Goal: Obtain resource: Obtain resource

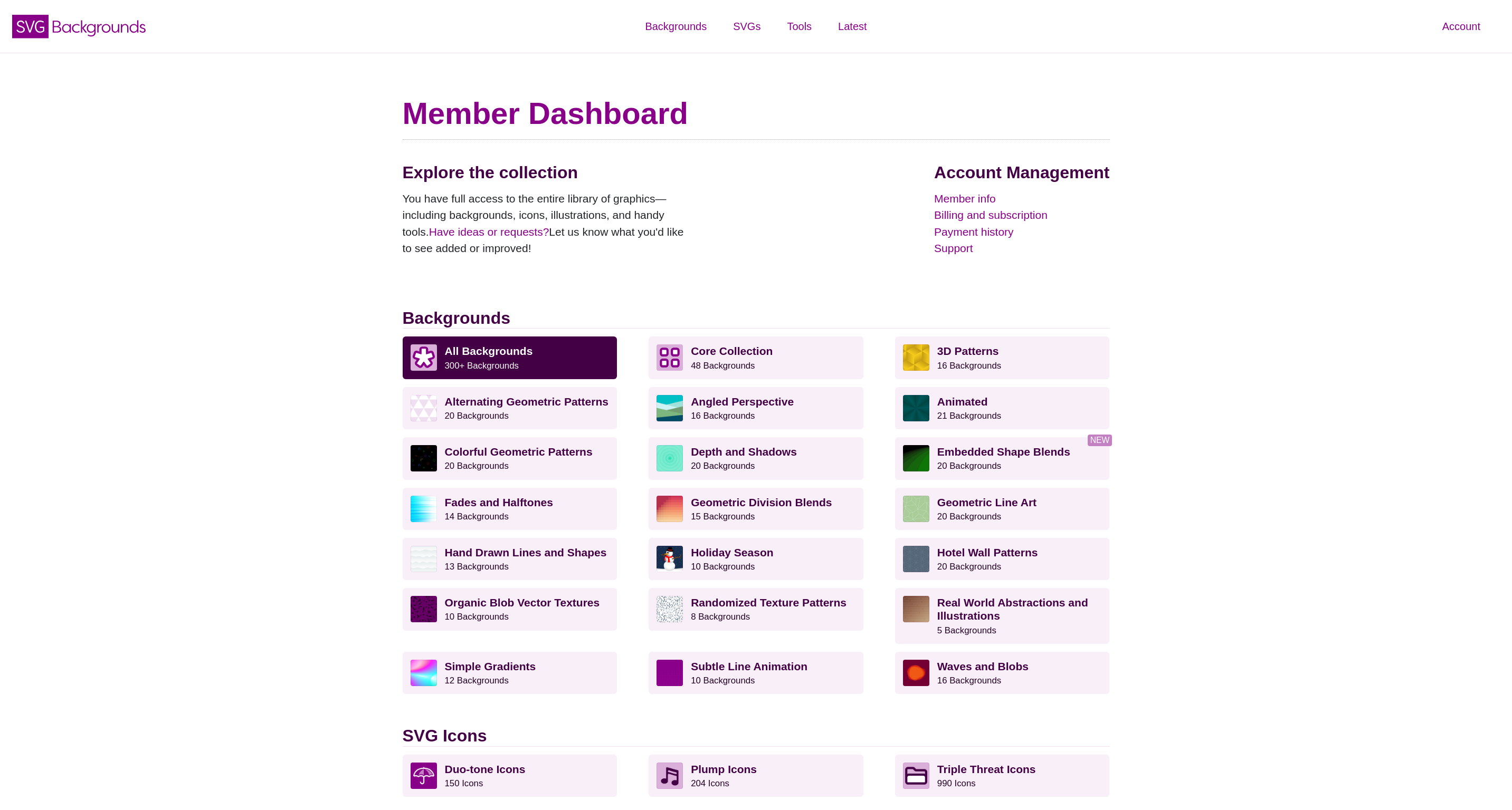
click at [838, 238] on div "Explore the collection You have full access to the entire library of graphics—i…" at bounding box center [756, 235] width 707 height 146
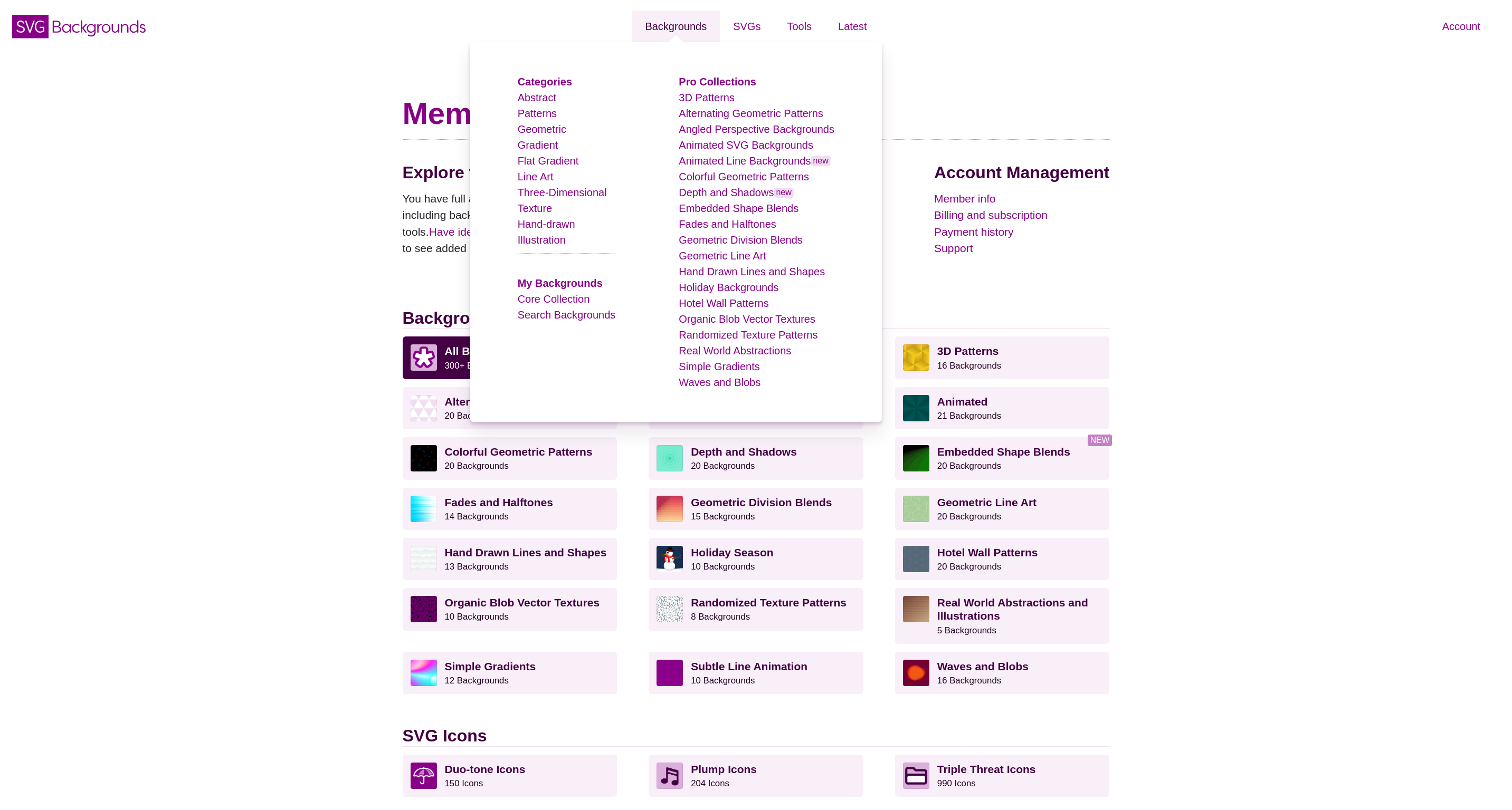
click at [698, 31] on link "Backgrounds" at bounding box center [675, 27] width 88 height 32
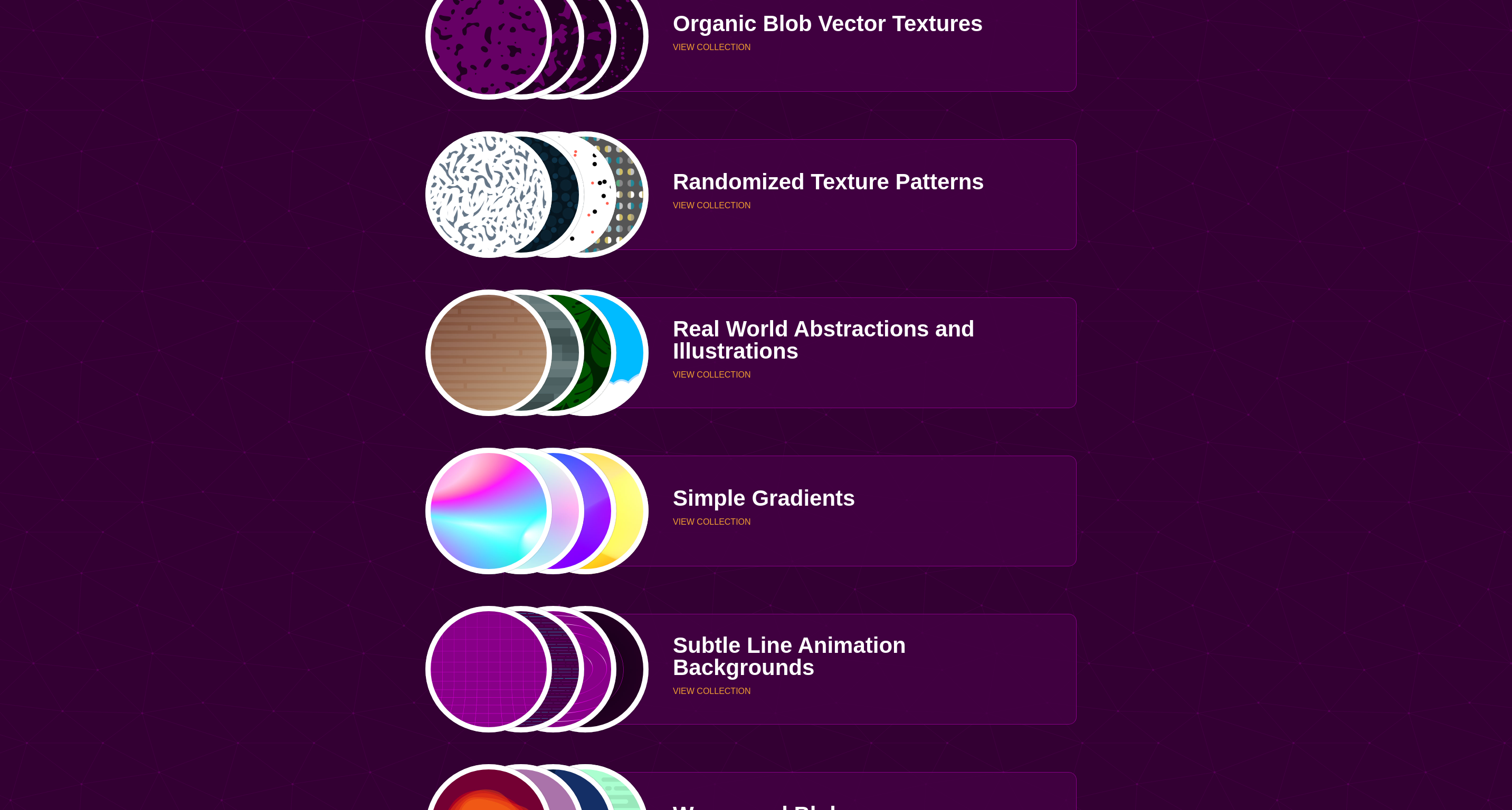
scroll to position [3053, 0]
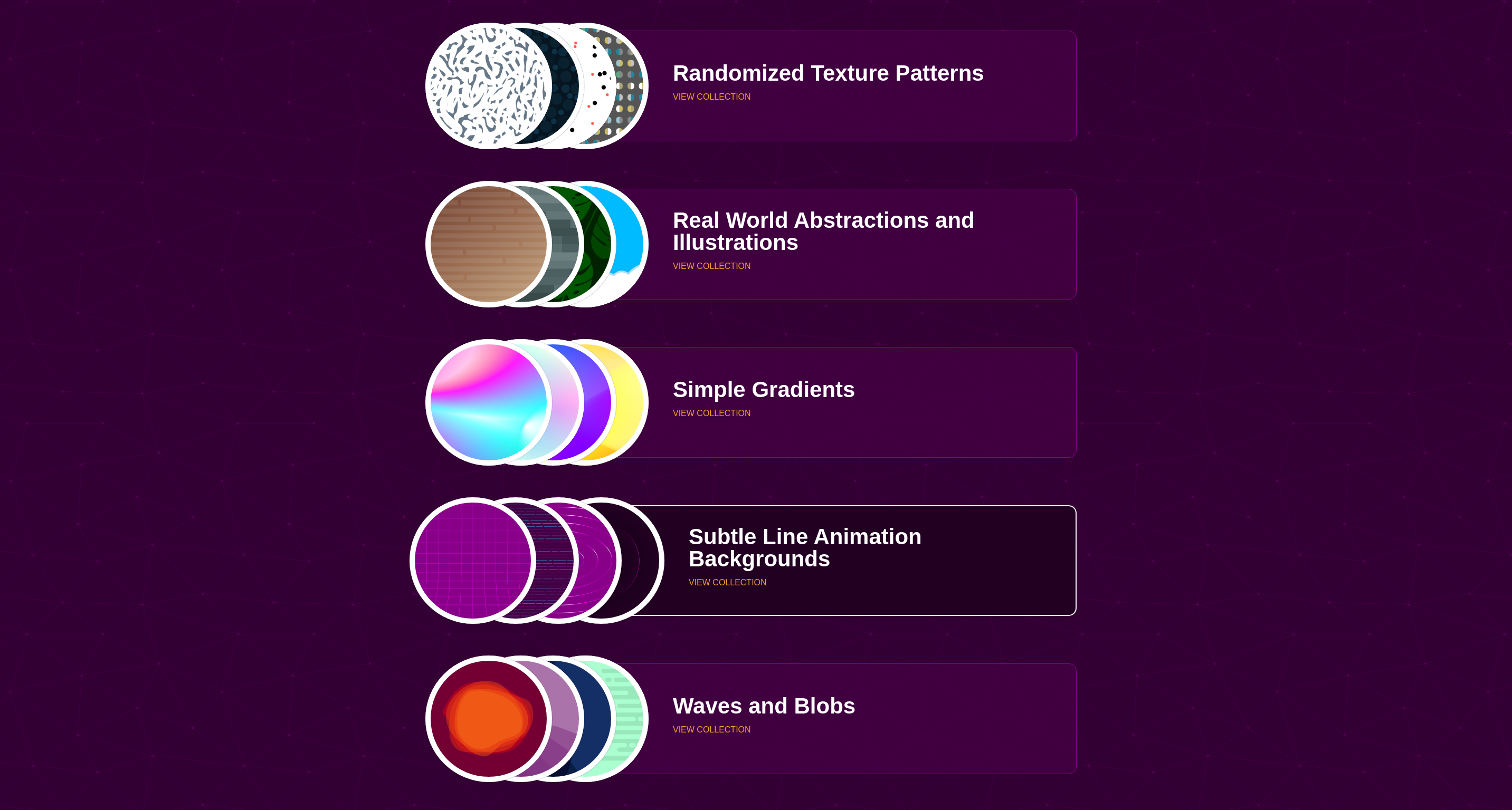
click at [593, 550] on div "PREVIEW PREVIEW PREVIEW PREVIEW" at bounding box center [537, 560] width 224 height 127
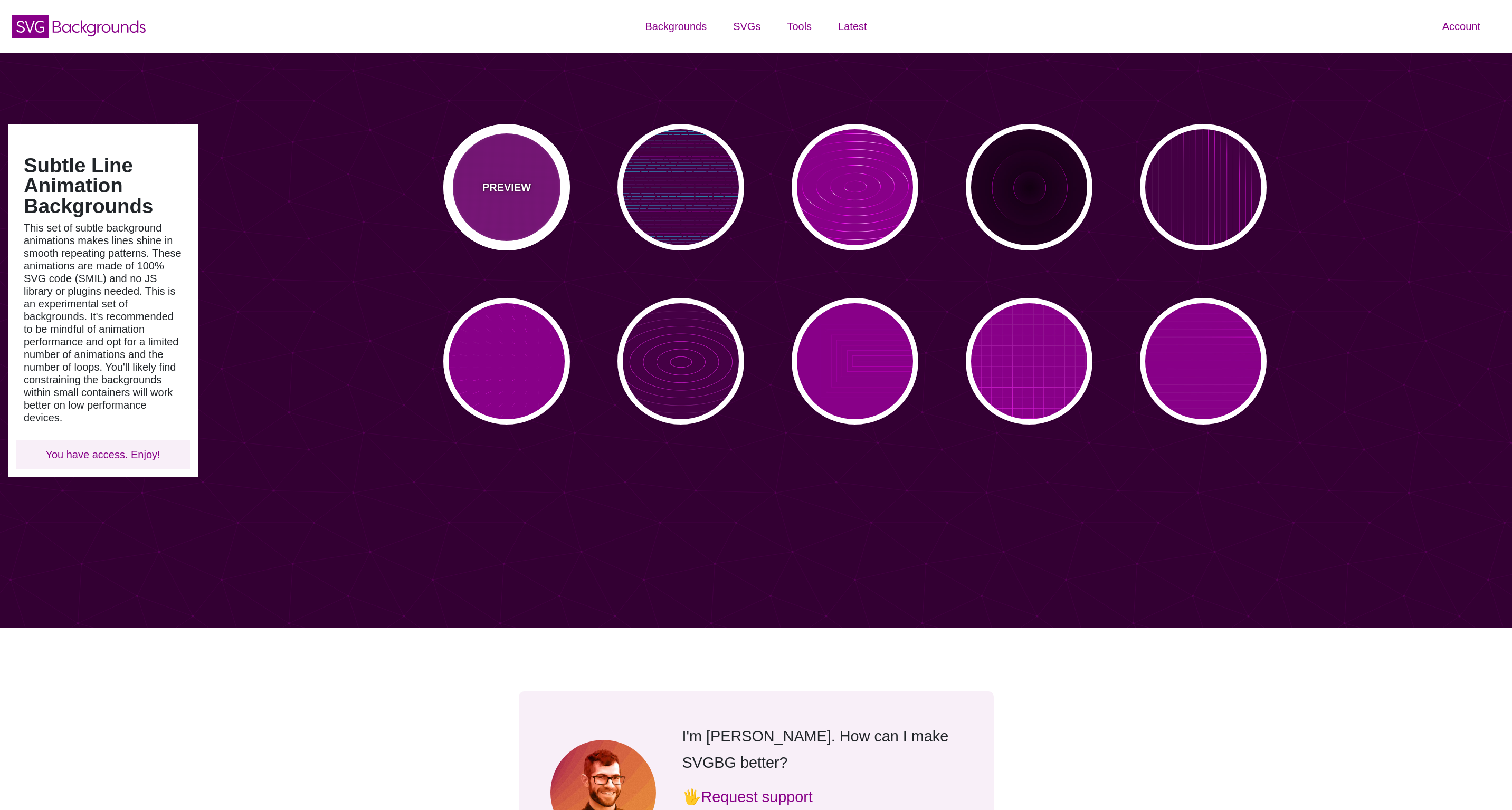
click at [509, 198] on div "PREVIEW" at bounding box center [506, 187] width 127 height 127
type input "#880088"
type input "0"
type input "5"
type input "999"
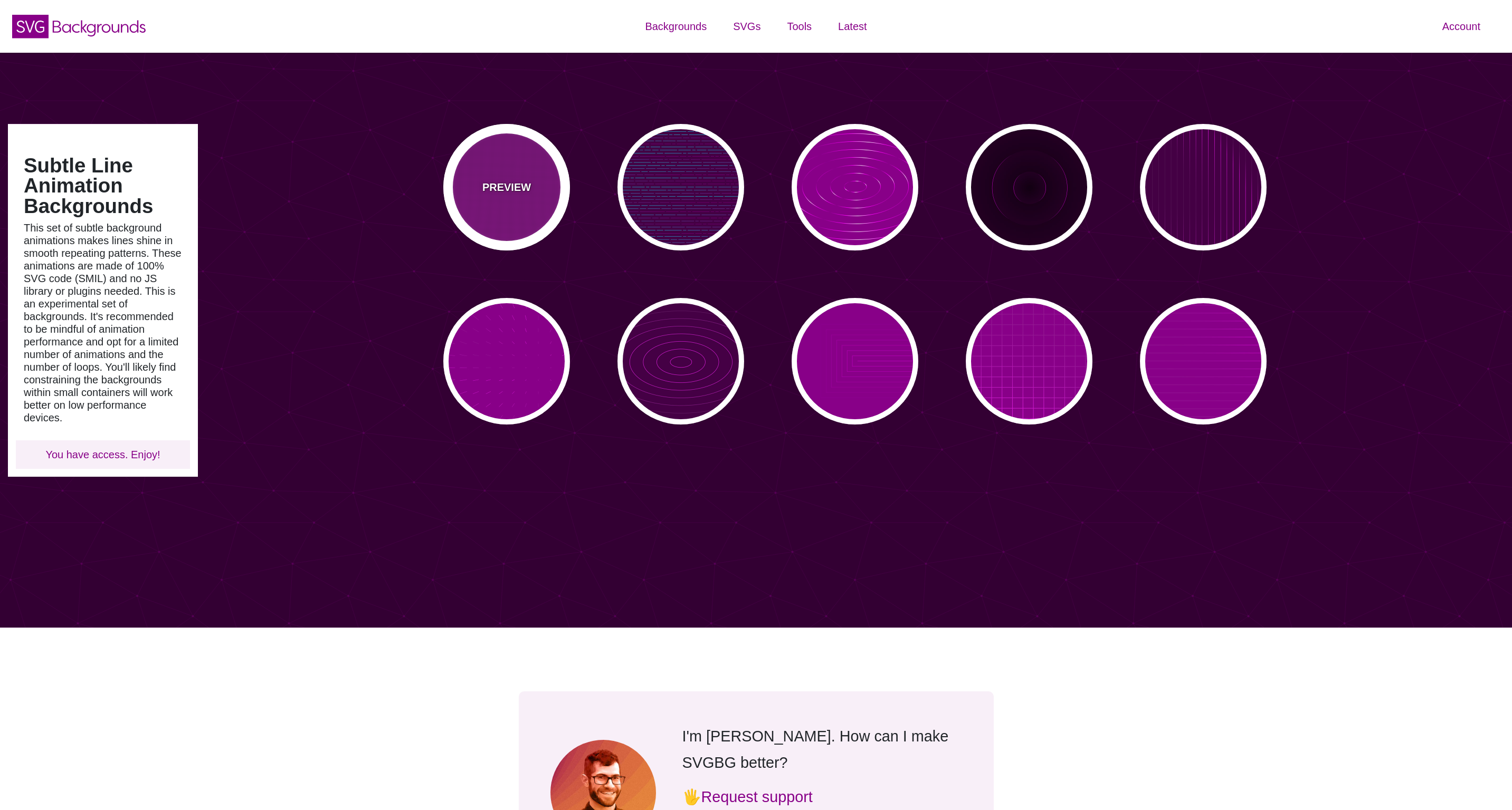
type input "0"
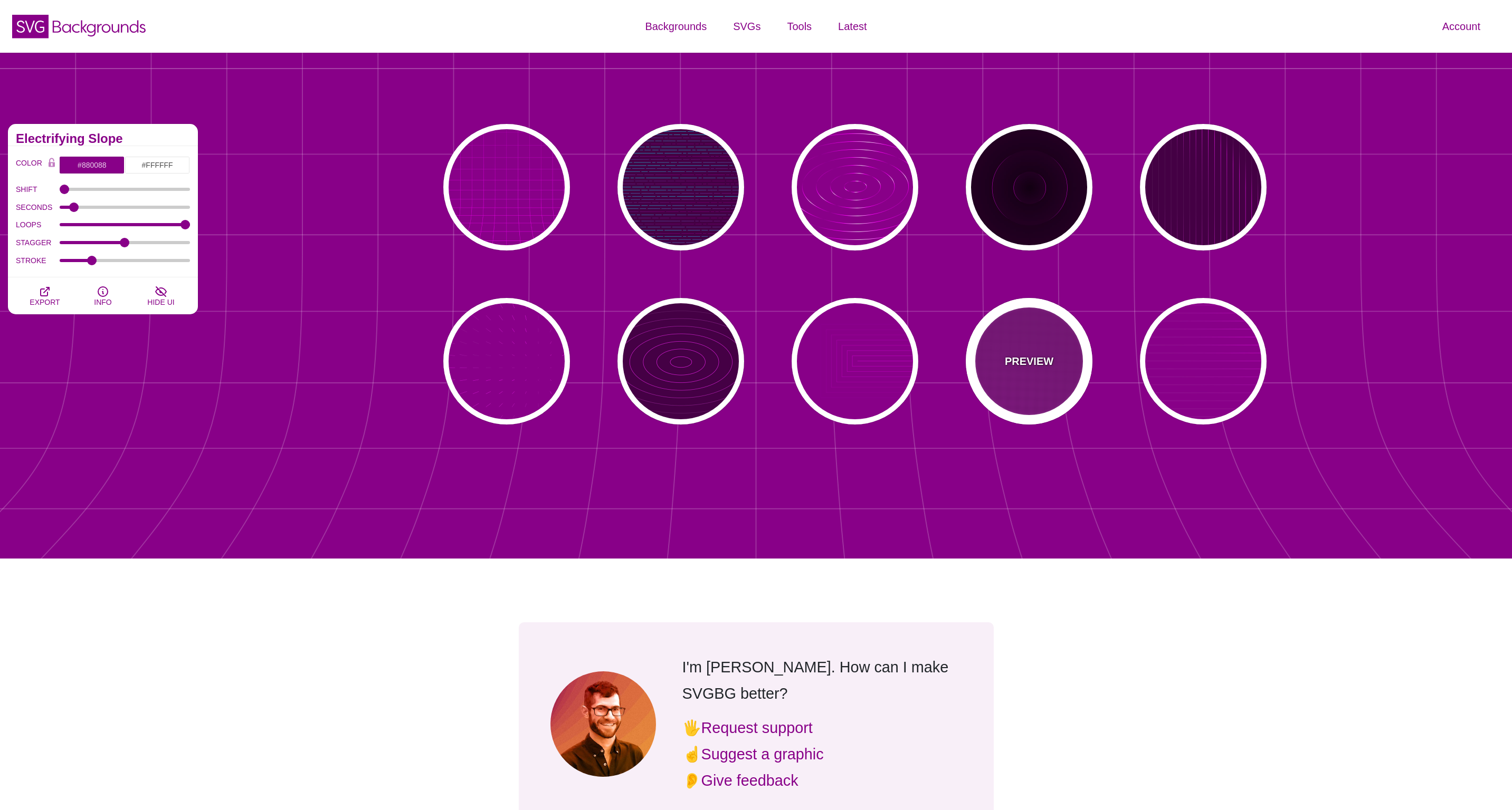
click at [1020, 385] on div "PREVIEW" at bounding box center [1029, 361] width 127 height 127
type input "#FF00FF"
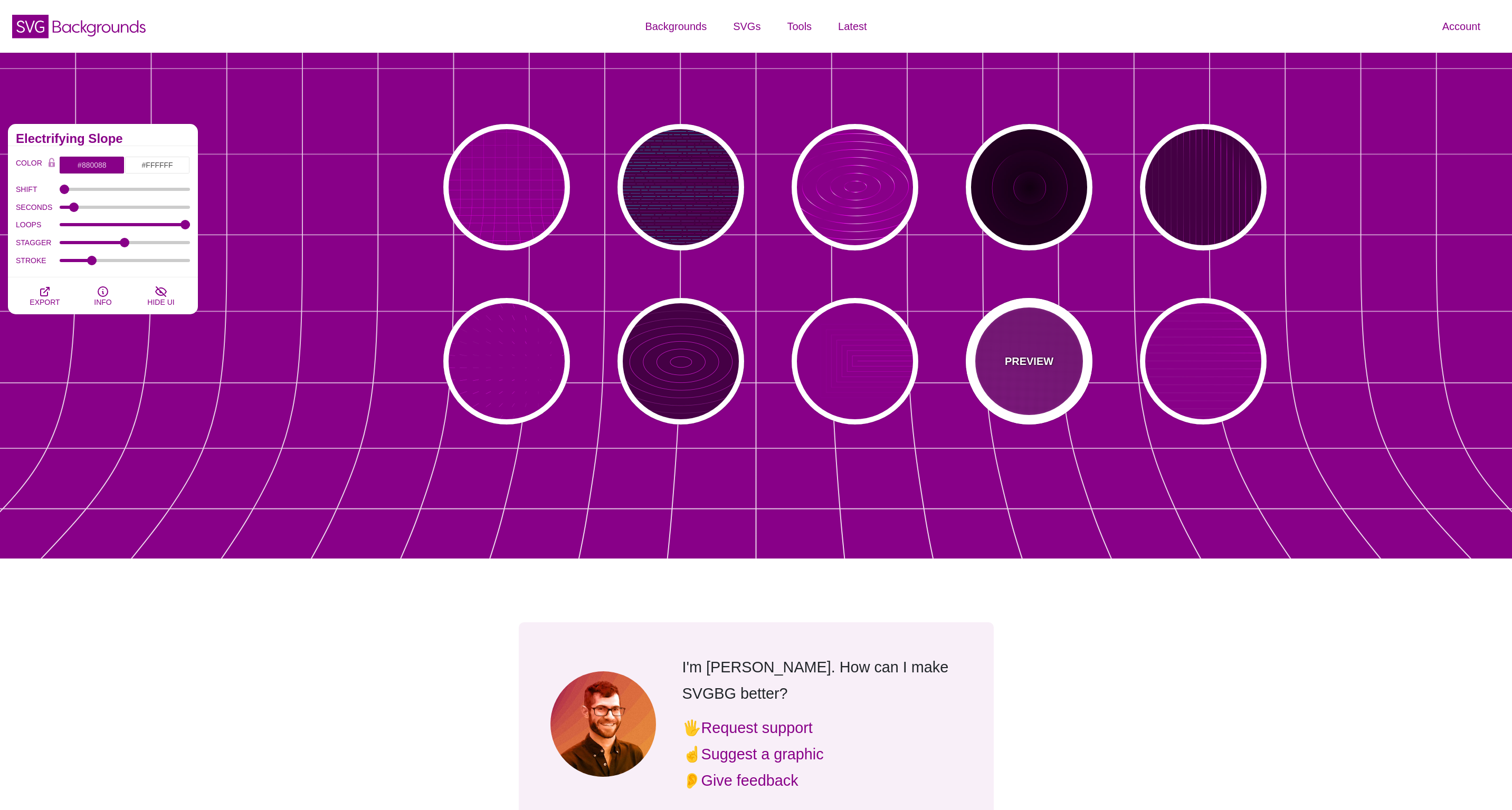
type input "#FFFFFF"
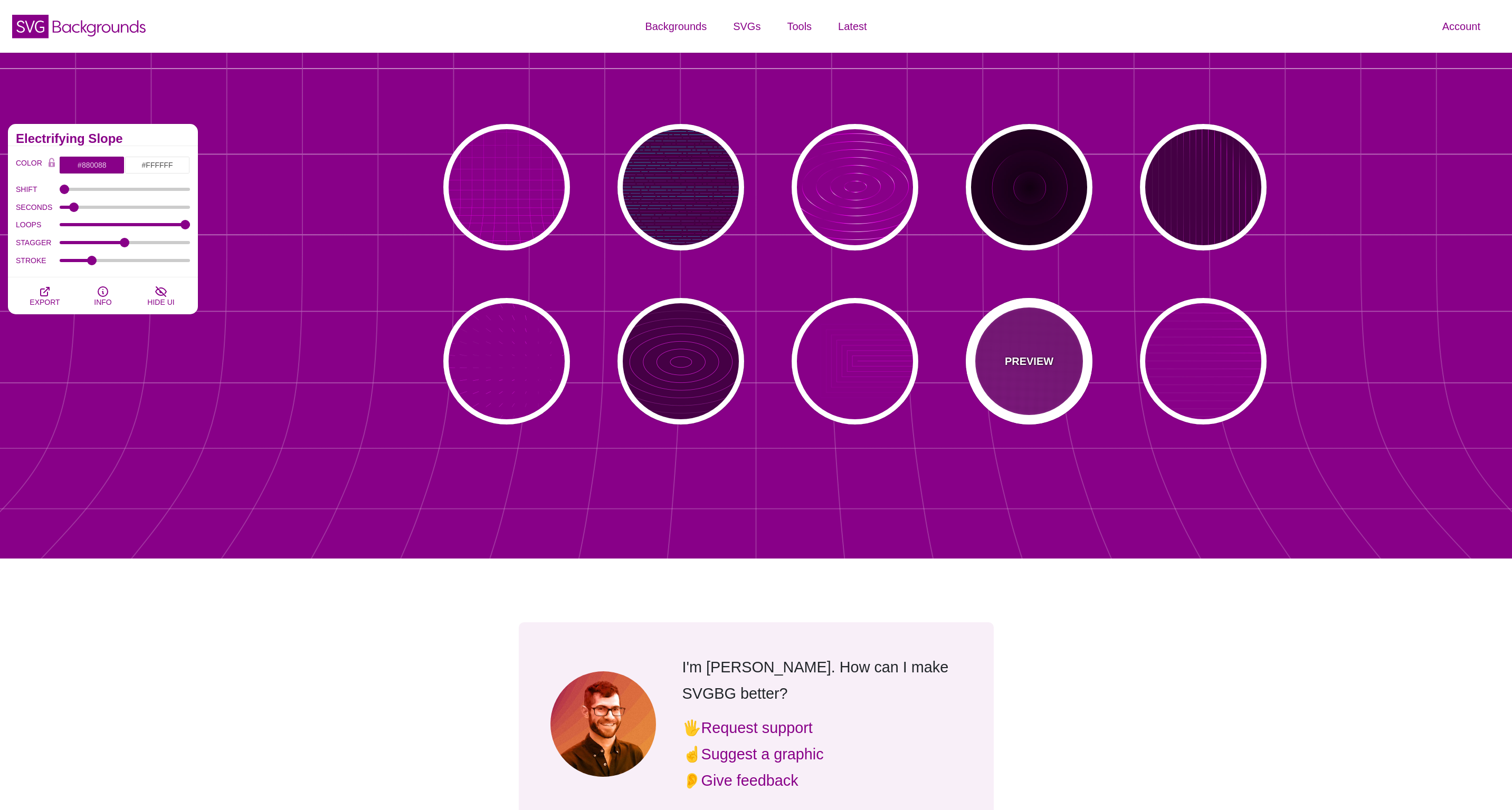
type input "20"
type input "999"
type input "1"
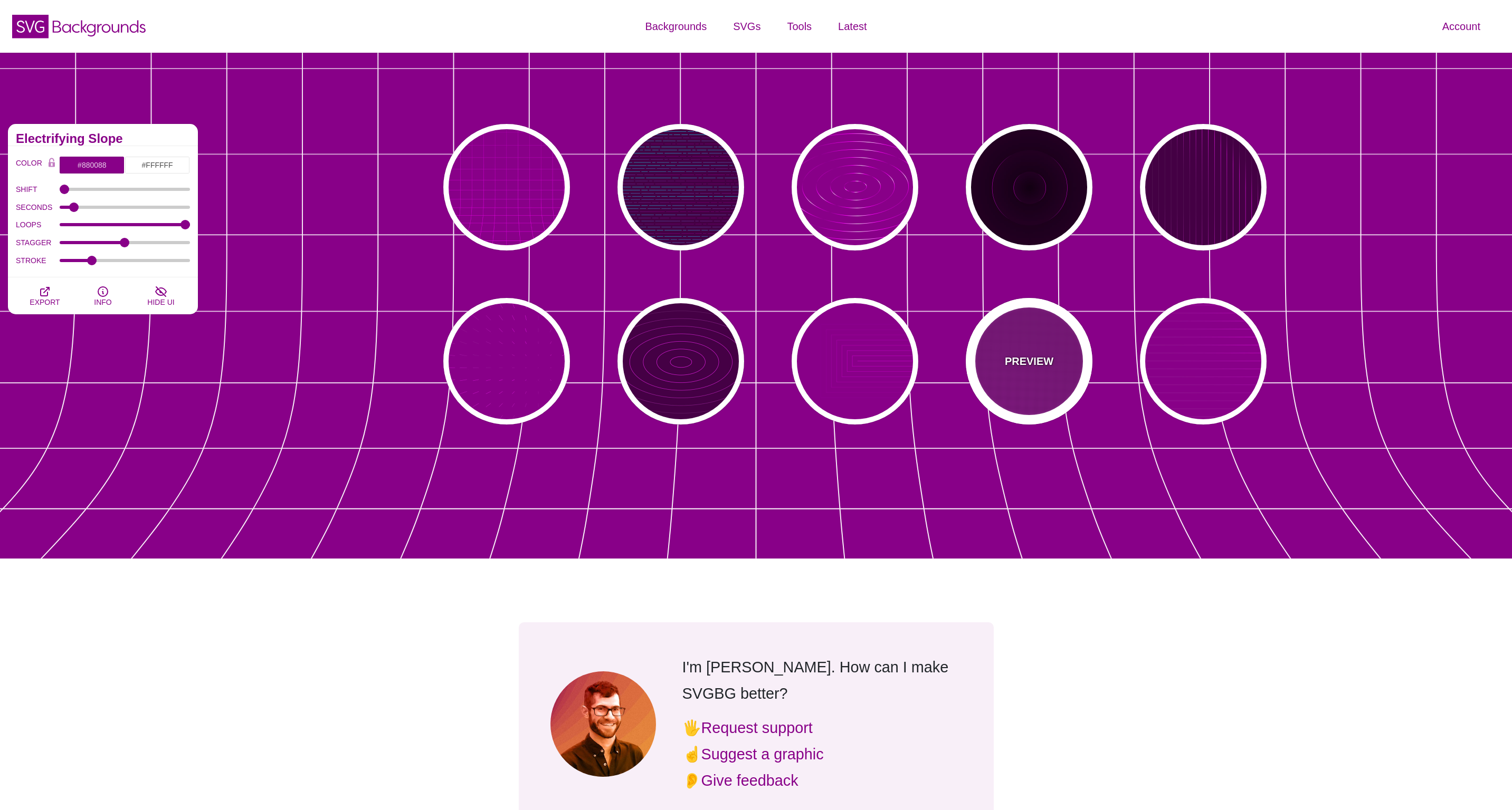
type input "0.1"
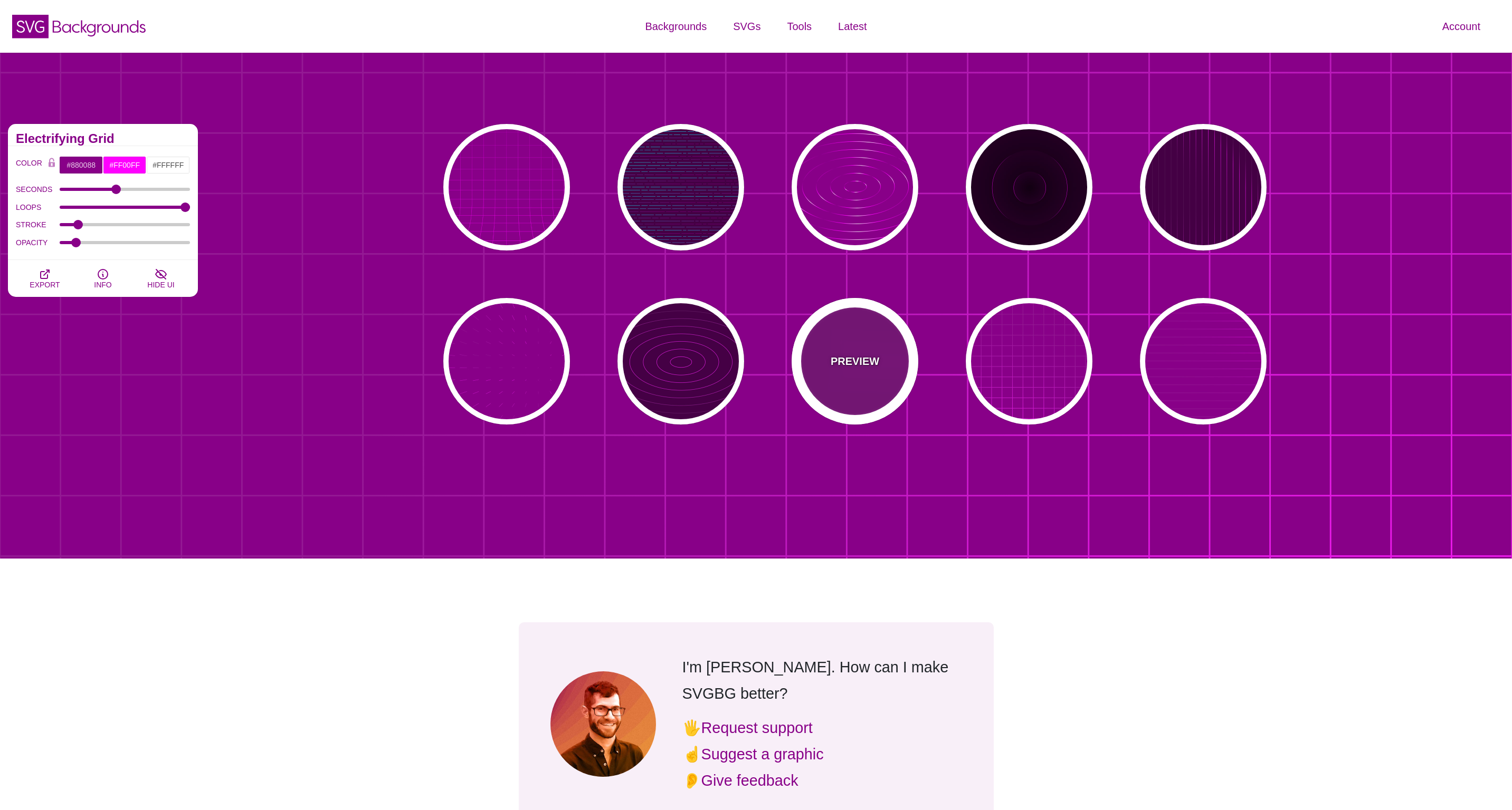
click at [870, 359] on p "PREVIEW" at bounding box center [855, 361] width 48 height 16
type input "5"
type input "0"
type input "1"
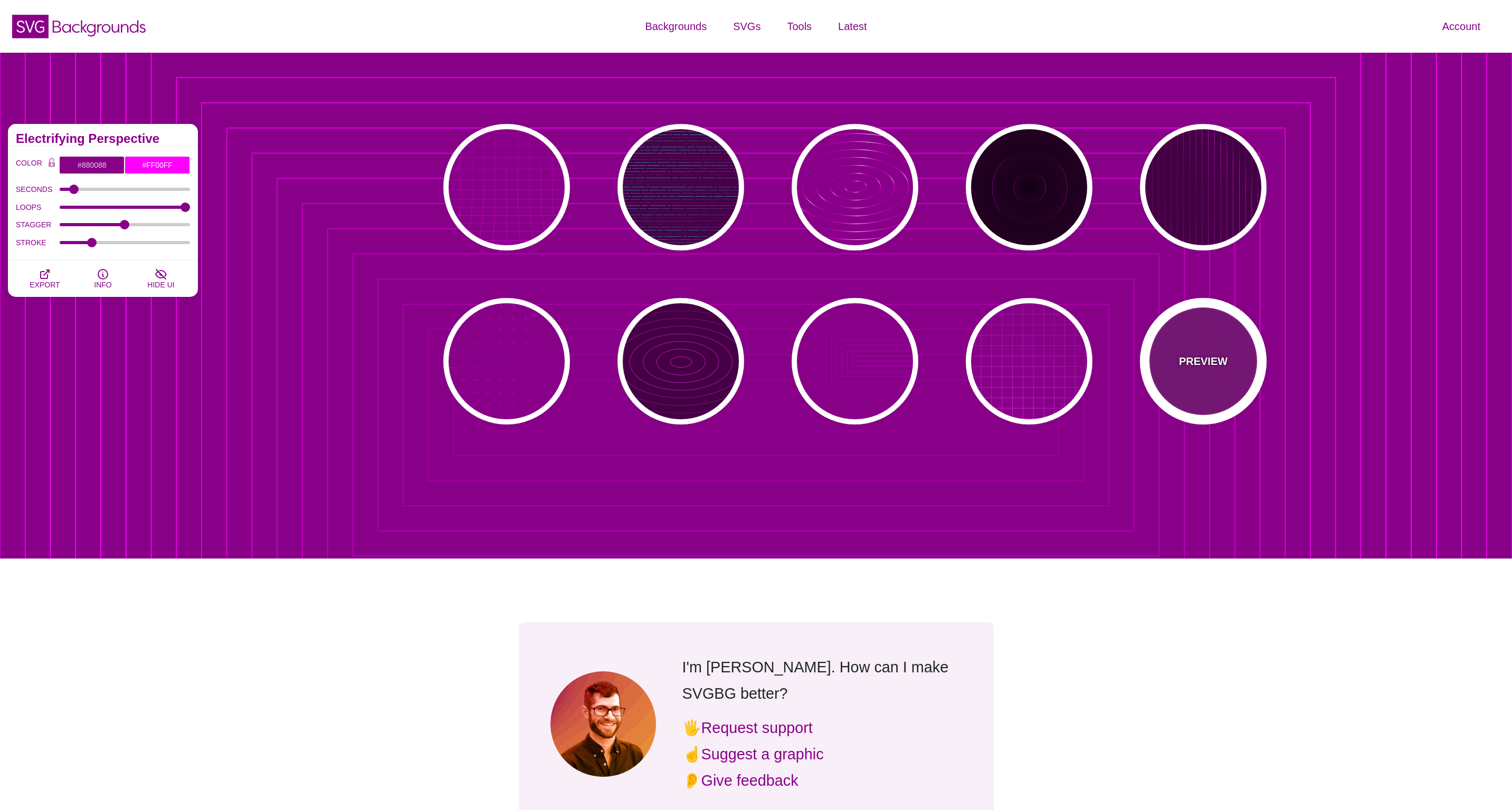
click at [1179, 378] on div "PREVIEW" at bounding box center [1203, 361] width 127 height 127
type input "20"
type input "1"
type input "0.1"
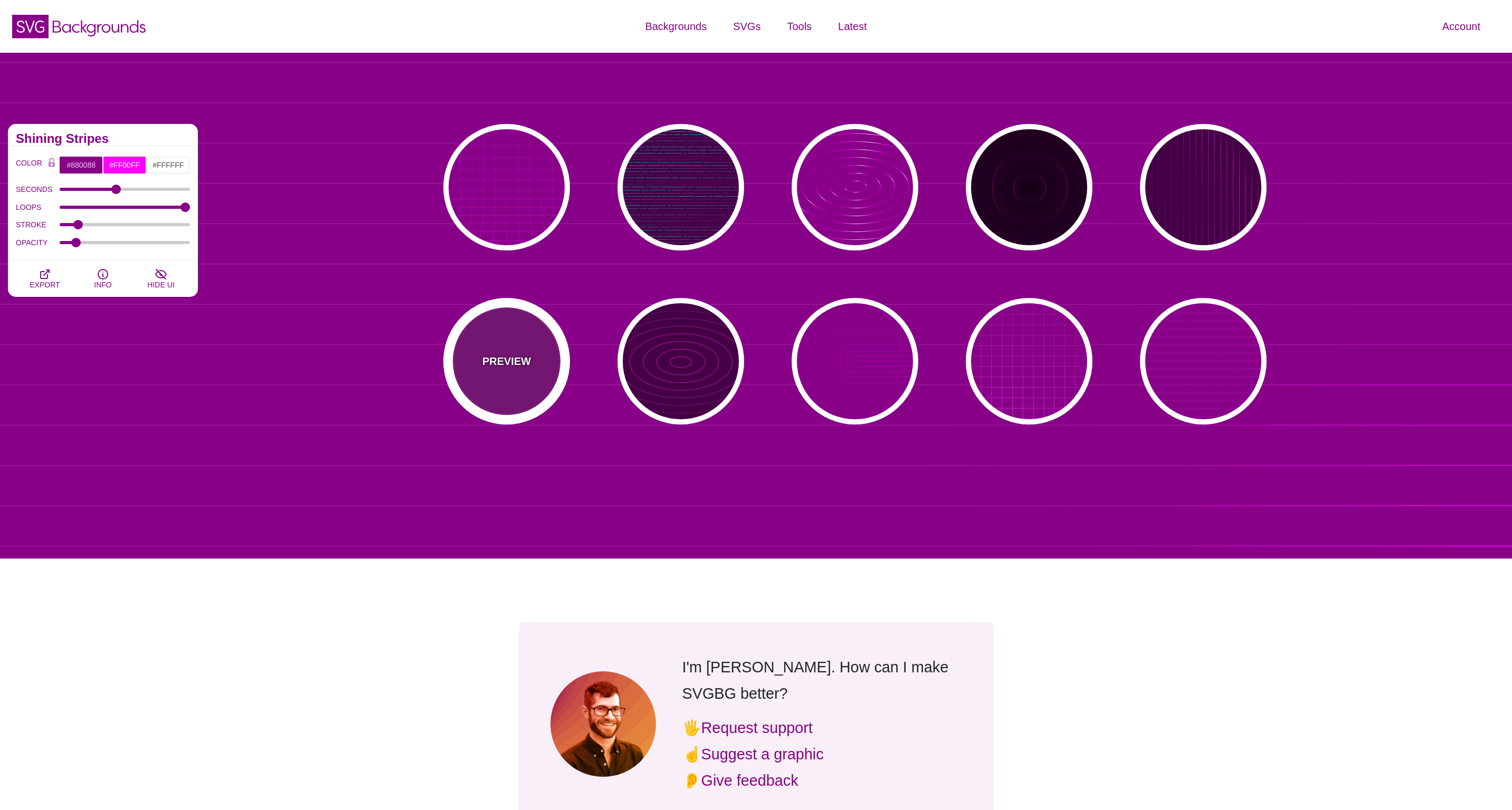
click at [534, 387] on div "PREVIEW" at bounding box center [506, 361] width 127 height 127
type input "15"
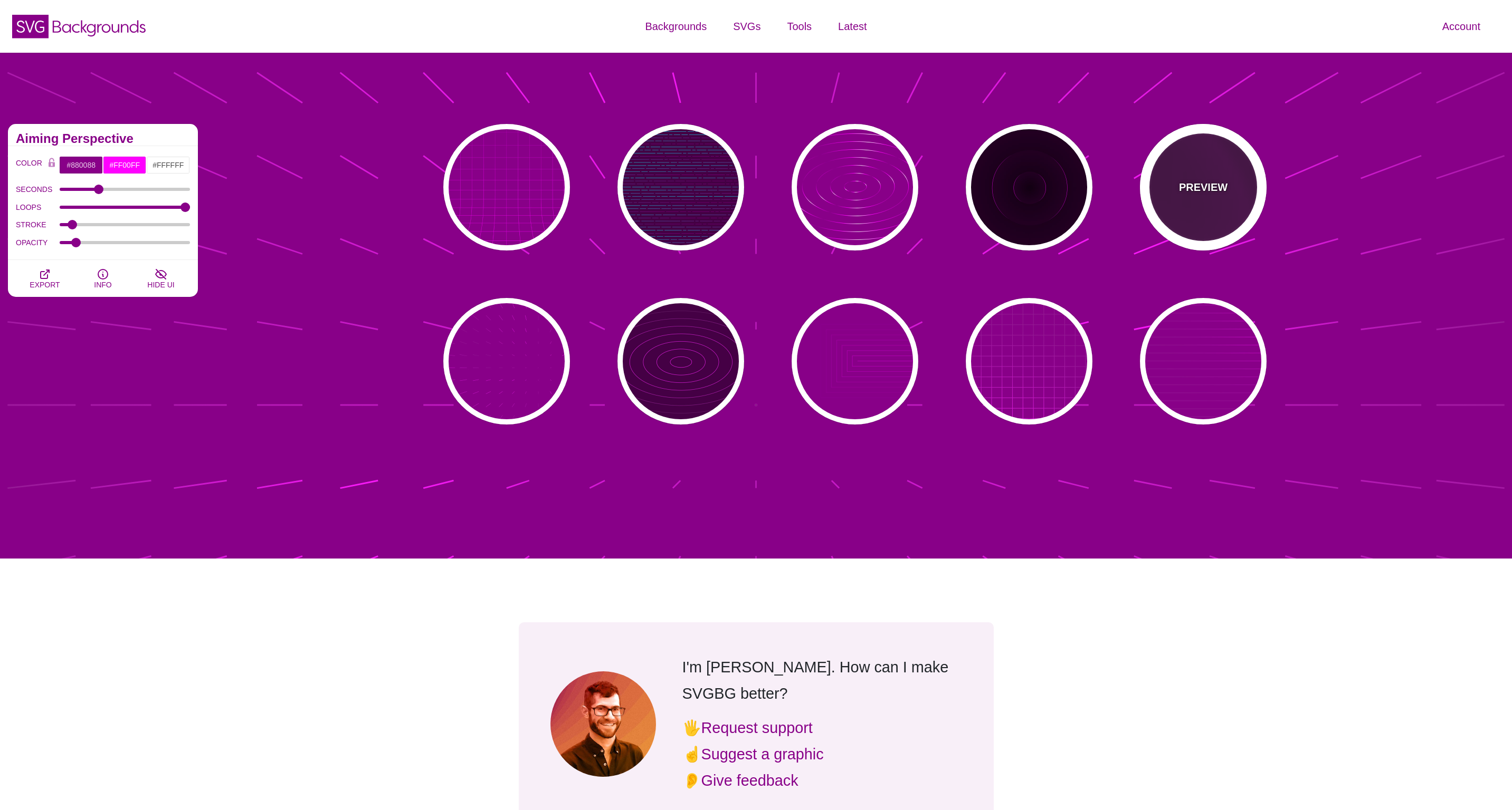
click at [1210, 168] on div "PREVIEW" at bounding box center [1203, 187] width 127 height 127
type input "#440044"
type input "20"
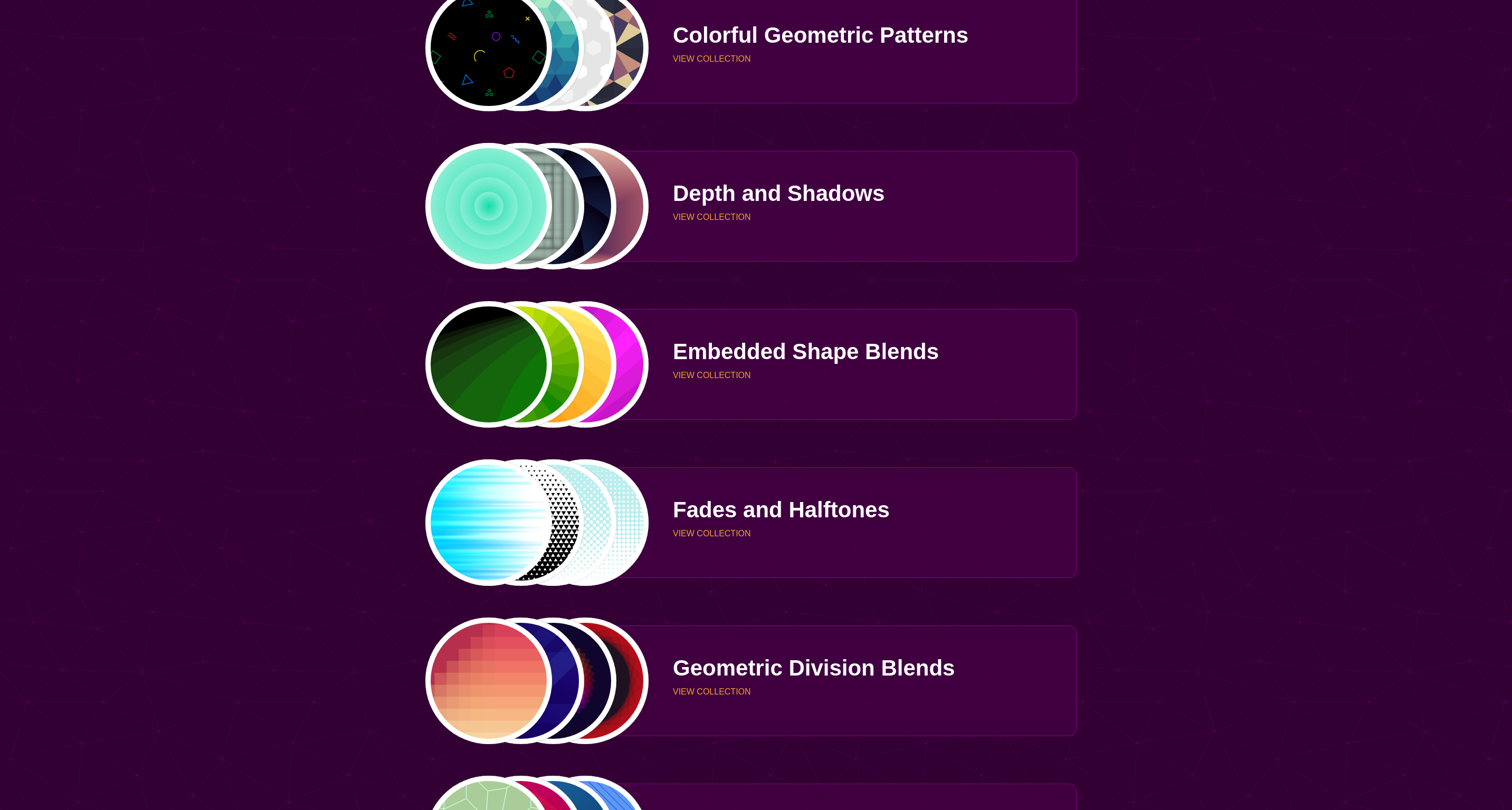
scroll to position [1231, 0]
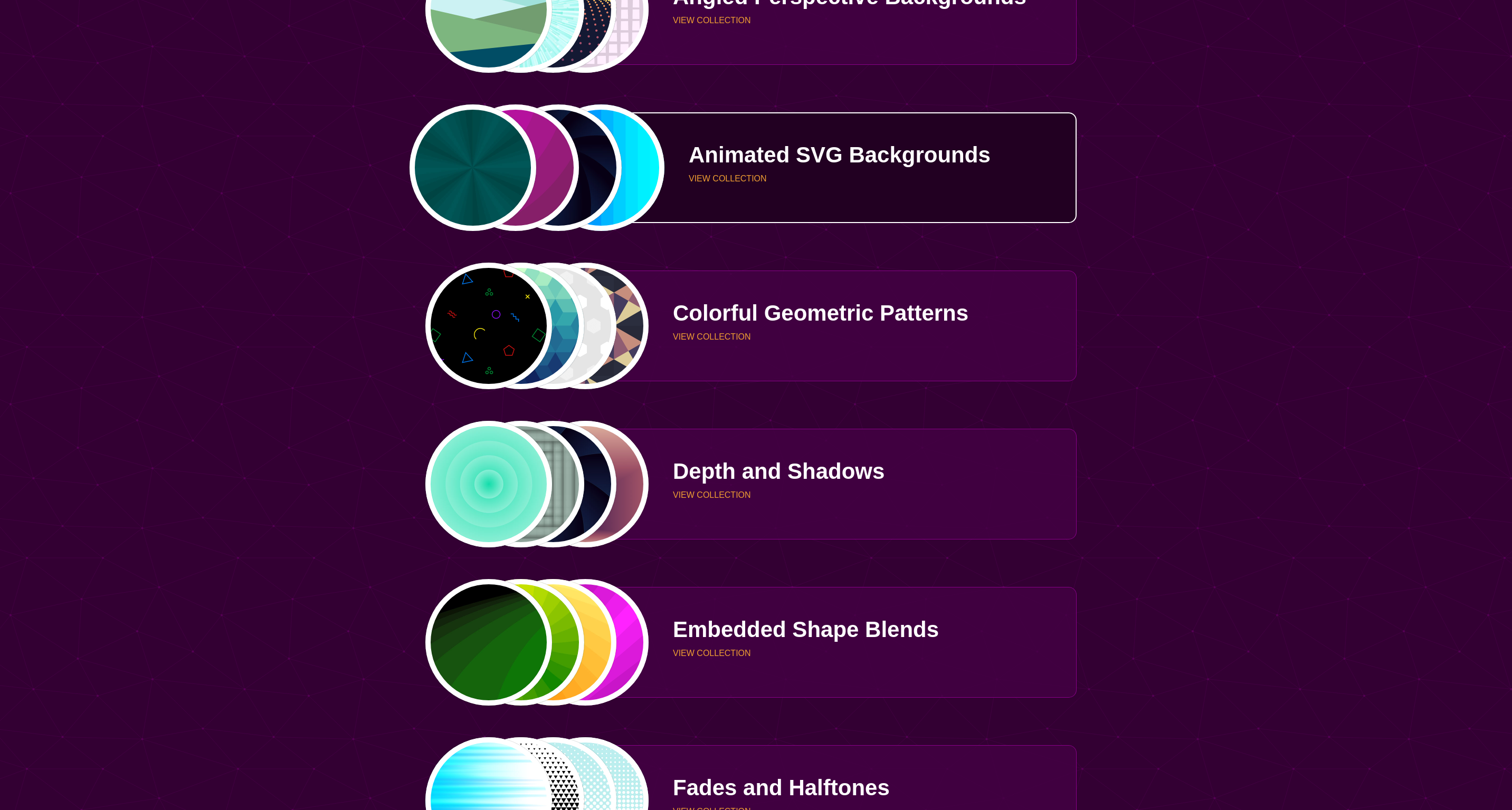
click at [784, 175] on p "VIEW COLLECTION" at bounding box center [879, 179] width 380 height 8
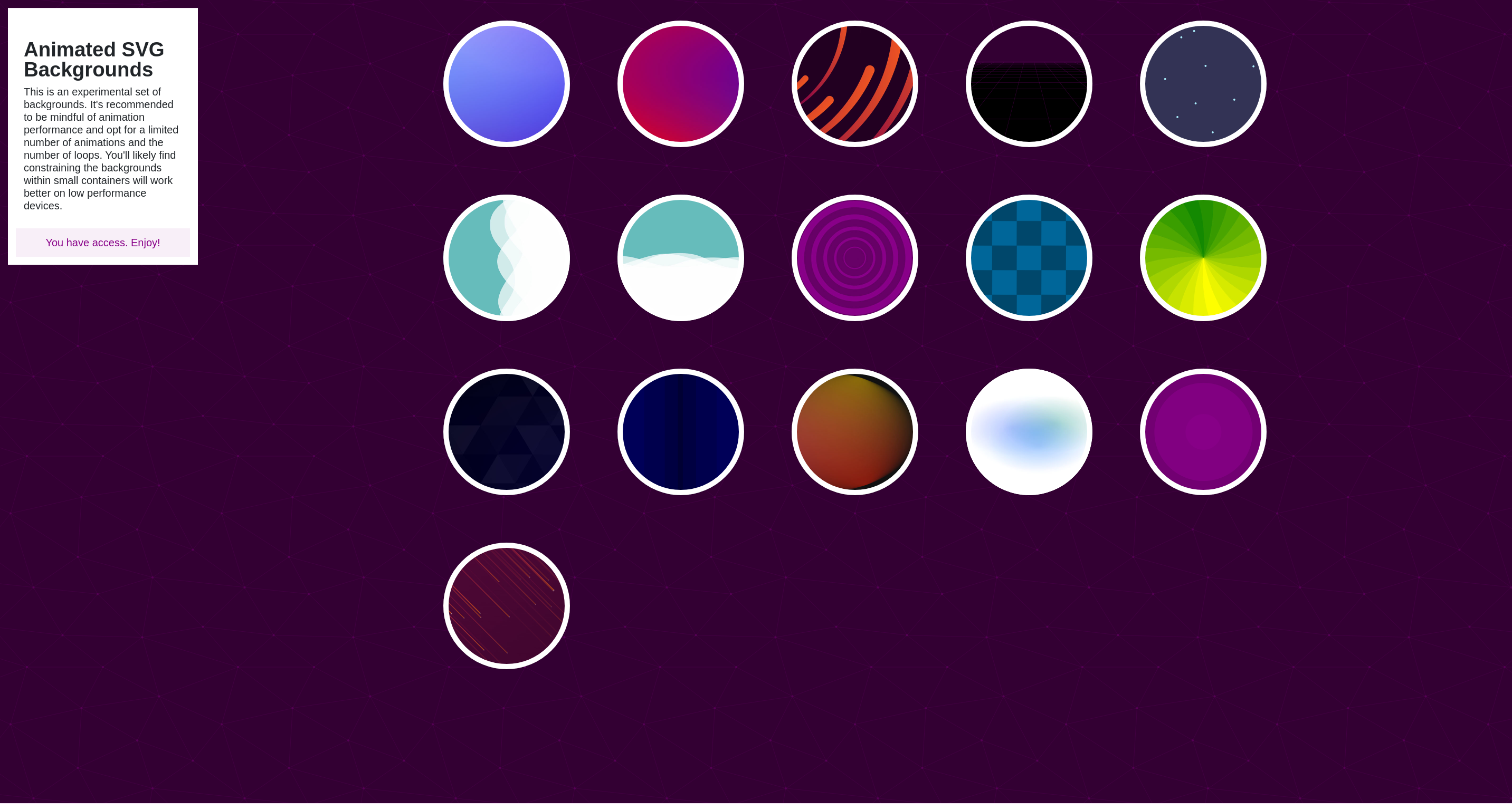
scroll to position [38, 0]
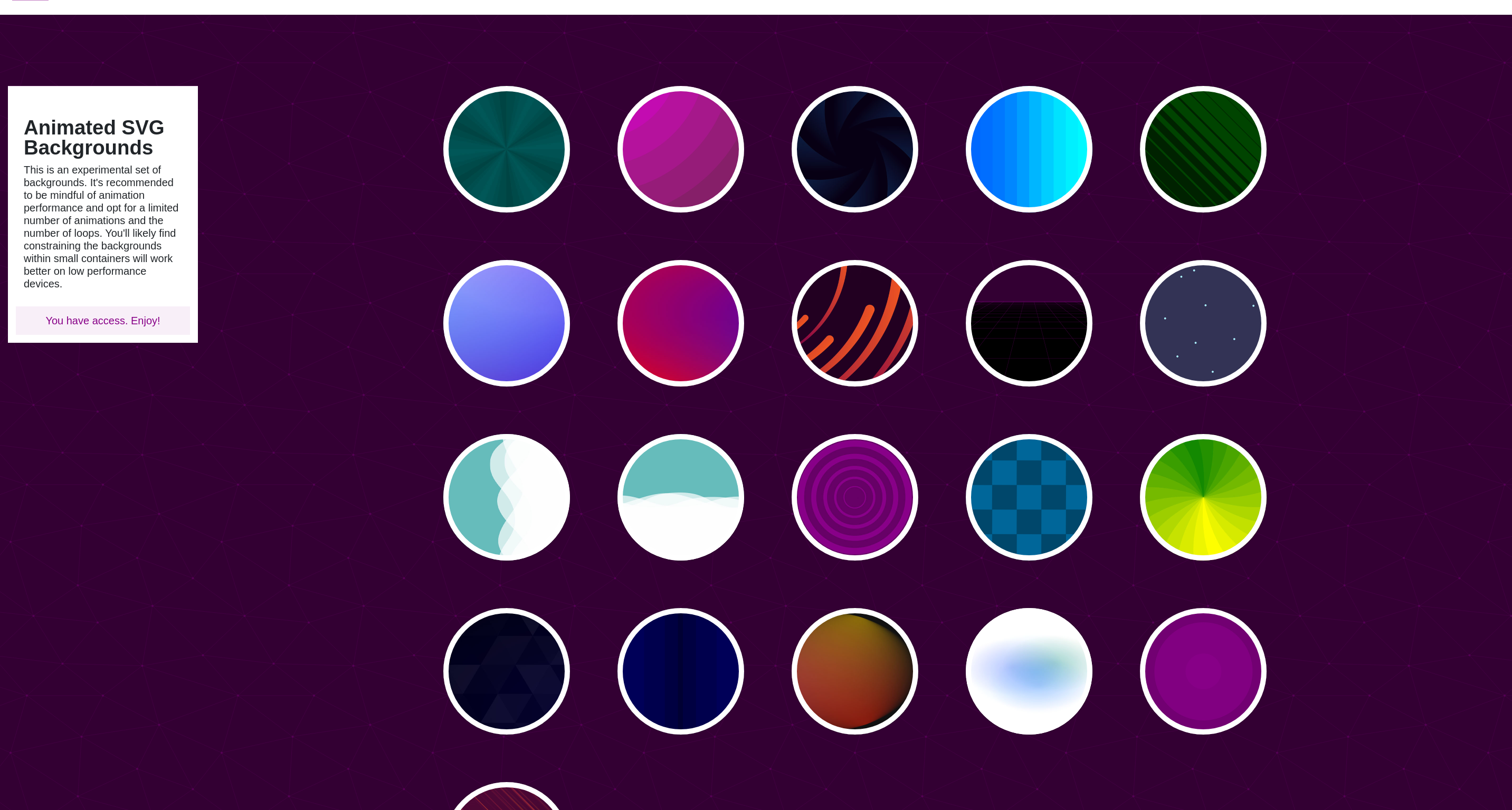
click at [1403, 235] on div "PREVIEW PREVIEW PREVIEW PREVIEW PREVIEW PREVIEW PREVIEW PREVIEW PREVIEW PREVIEW…" at bounding box center [859, 497] width 1306 height 839
click at [290, 307] on div "PREVIEW PREVIEW PREVIEW PREVIEW PREVIEW PREVIEW PREVIEW PREVIEW PREVIEW PREVIEW…" at bounding box center [859, 497] width 1306 height 839
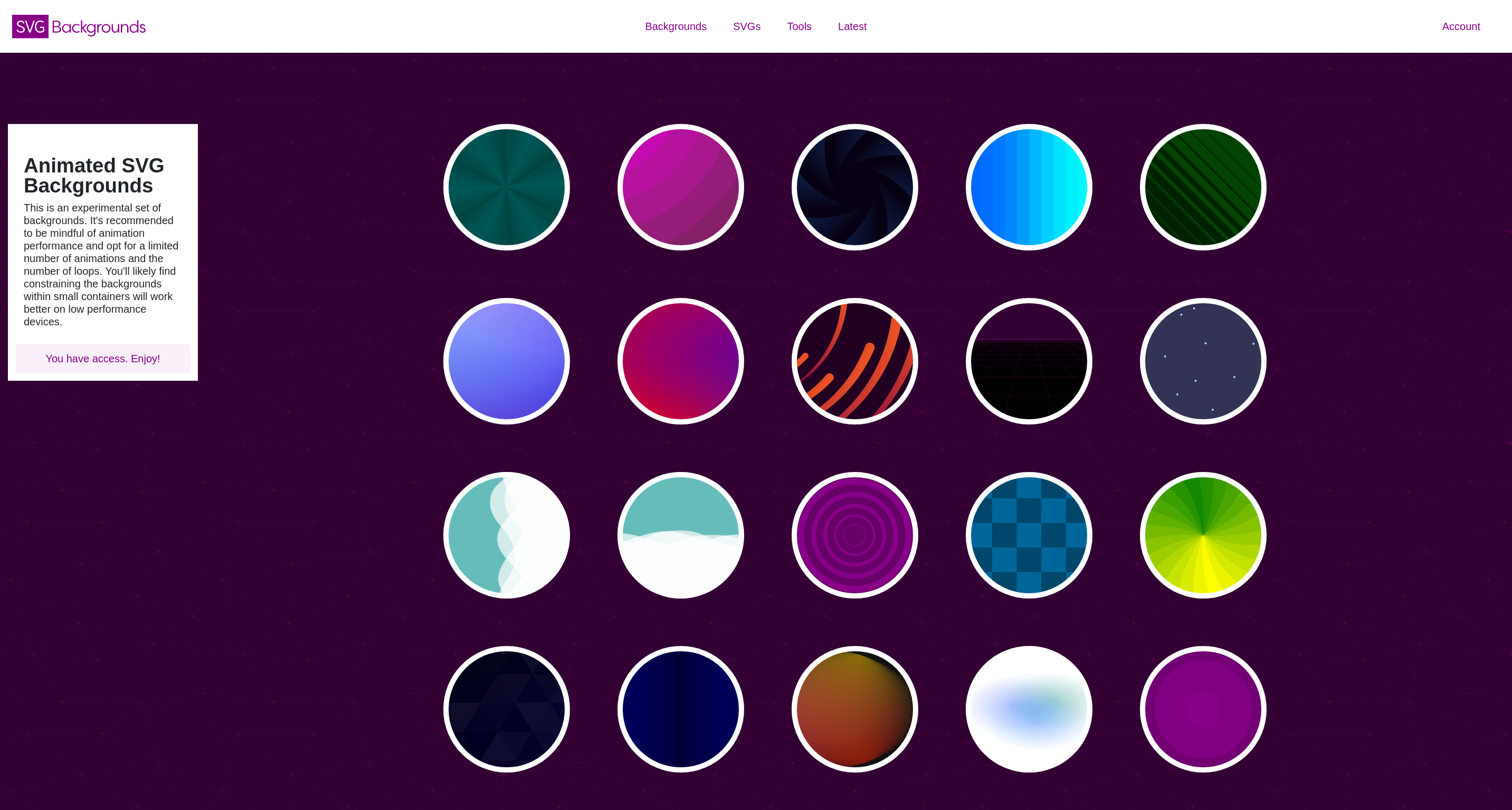
scroll to position [38, 0]
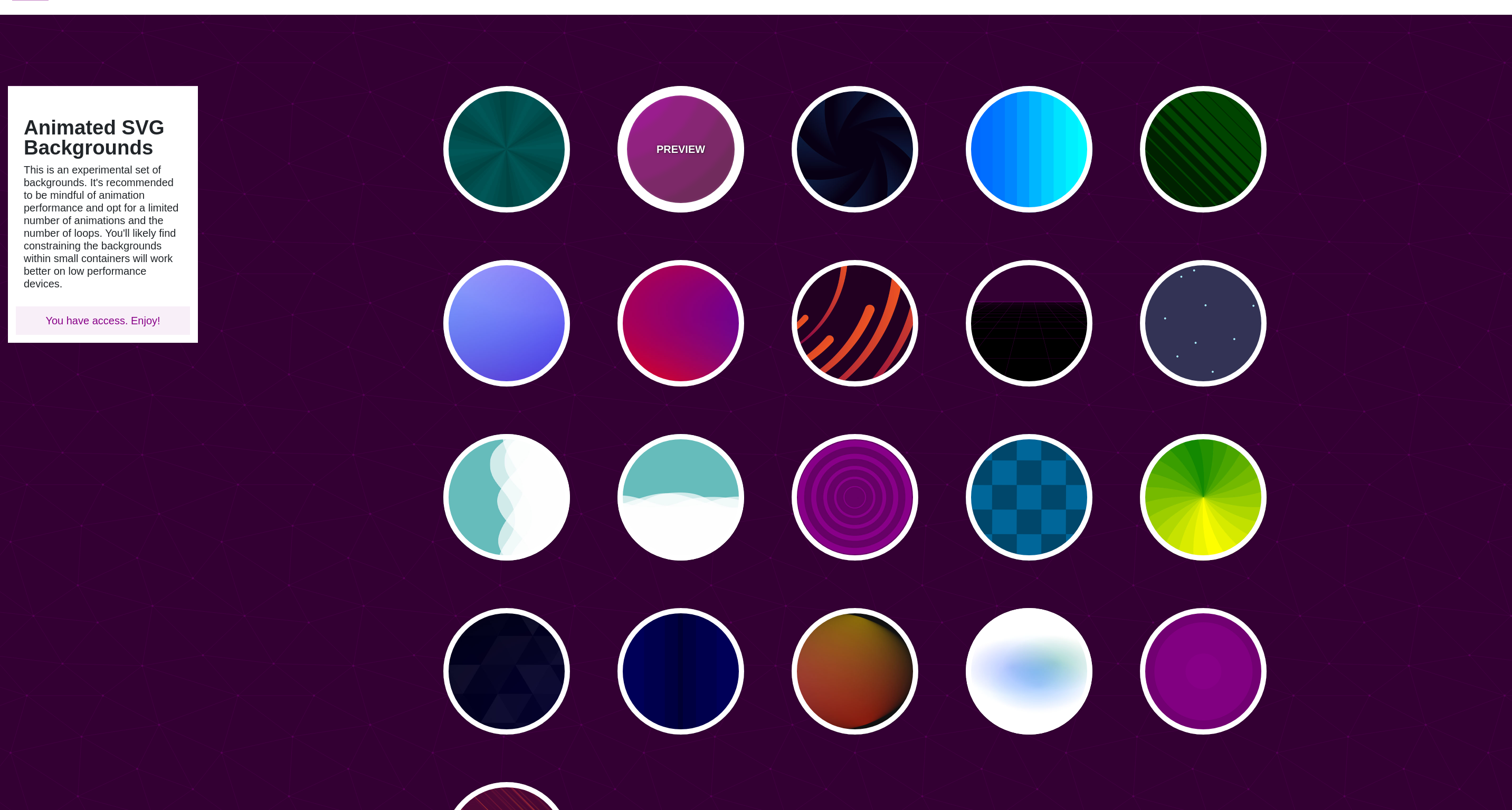
click at [689, 173] on div "PREVIEW" at bounding box center [680, 149] width 127 height 127
type input "#442233"
type input "#DD00DD"
type input "0"
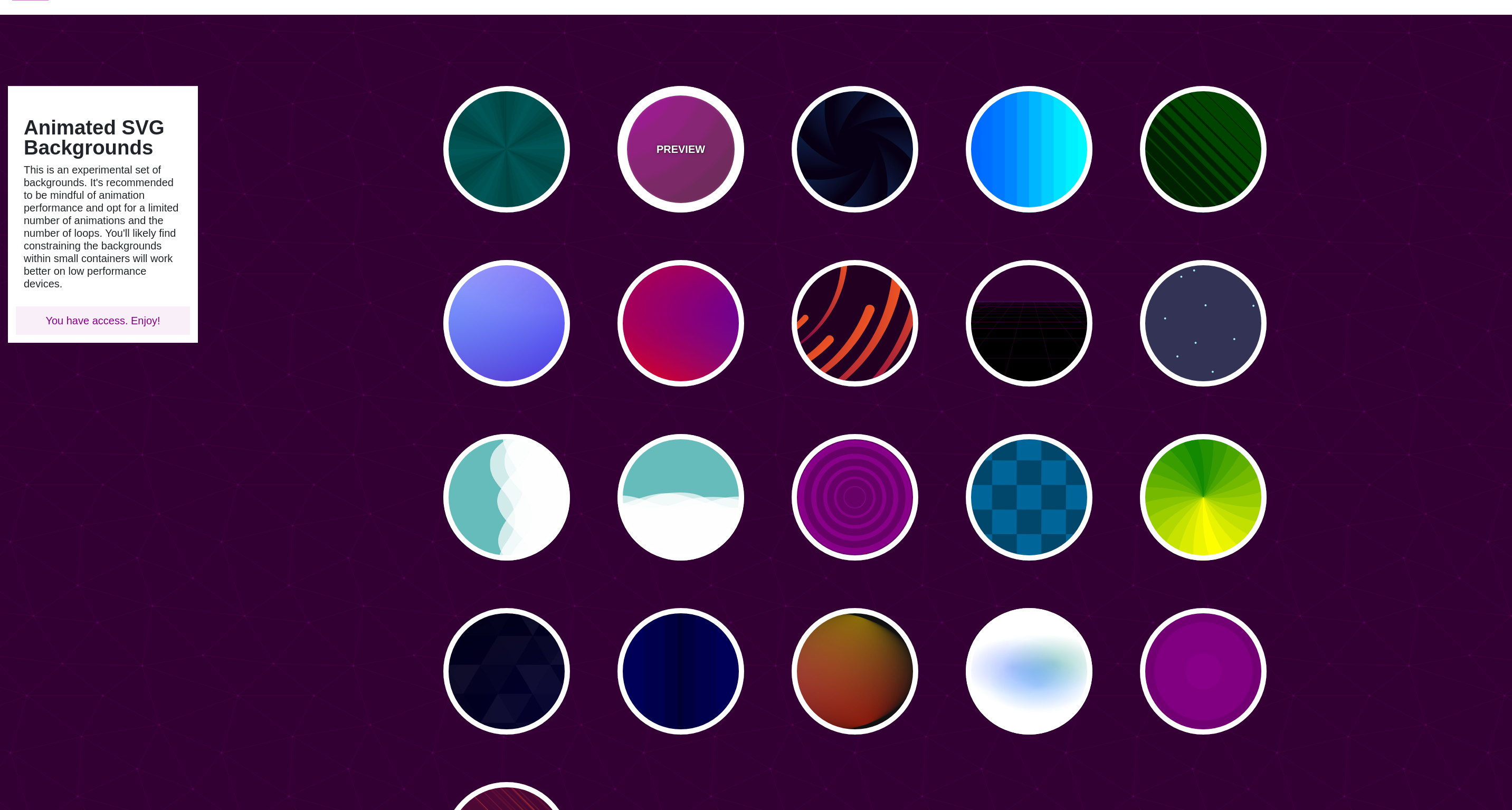
type input "5"
type input "0.2"
type input "0"
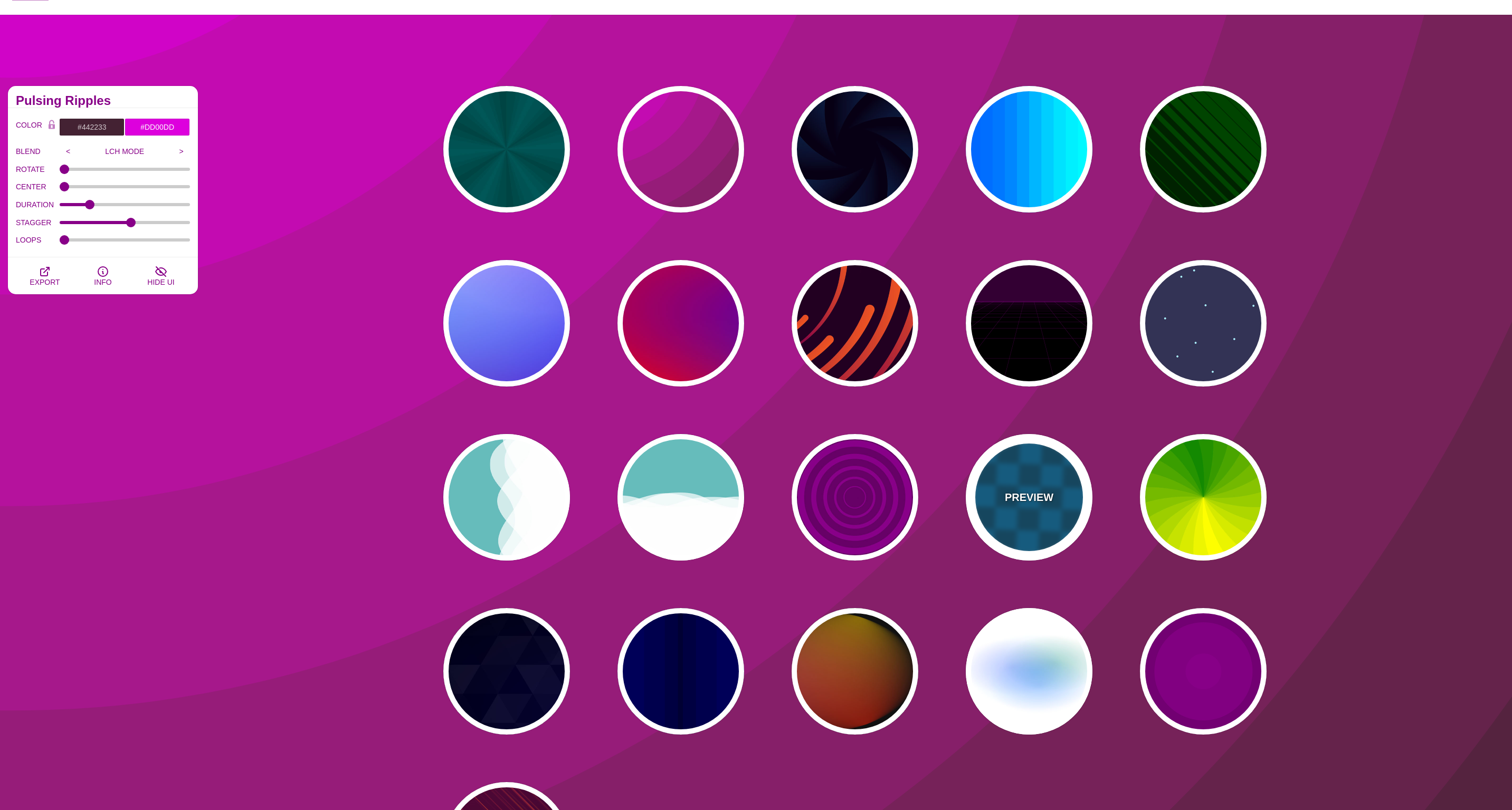
click at [1006, 535] on div "PREVIEW" at bounding box center [1029, 497] width 127 height 127
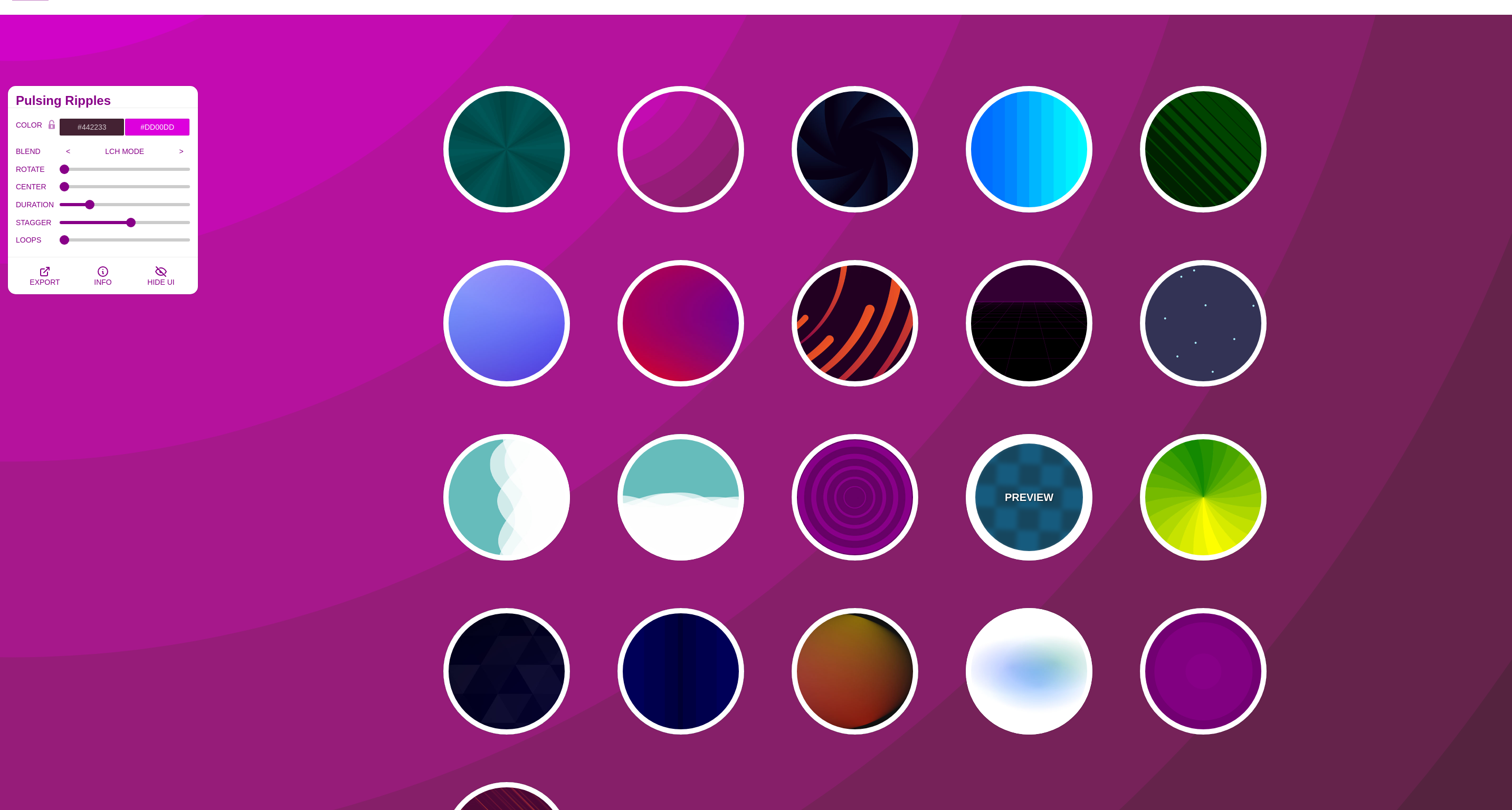
type input "#00476B"
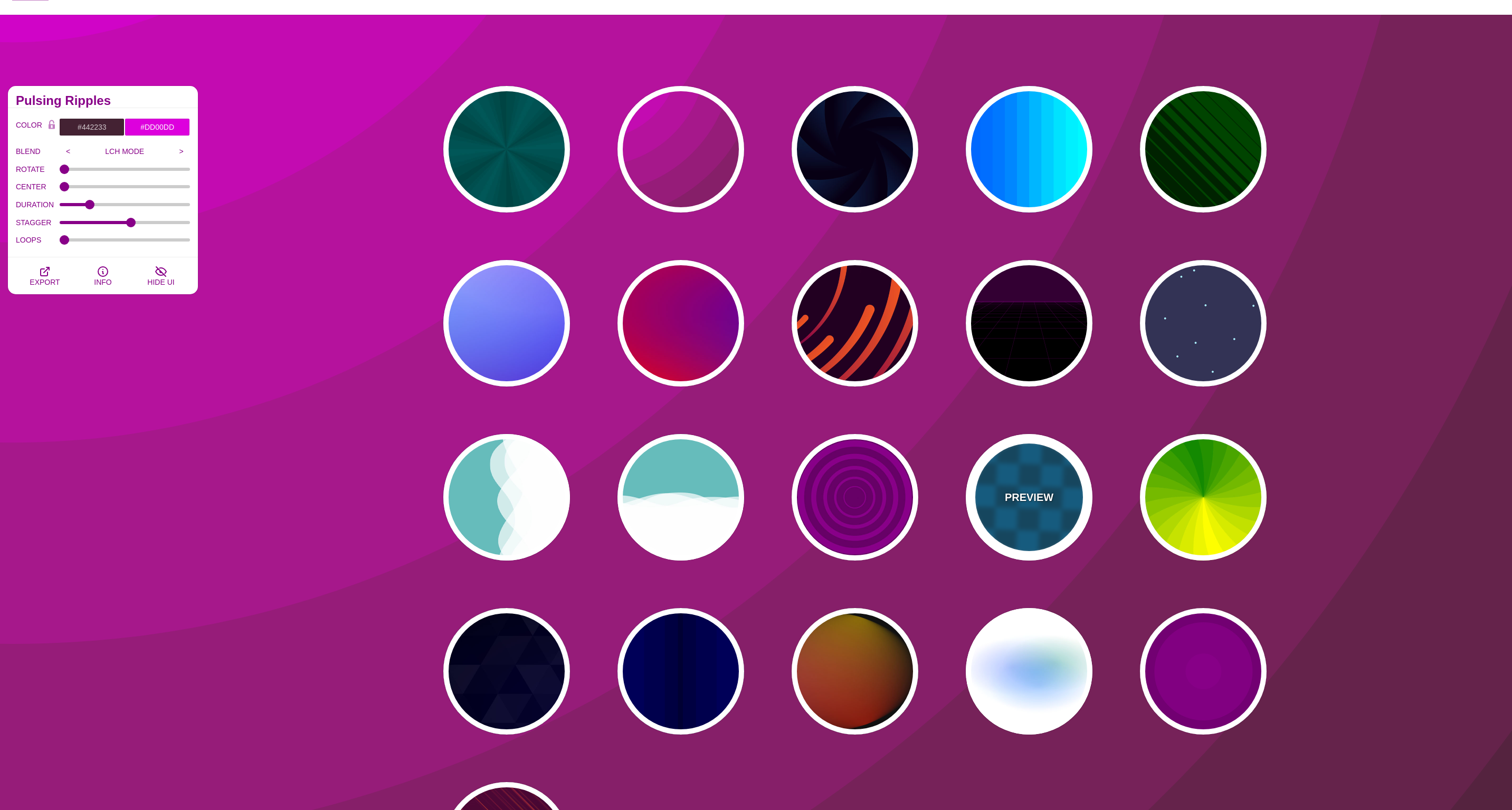
type input "#006699"
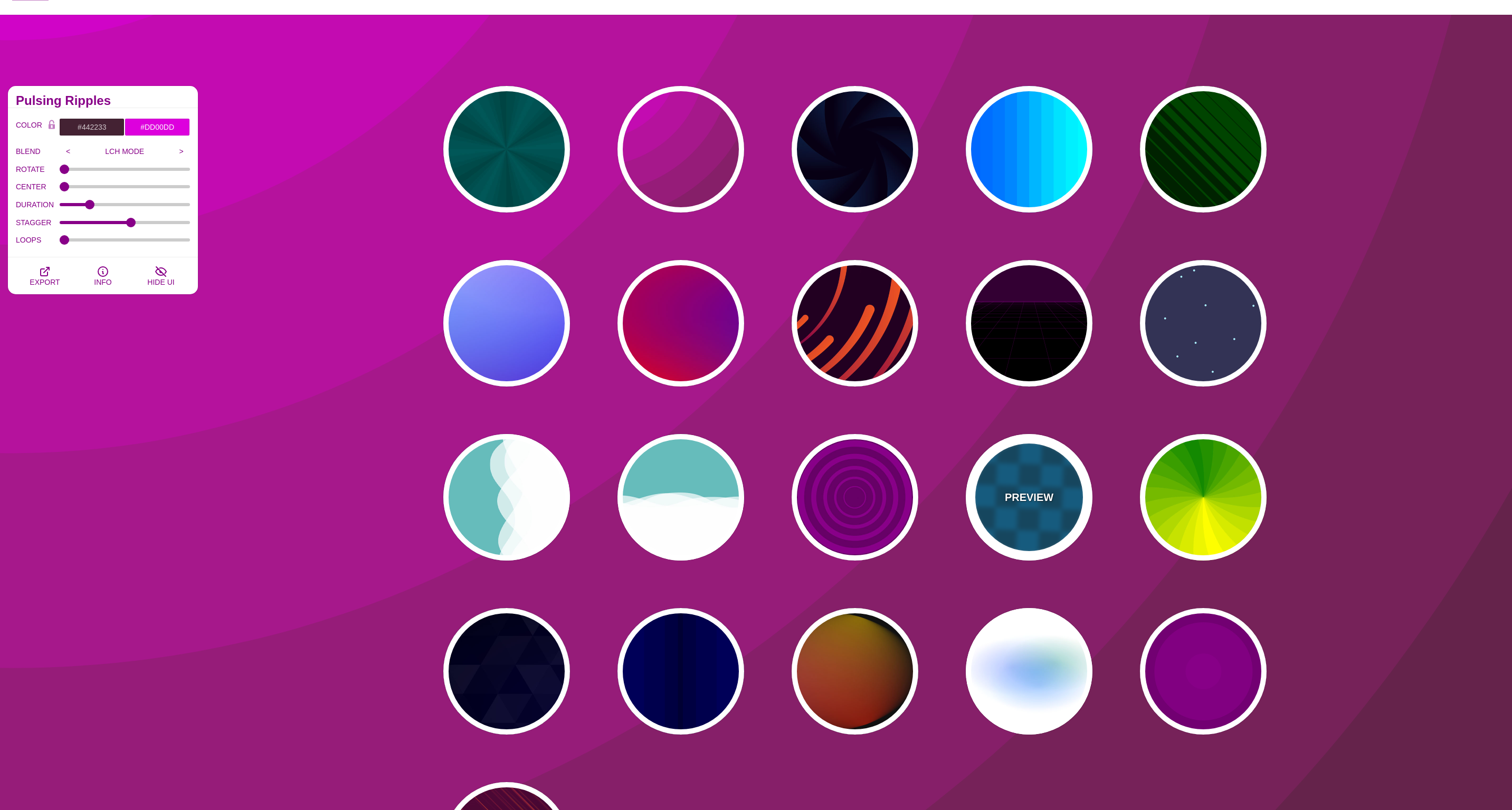
type input "1"
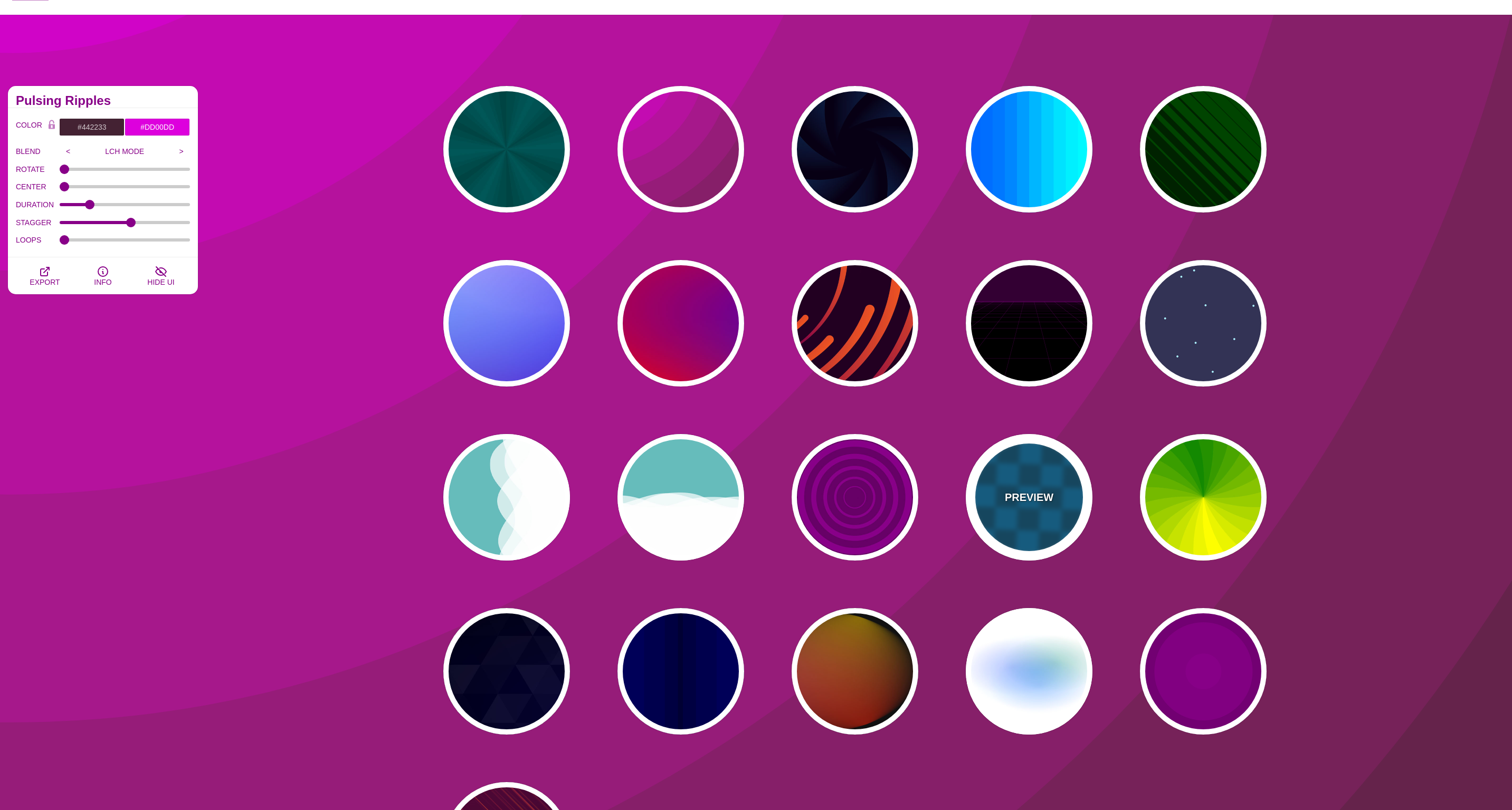
type input "15"
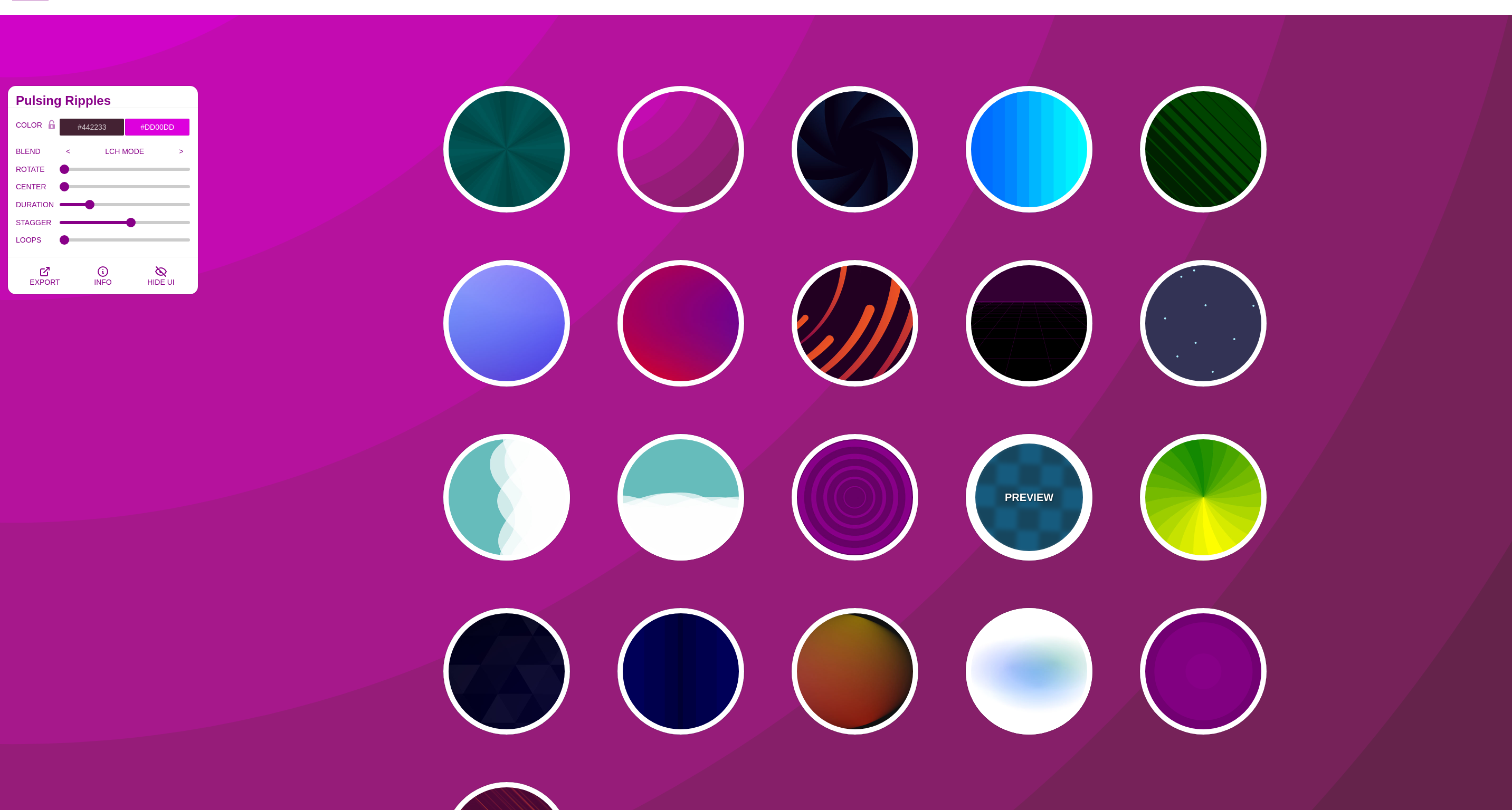
type input "1"
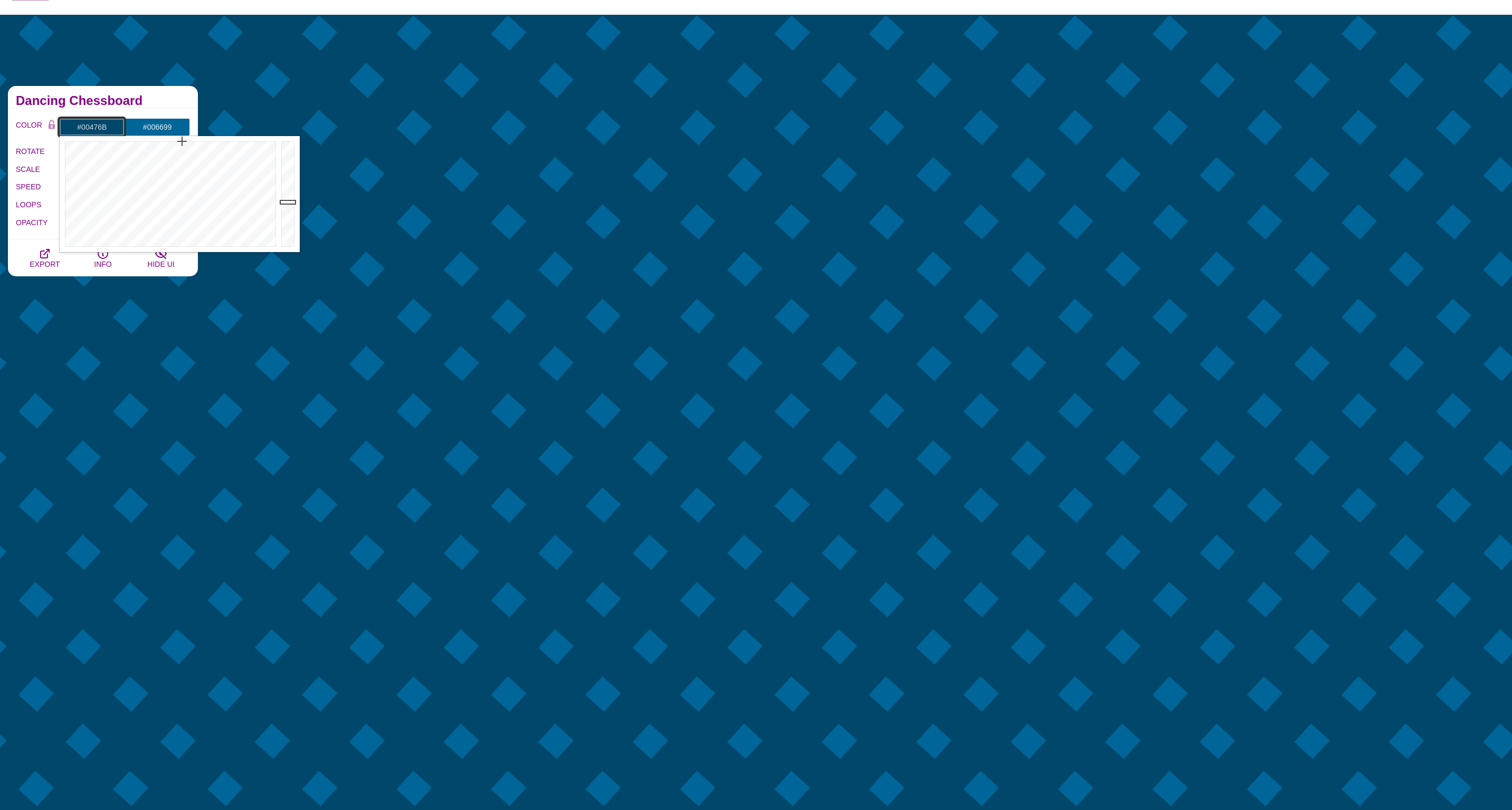
click at [102, 133] on input "#00476B" at bounding box center [91, 127] width 66 height 18
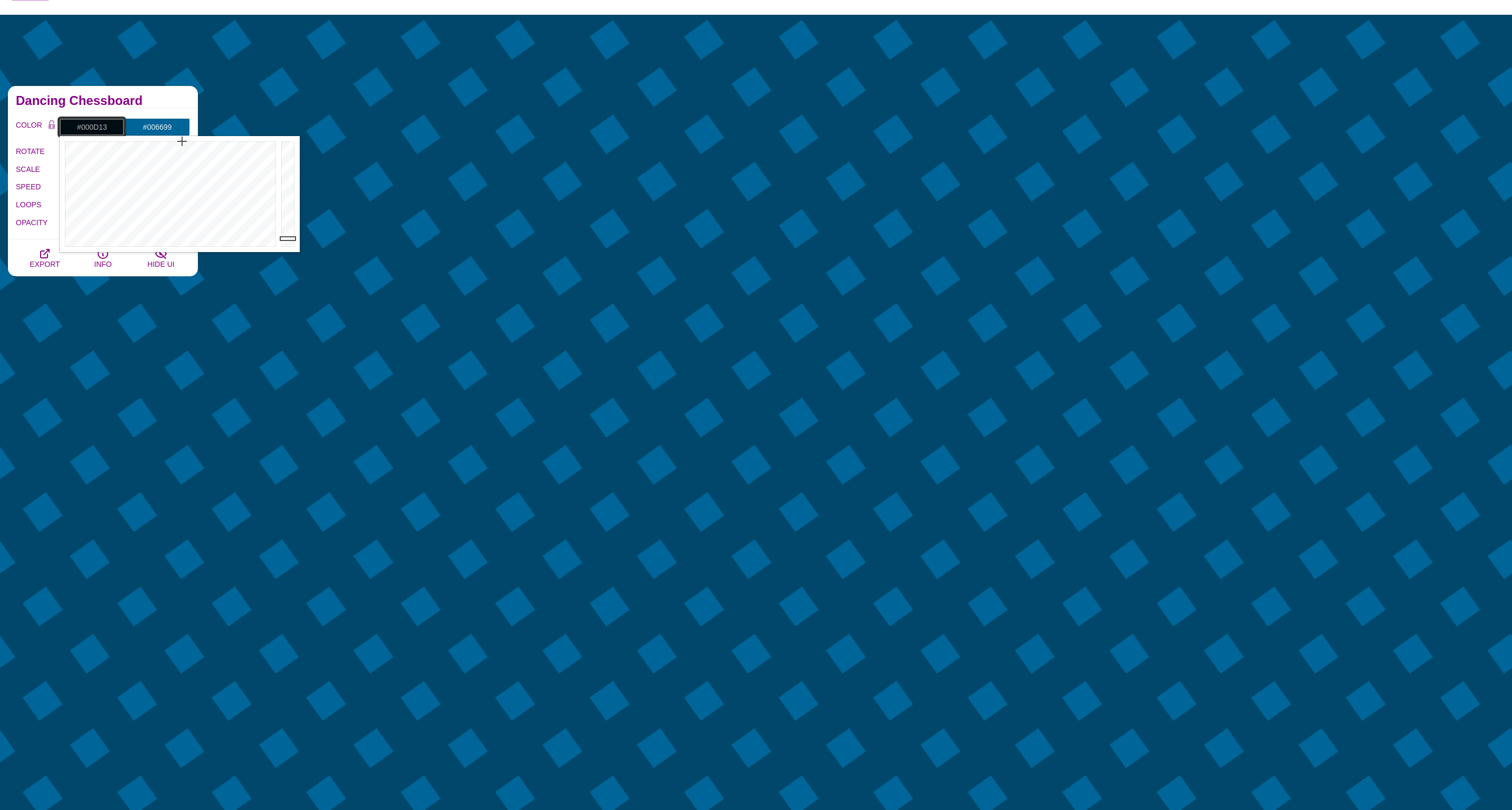
type input "#000C12"
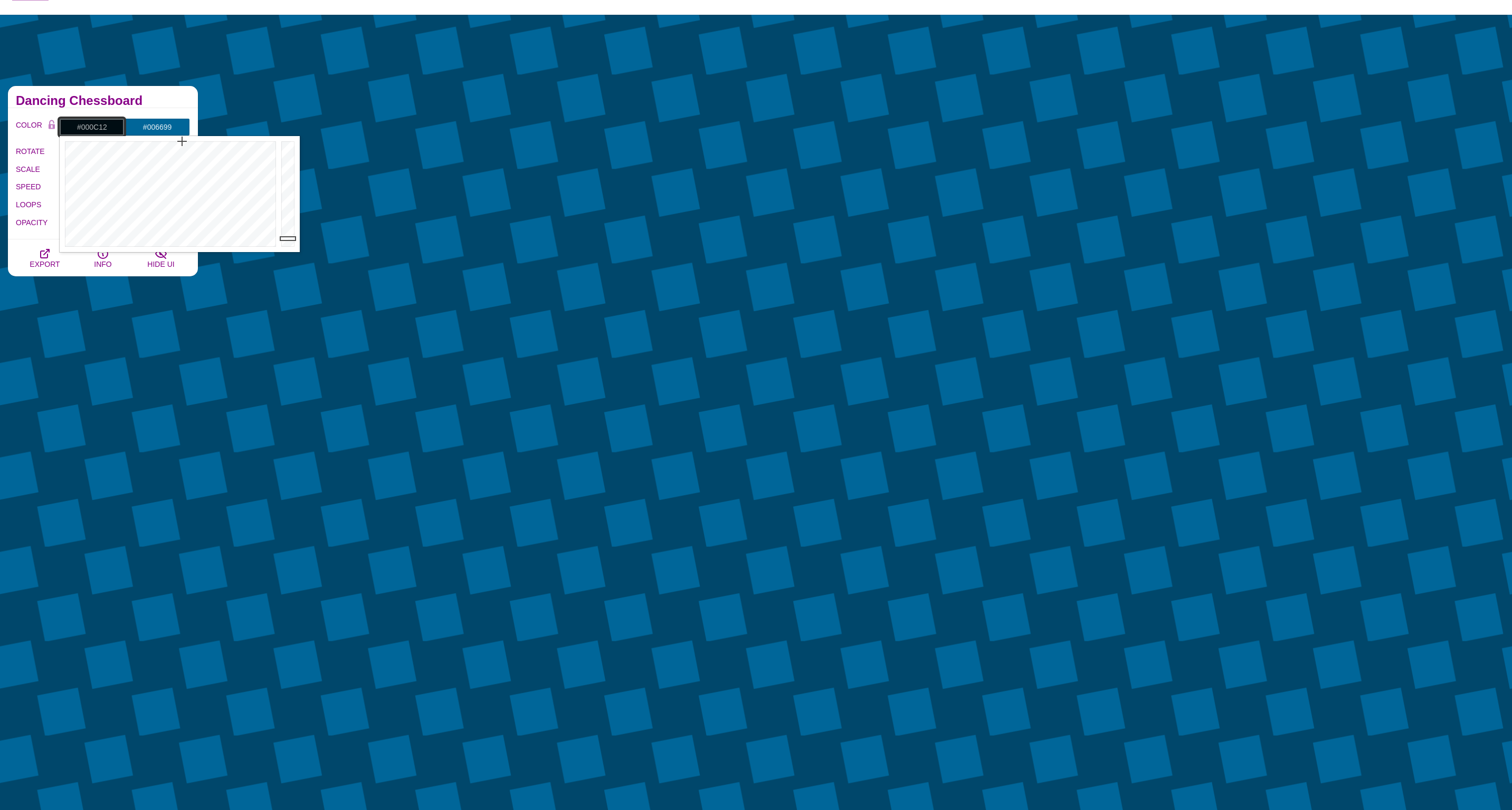
drag, startPoint x: 293, startPoint y: 205, endPoint x: 296, endPoint y: 239, distance: 34.1
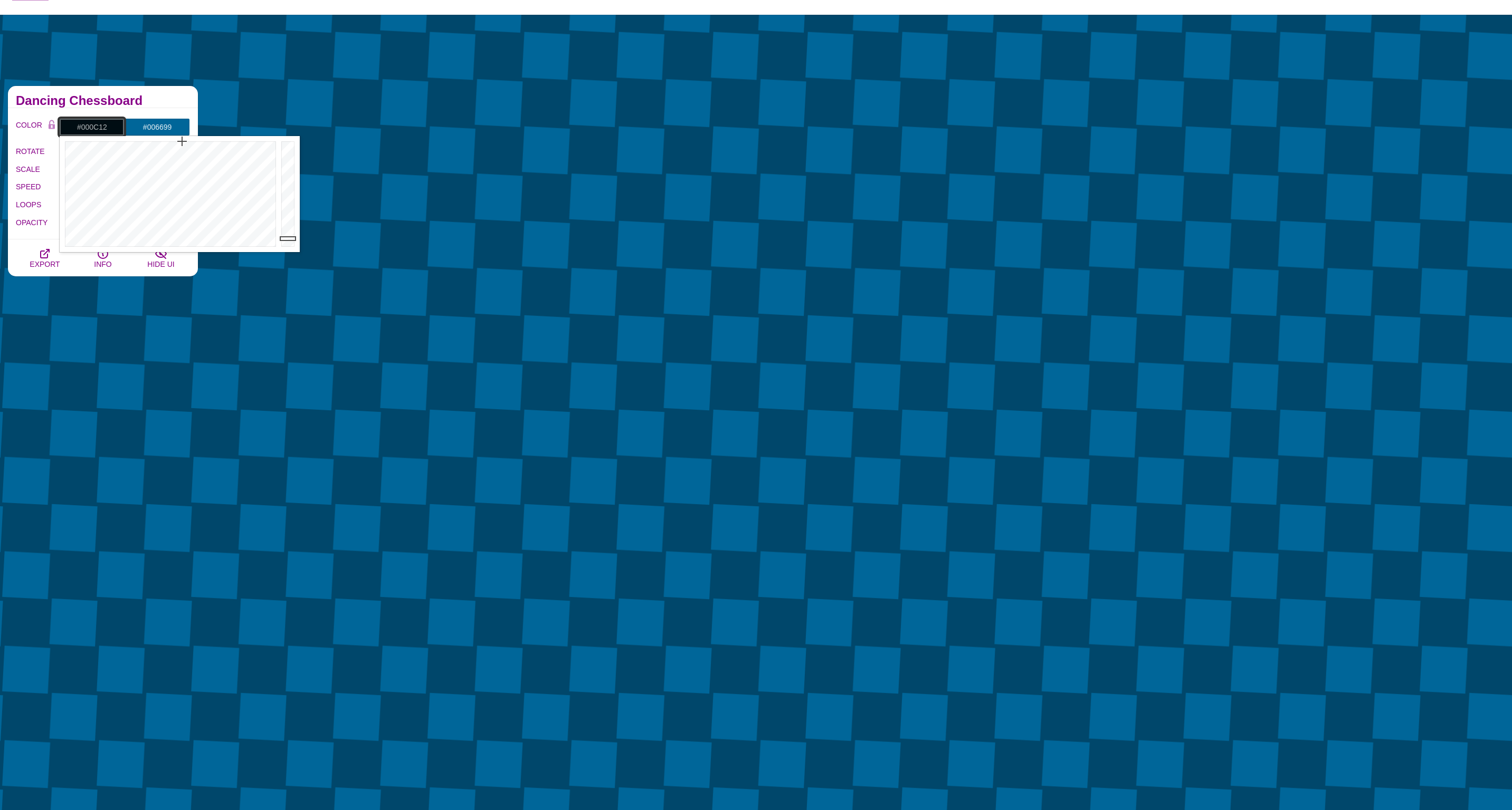
click at [296, 239] on div at bounding box center [289, 194] width 21 height 116
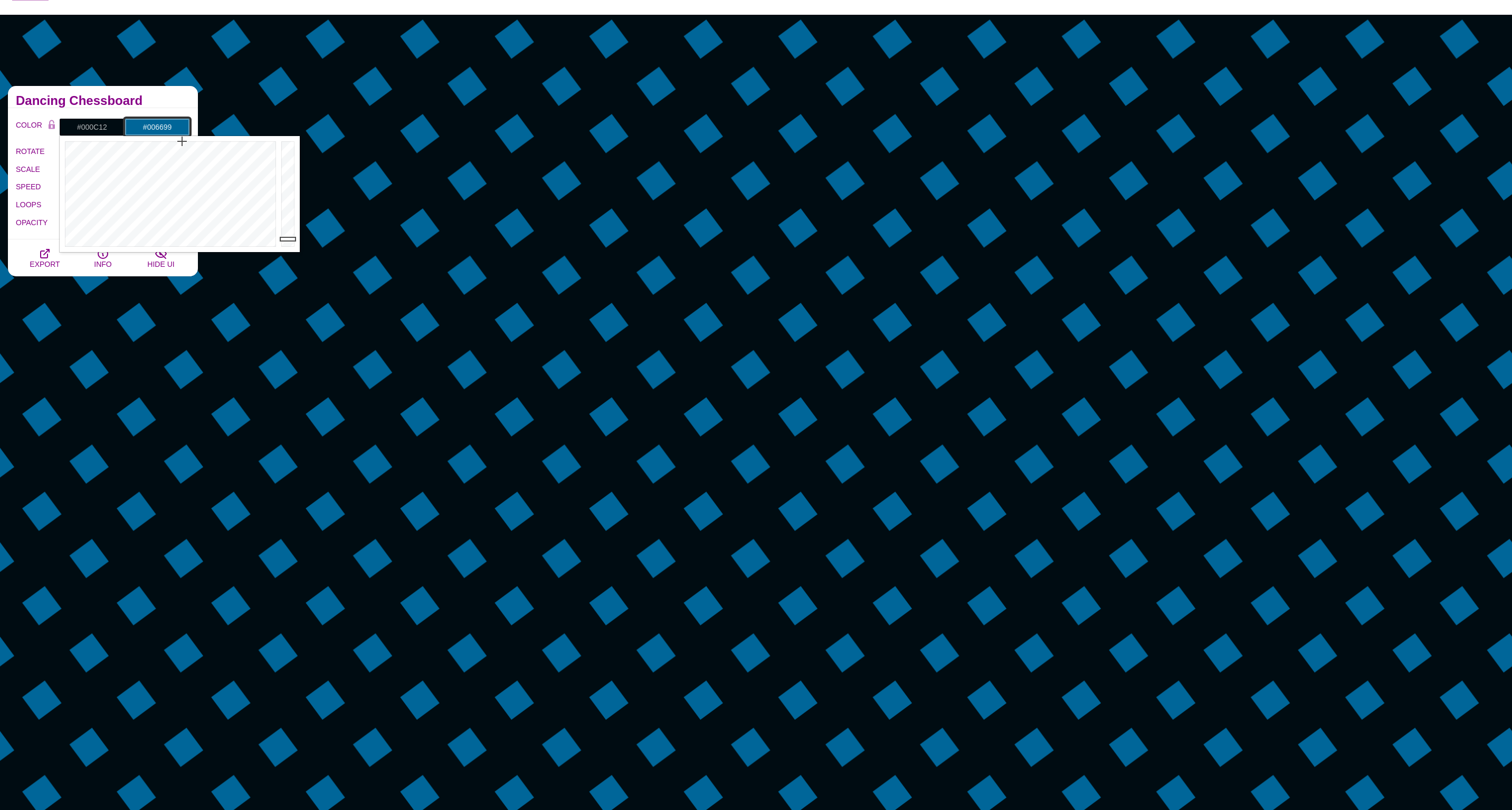
click at [164, 129] on input "#006699" at bounding box center [157, 127] width 66 height 18
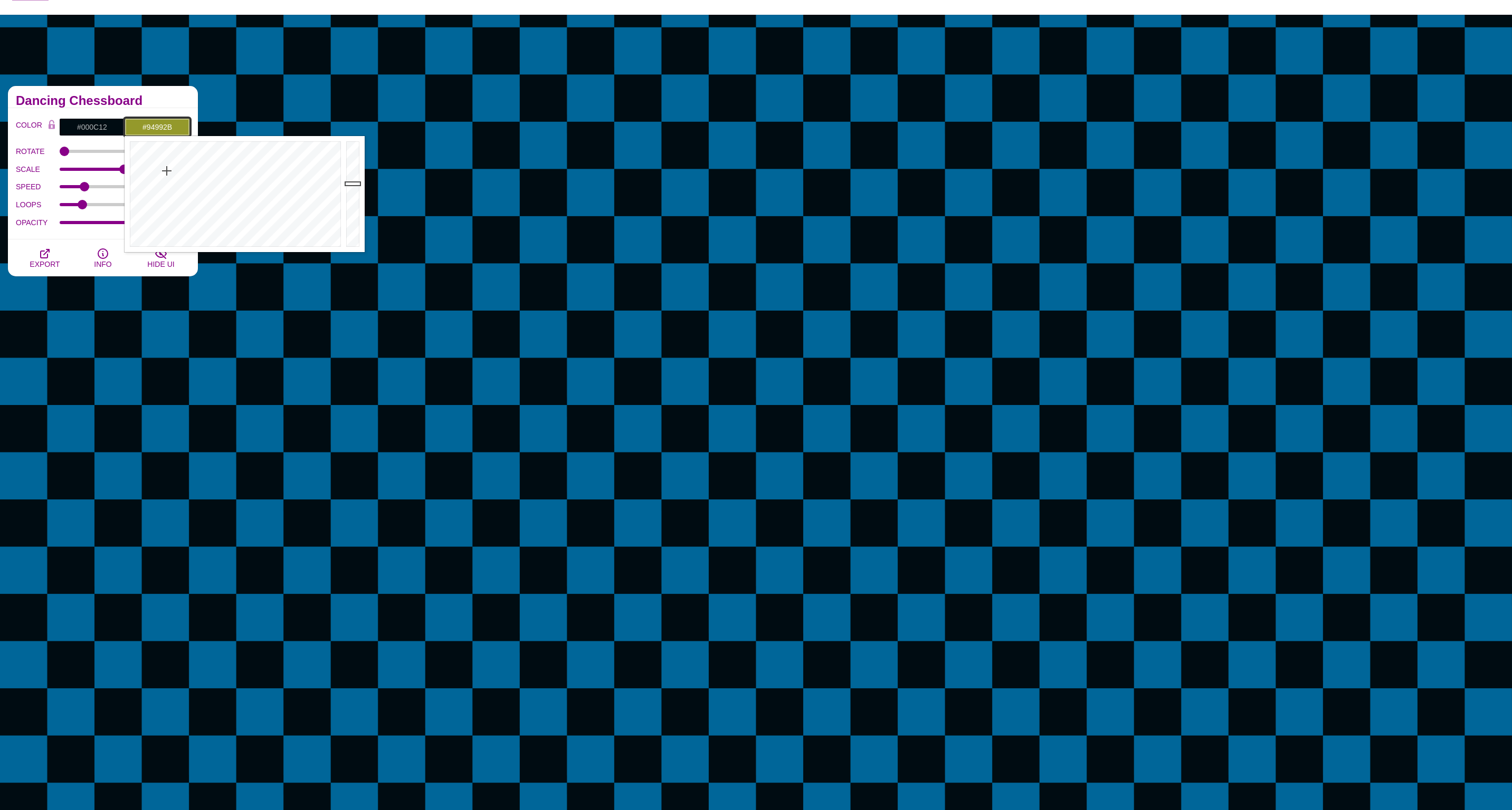
drag, startPoint x: 191, startPoint y: 176, endPoint x: 167, endPoint y: 171, distance: 24.5
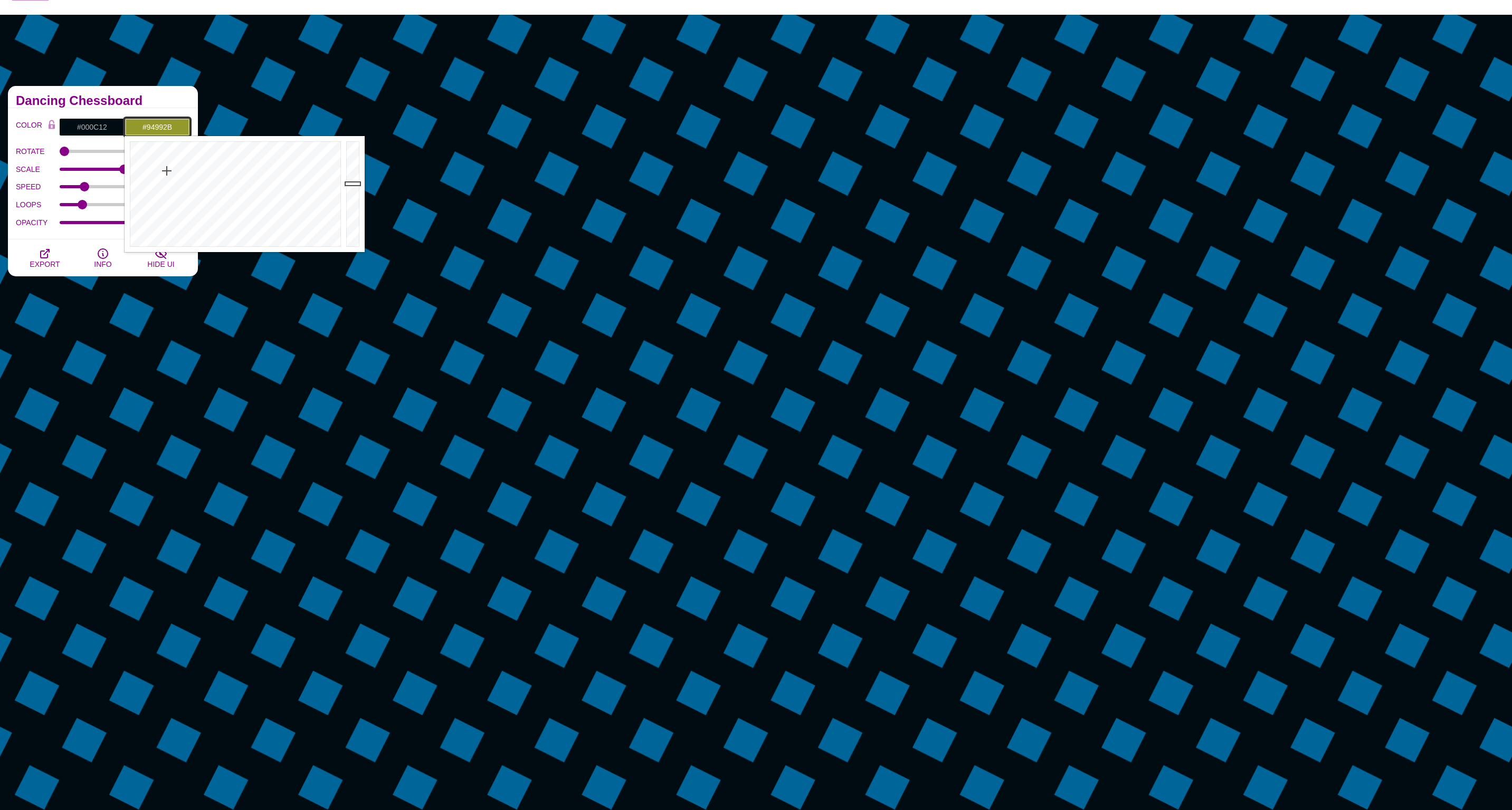
click at [167, 171] on div at bounding box center [234, 194] width 219 height 116
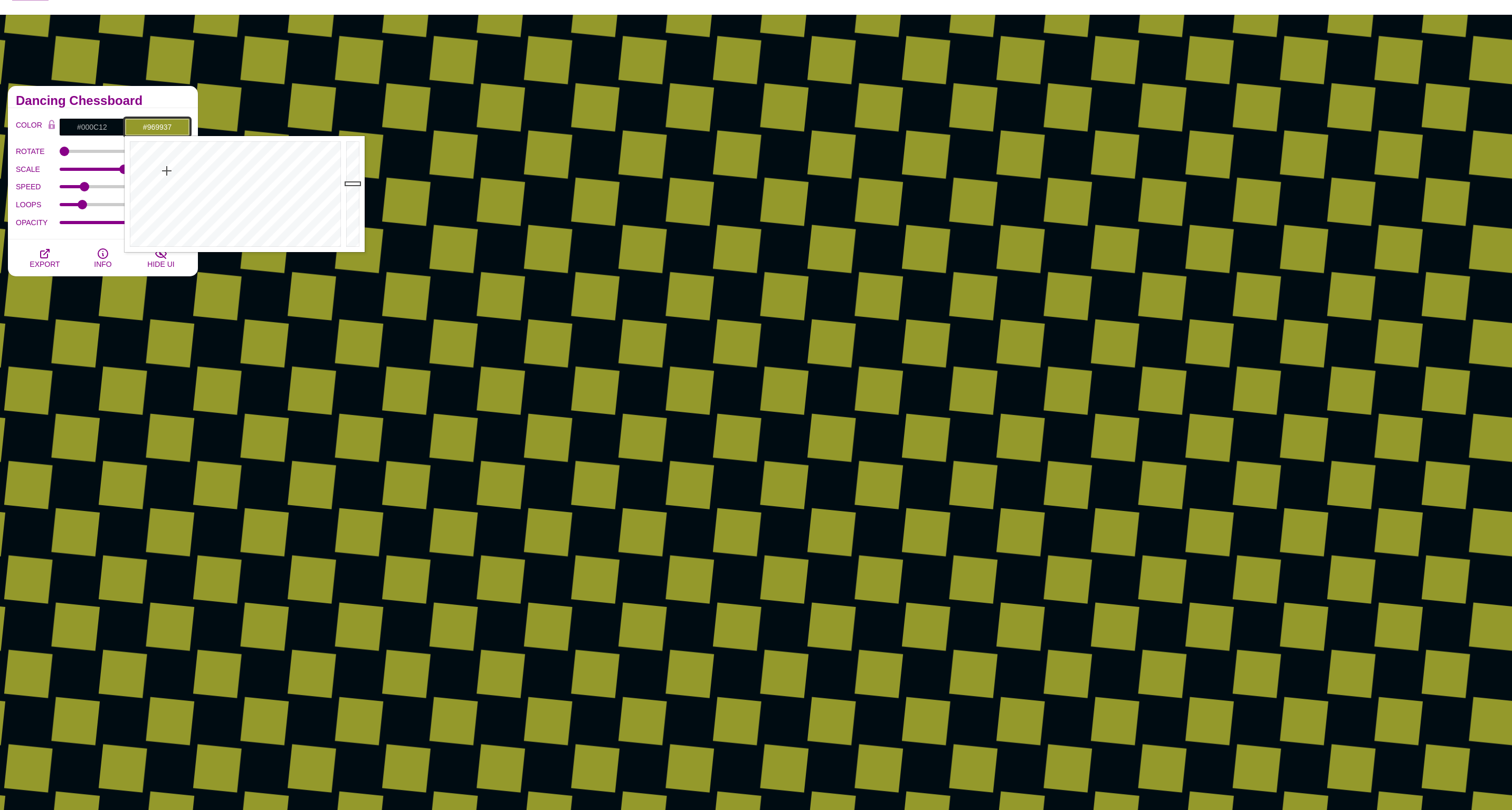
type input "#969938"
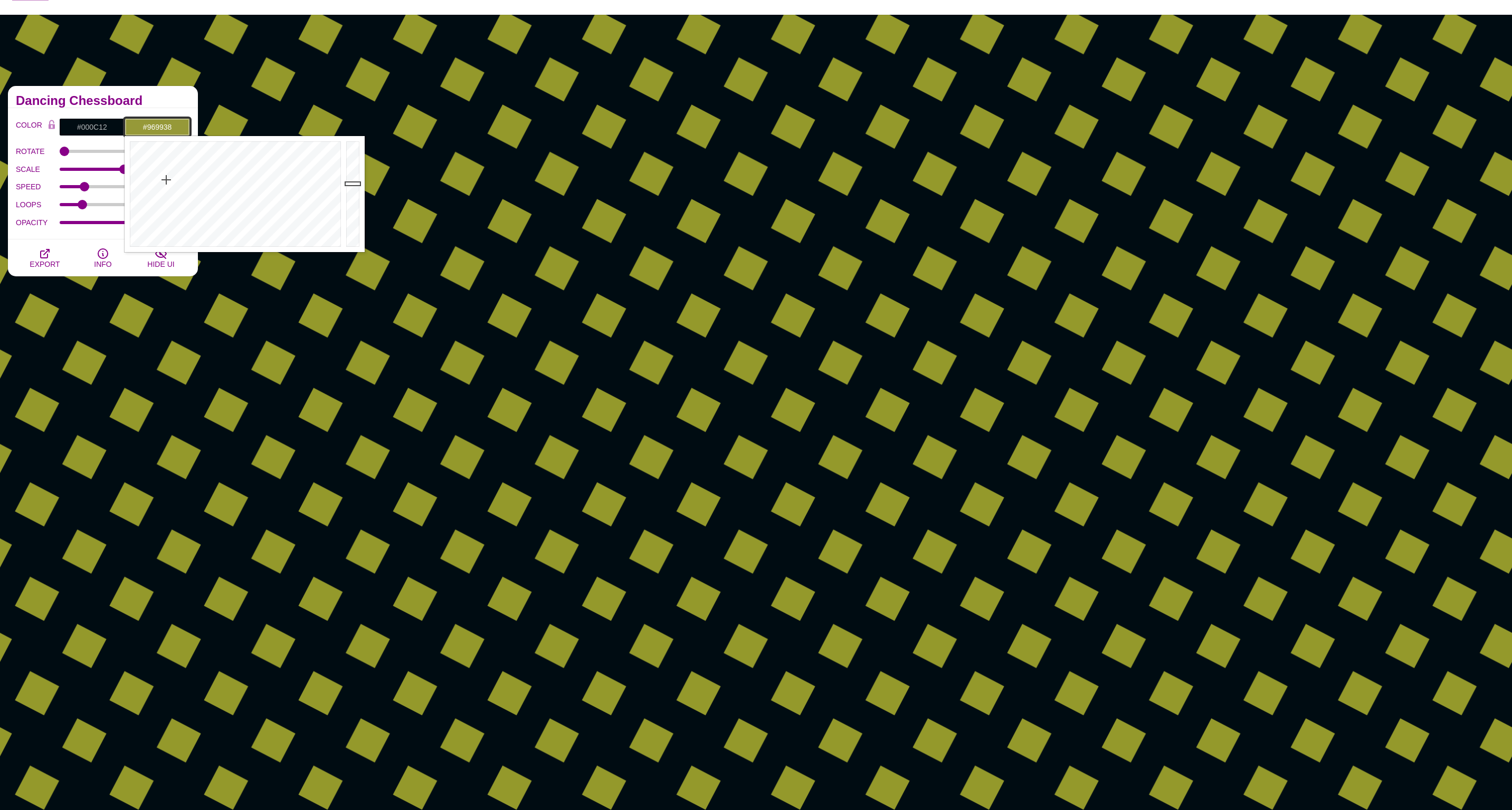
drag, startPoint x: 167, startPoint y: 171, endPoint x: 166, endPoint y: 180, distance: 9.1
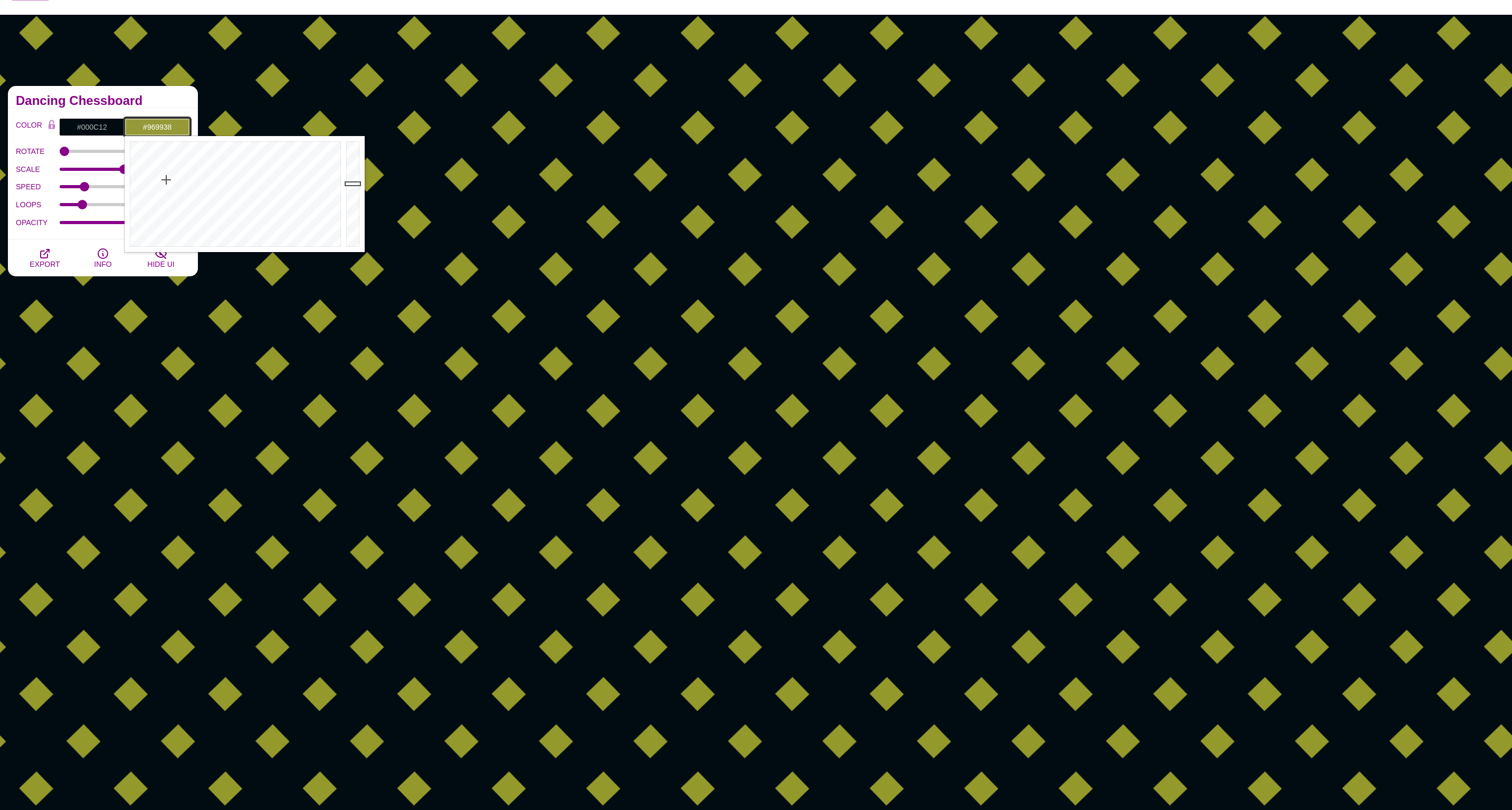
click at [166, 180] on div at bounding box center [234, 194] width 219 height 116
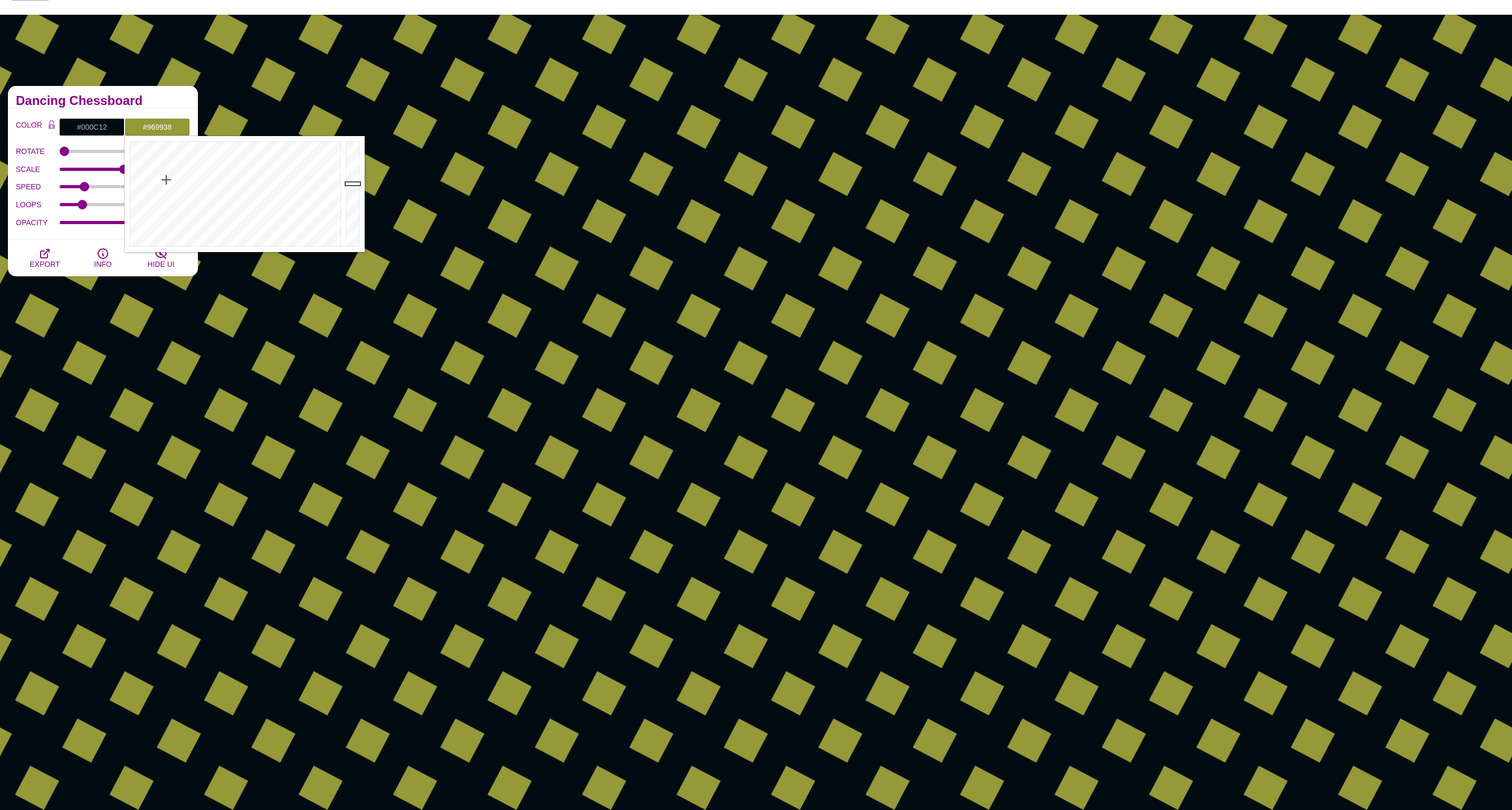
click at [71, 230] on div "OPACITY" at bounding box center [103, 222] width 174 height 18
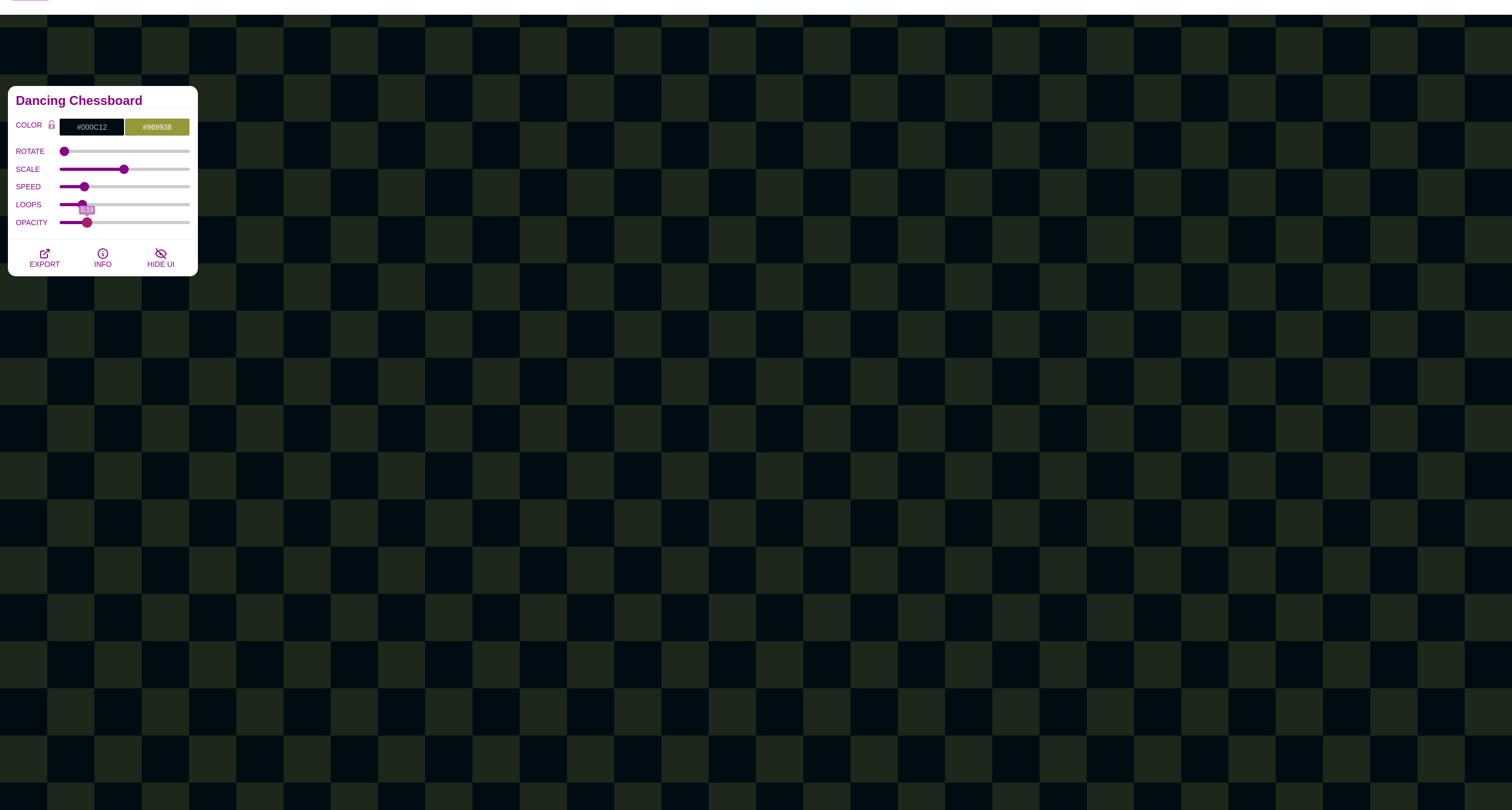
drag, startPoint x: 182, startPoint y: 222, endPoint x: 87, endPoint y: 222, distance: 95.0
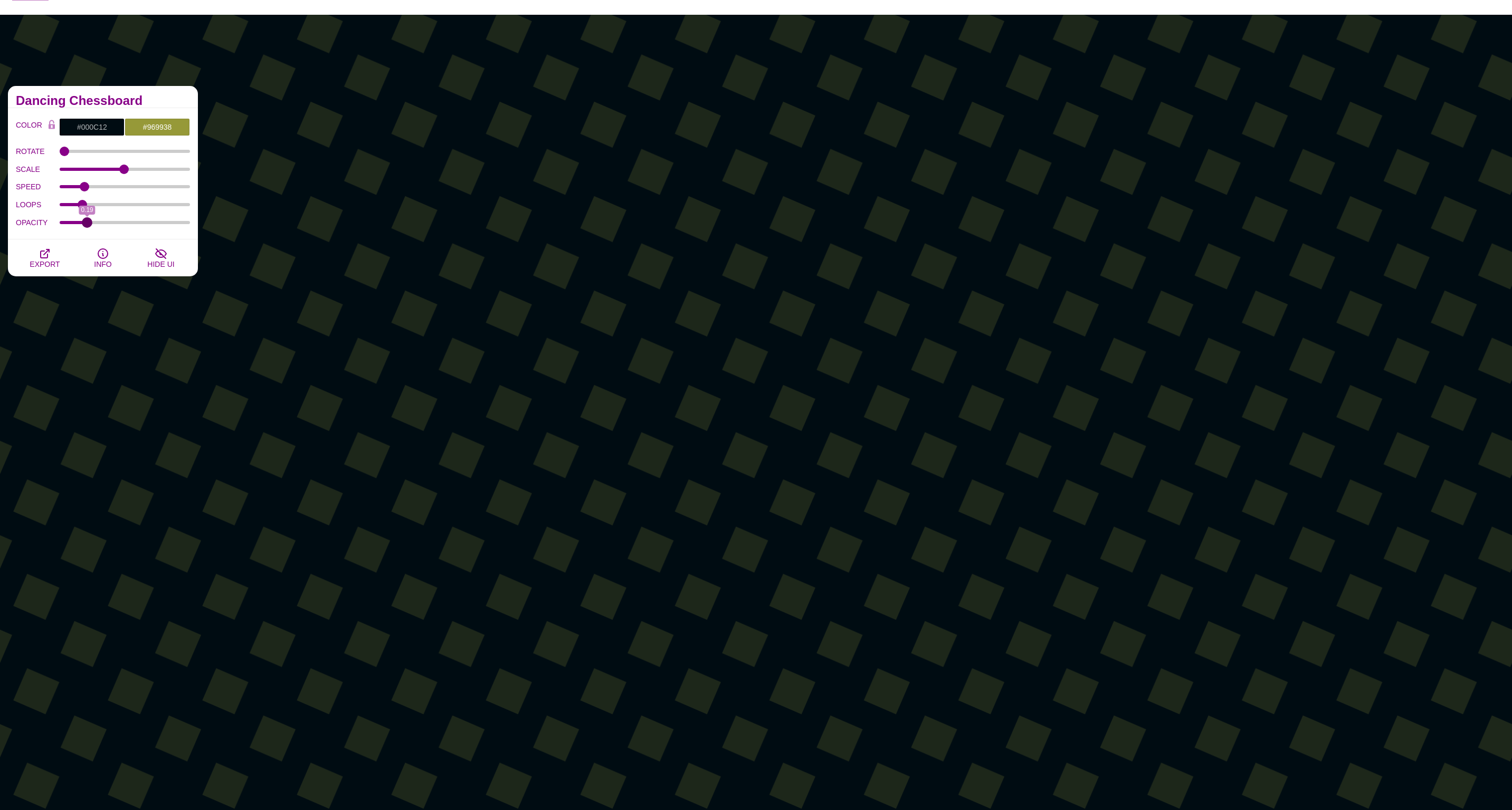
type input "0.19"
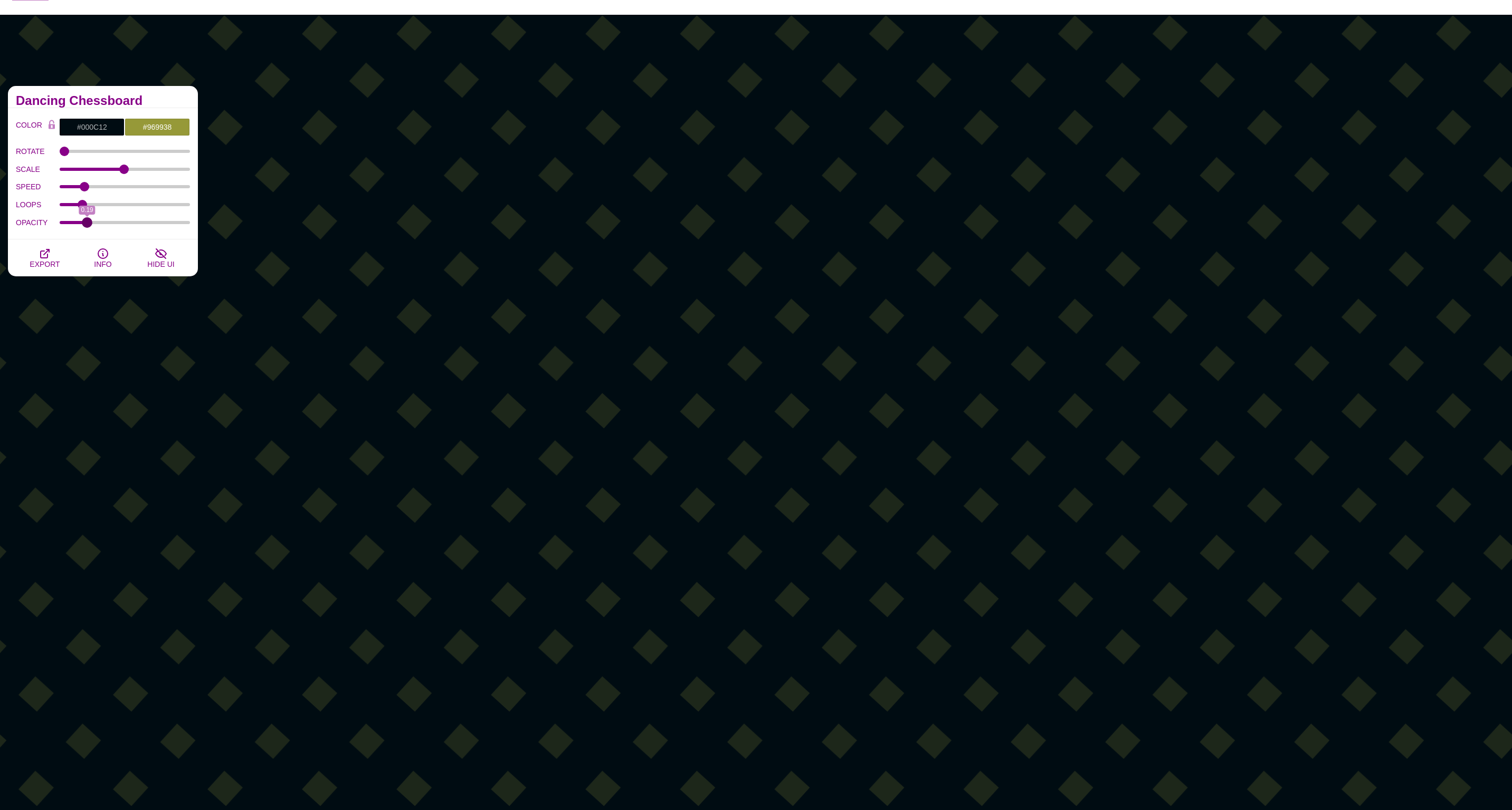
click at [87, 222] on input "OPACITY" at bounding box center [125, 222] width 131 height 4
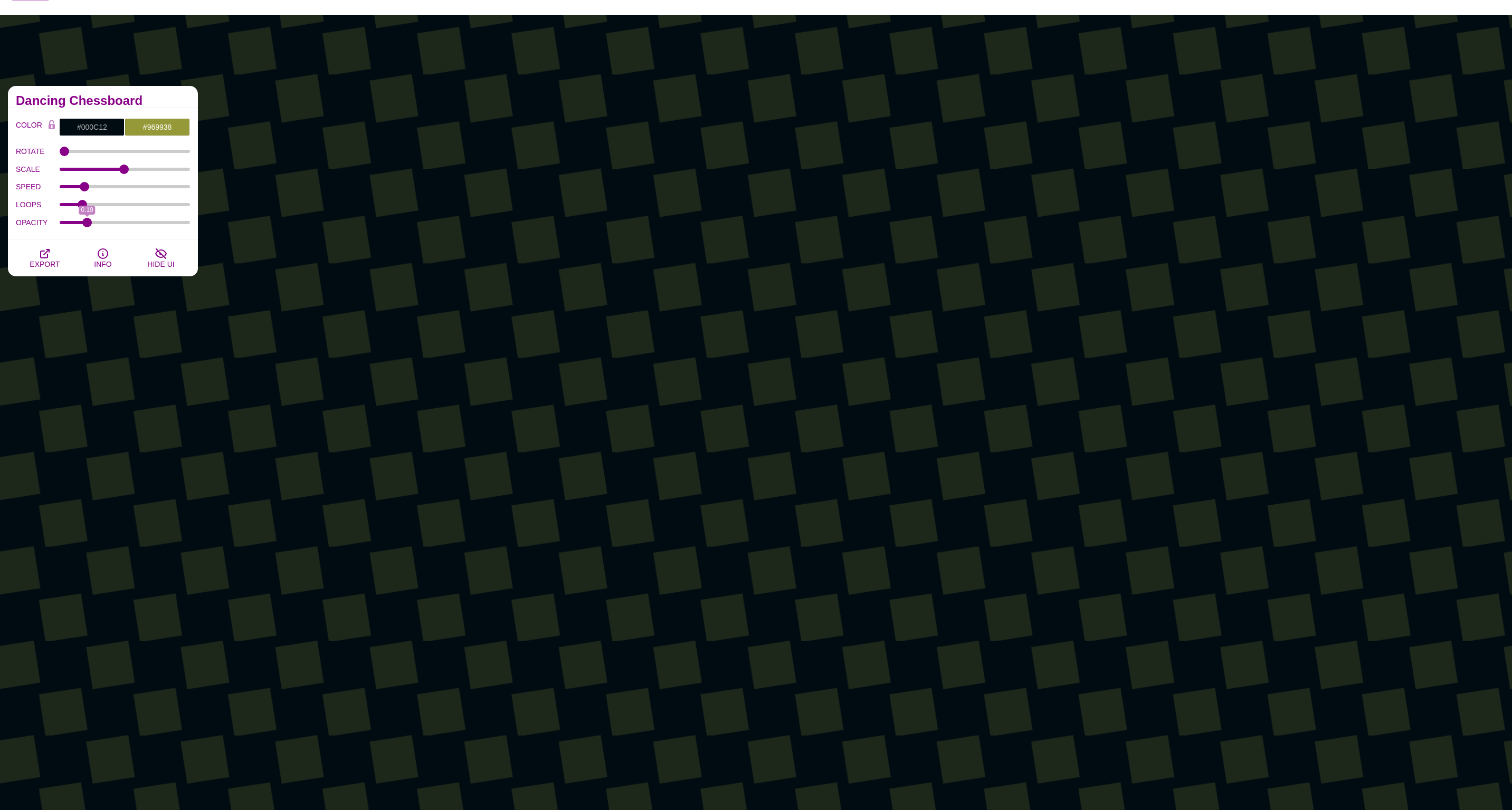
click at [198, 60] on div "Animated SVG Backgrounds This is an experimental set of backgrounds. It's recom…" at bounding box center [756, 529] width 1512 height 1028
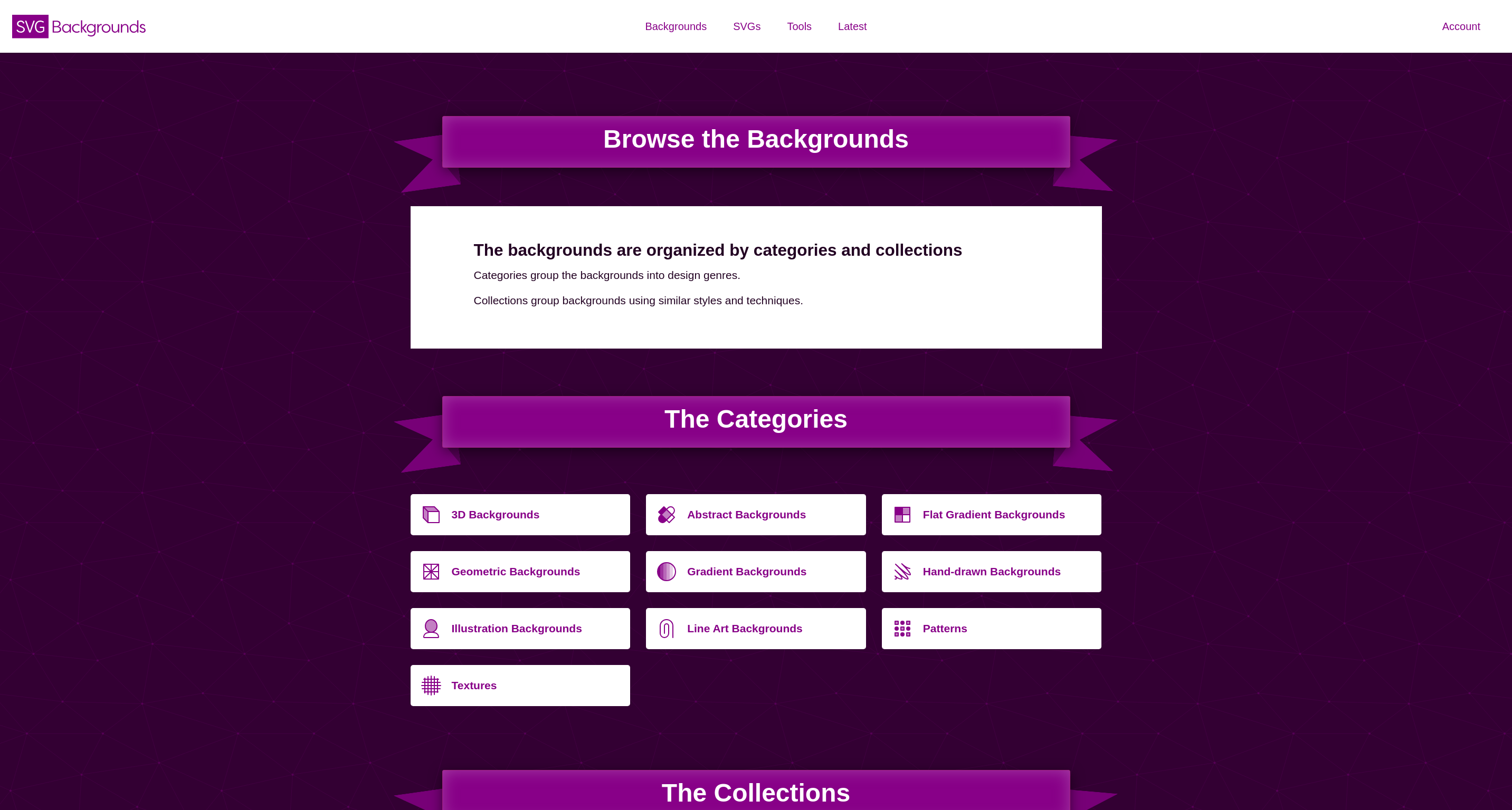
scroll to position [1231, 0]
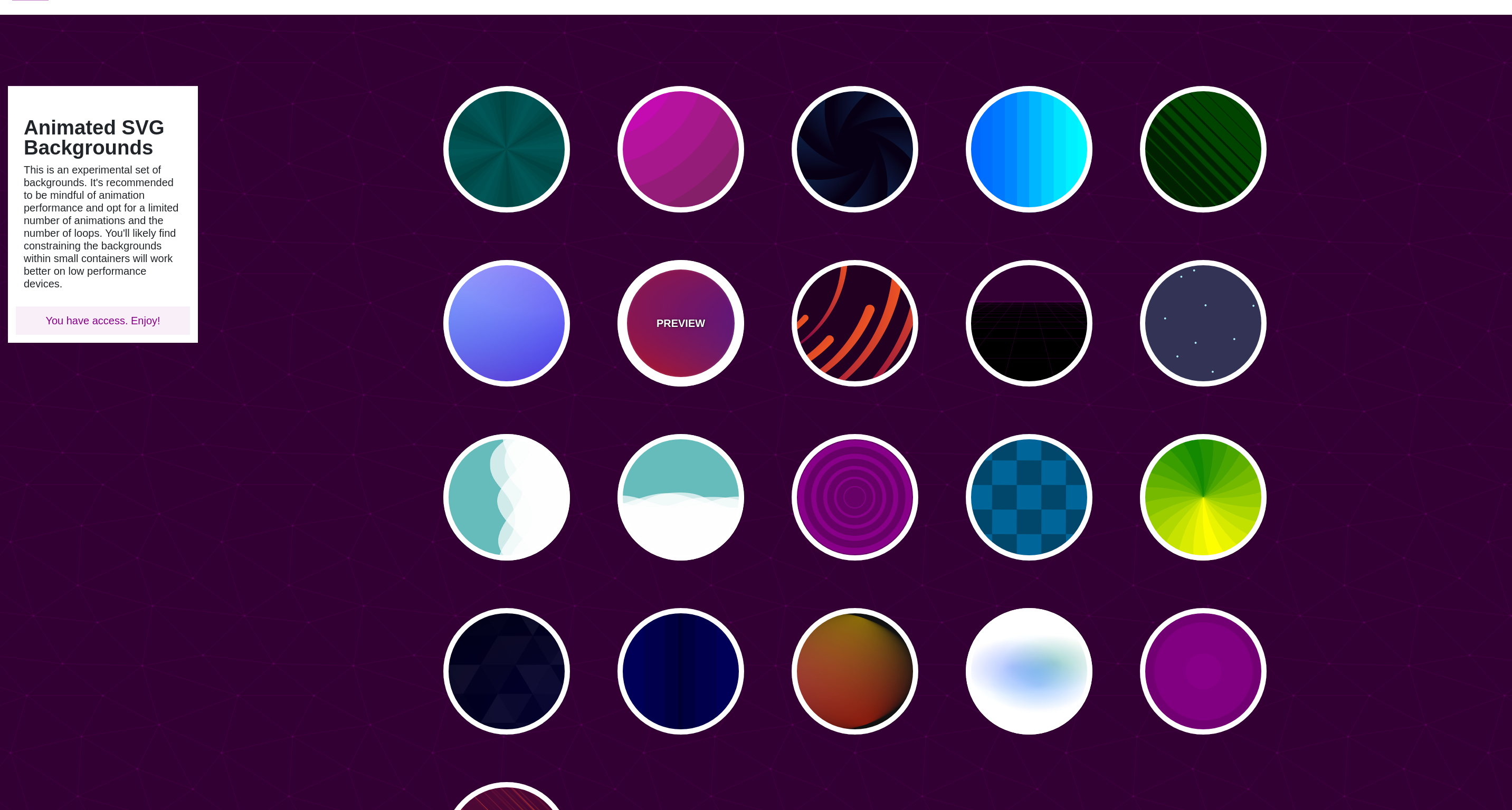
scroll to position [221, 0]
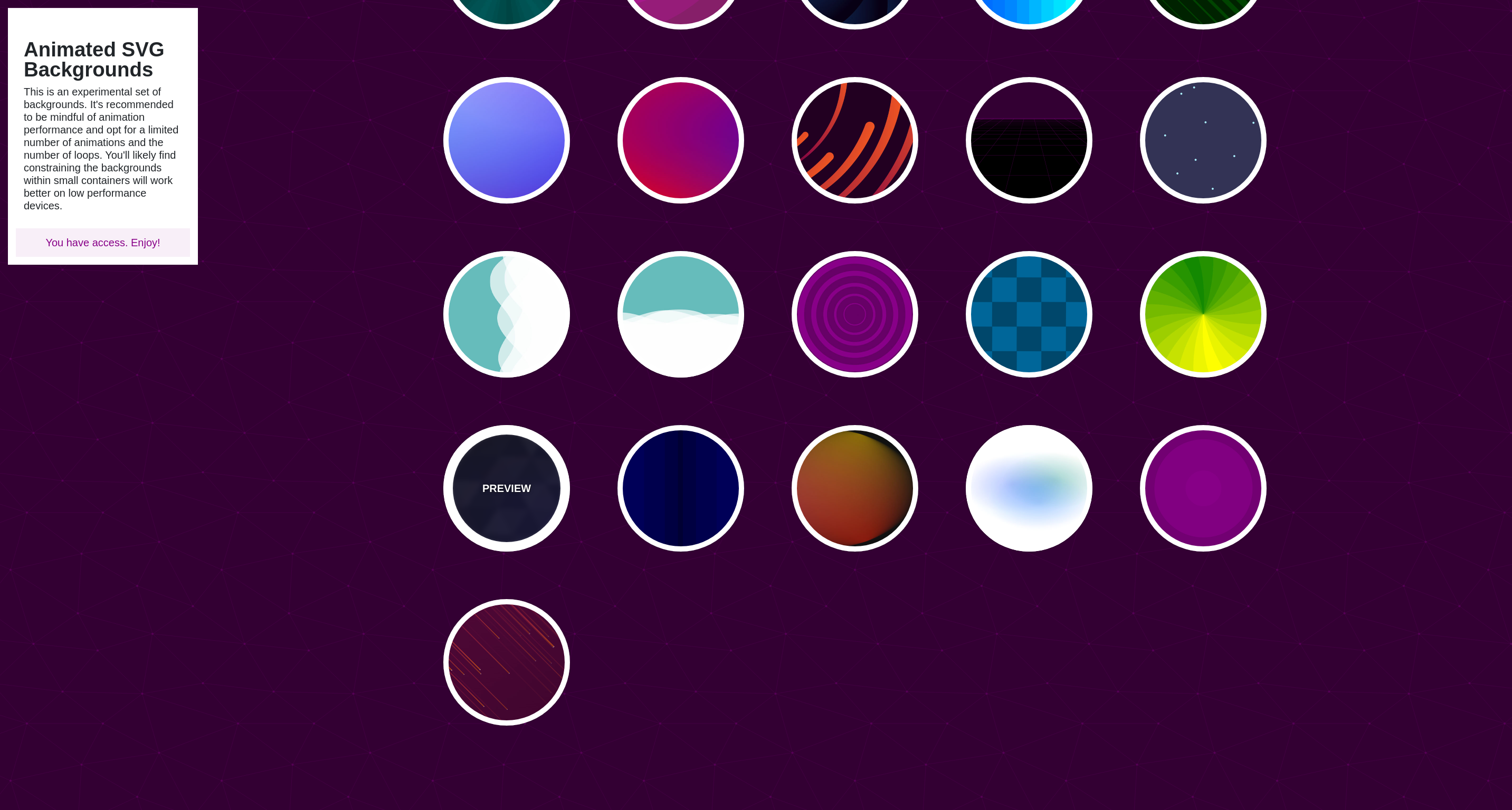
click at [540, 475] on div "PREVIEW" at bounding box center [506, 488] width 127 height 127
type input "#000000"
type input "#880088"
type input "#0000FF"
type input "#006600"
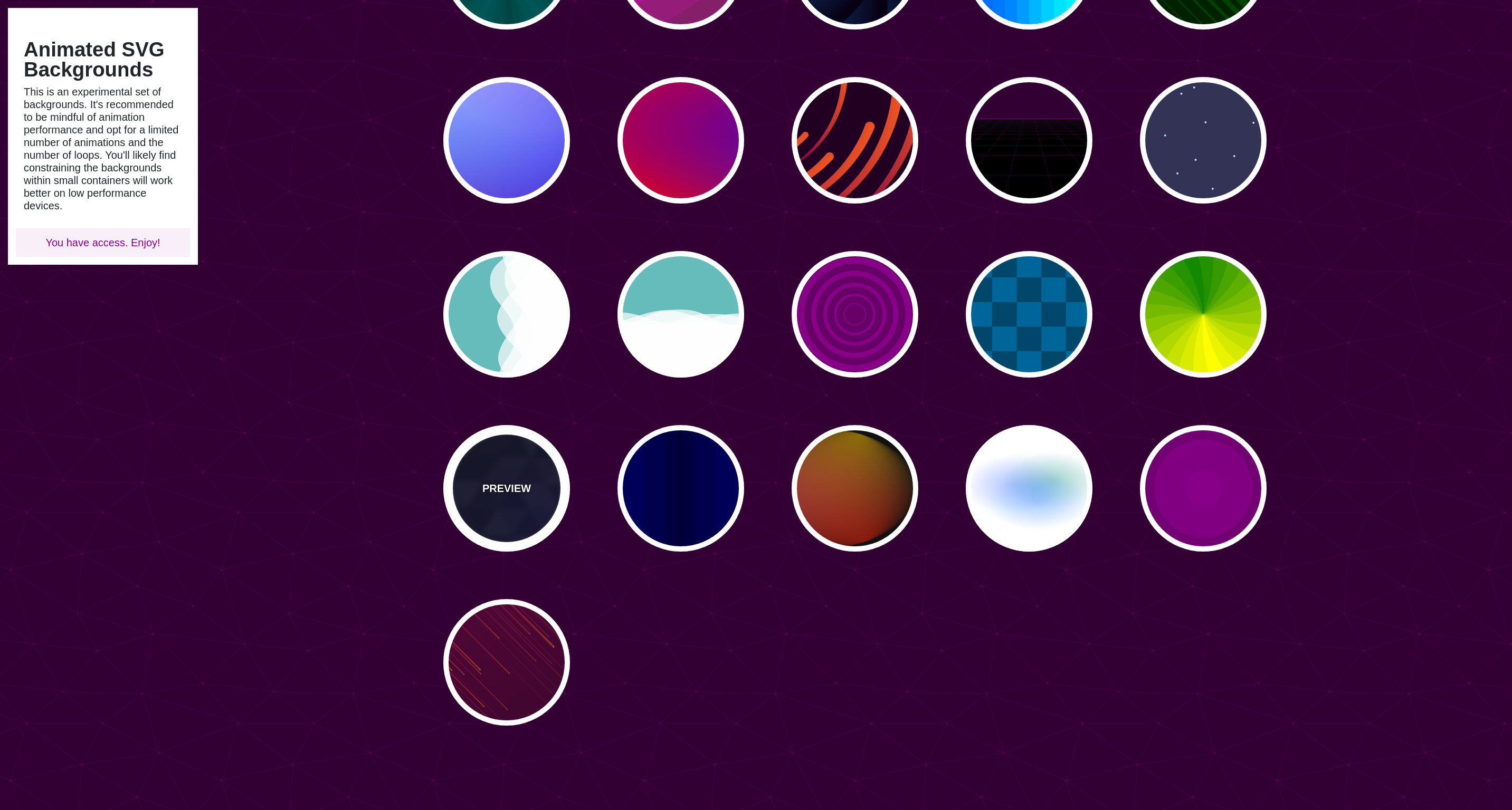
type input "0"
type input "0.4"
type input "5"
type input "15"
type input "0.2"
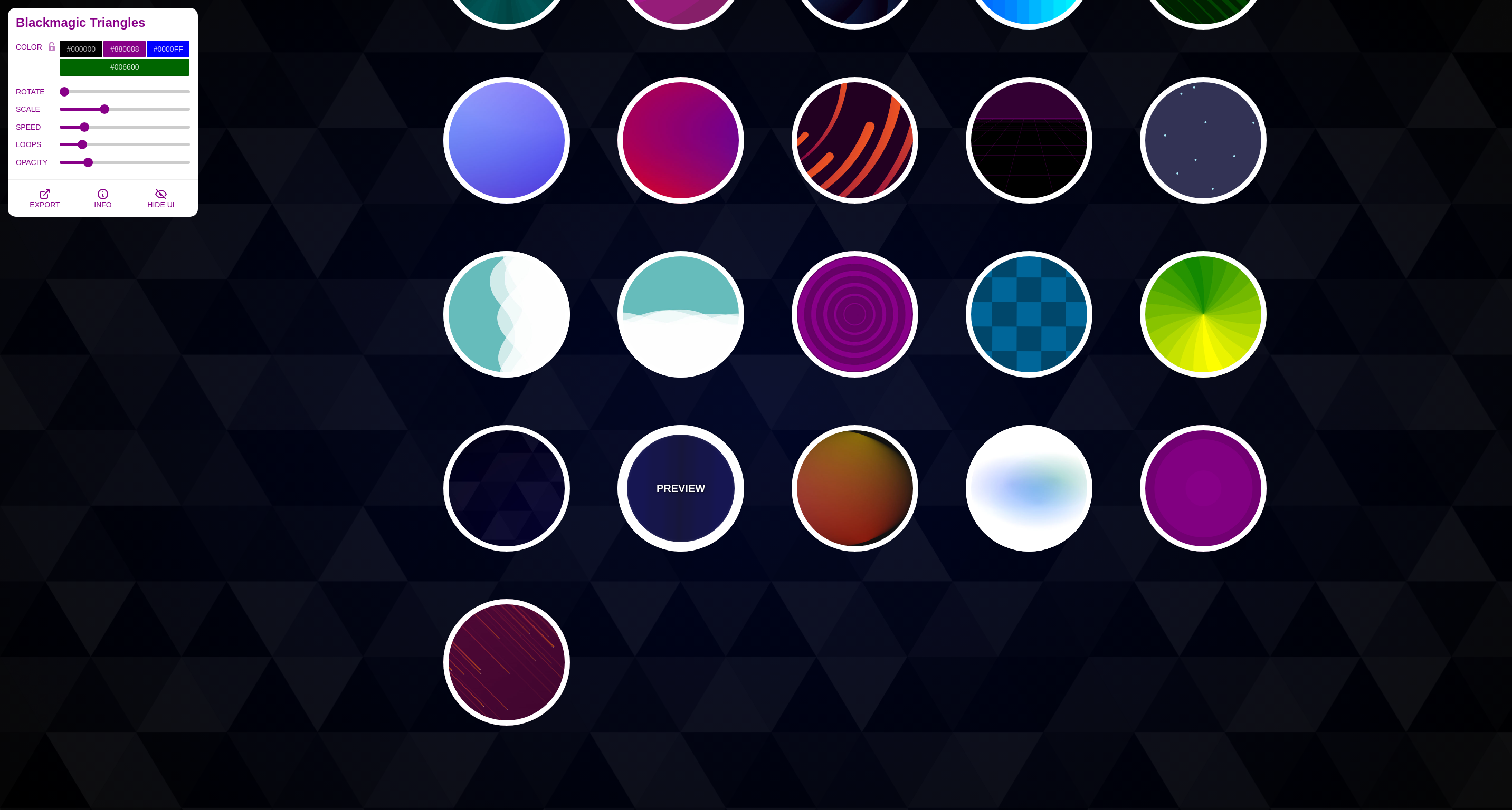
click at [676, 511] on div "PREVIEW" at bounding box center [680, 488] width 127 height 127
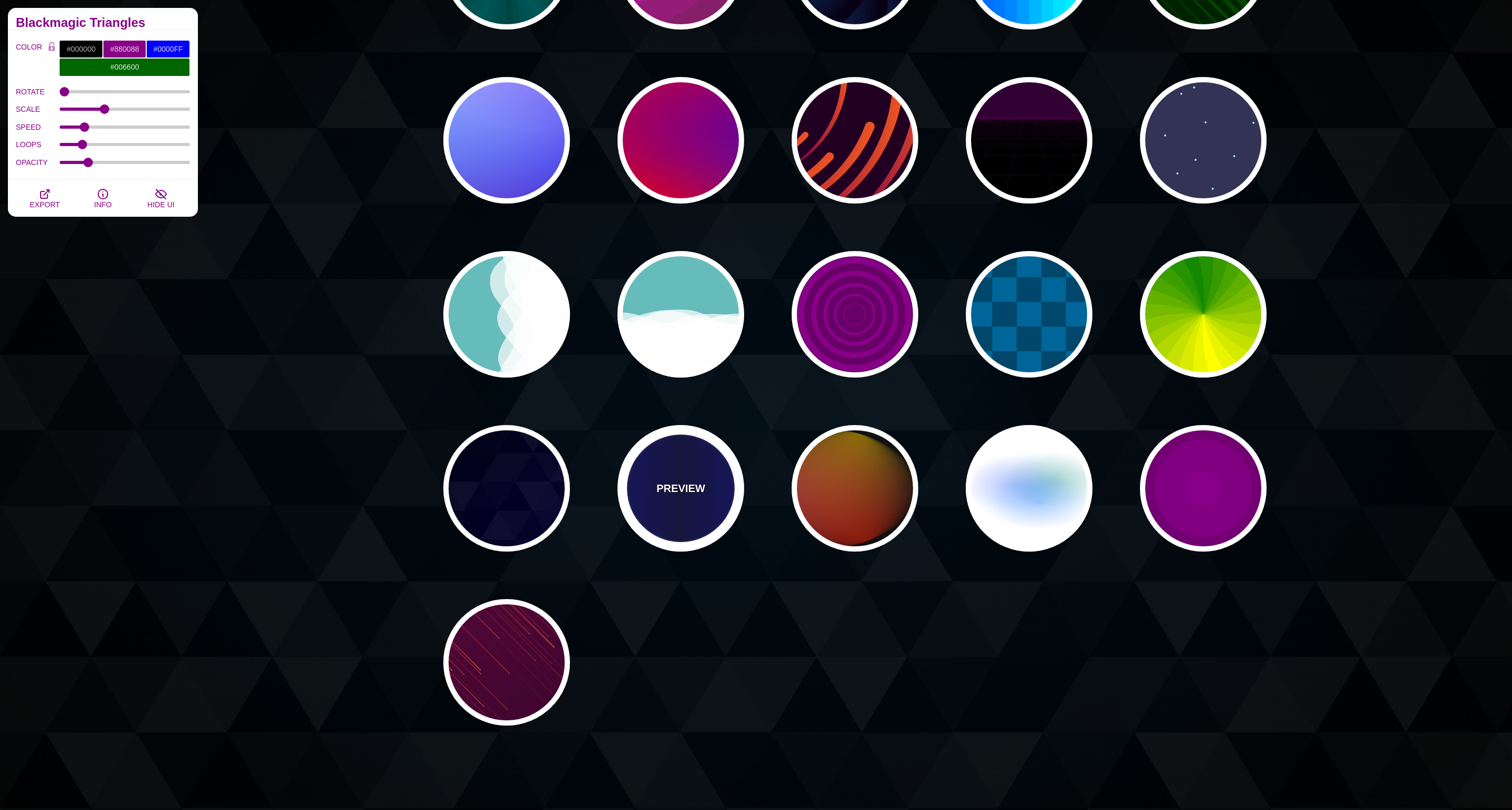
type input "#0000BB"
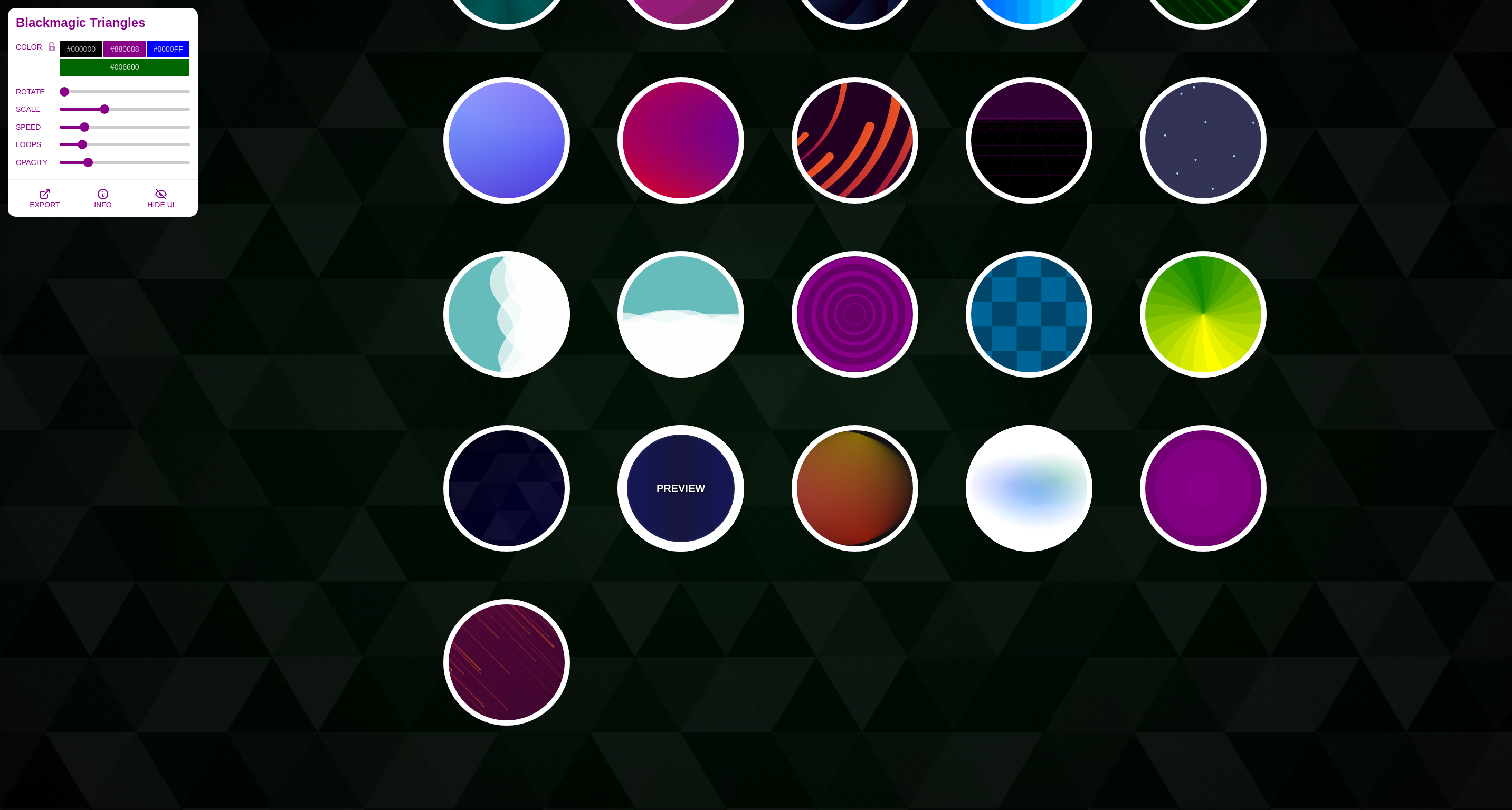
type input "#000033"
type input "0.5"
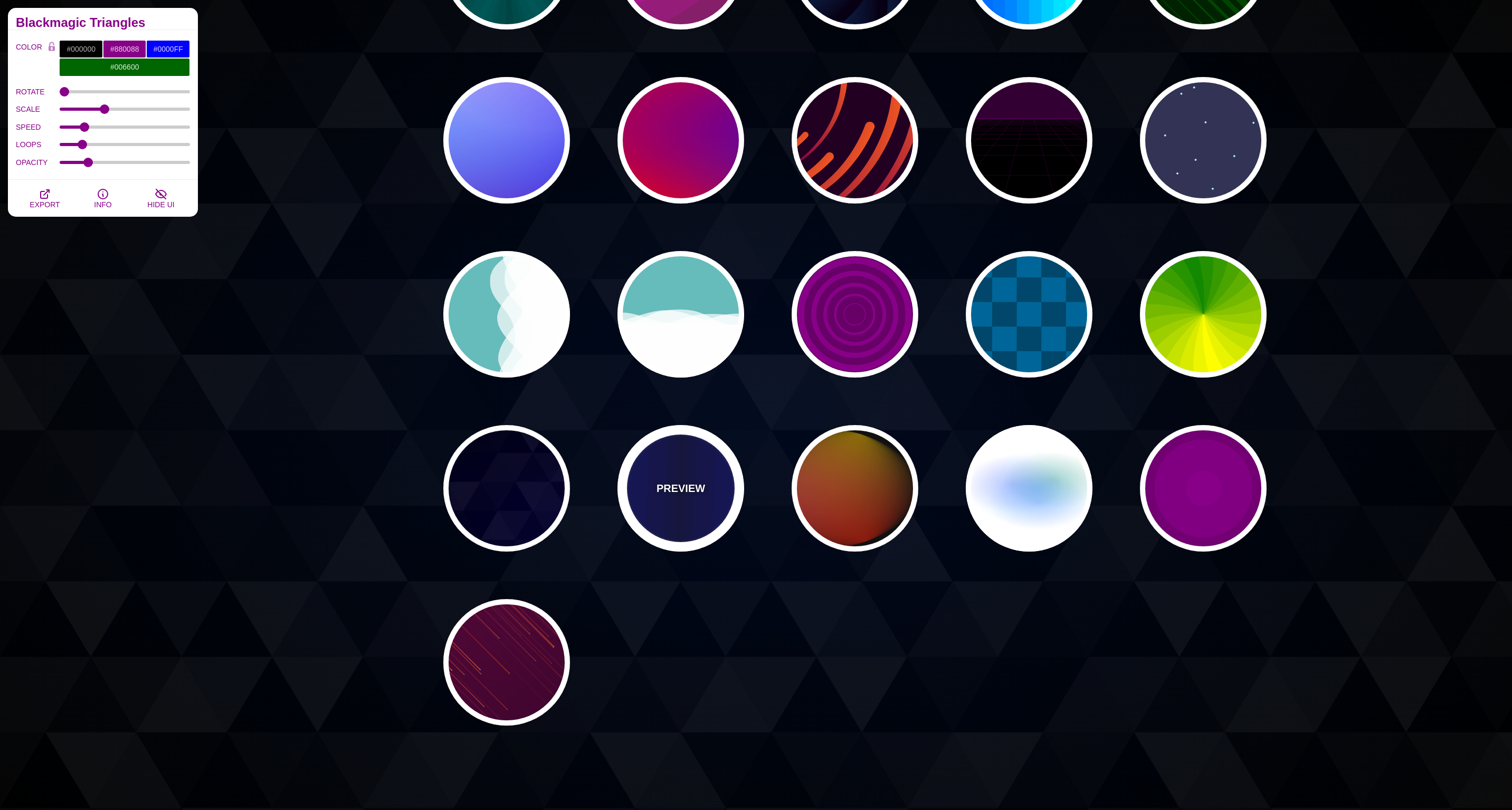
type input "5"
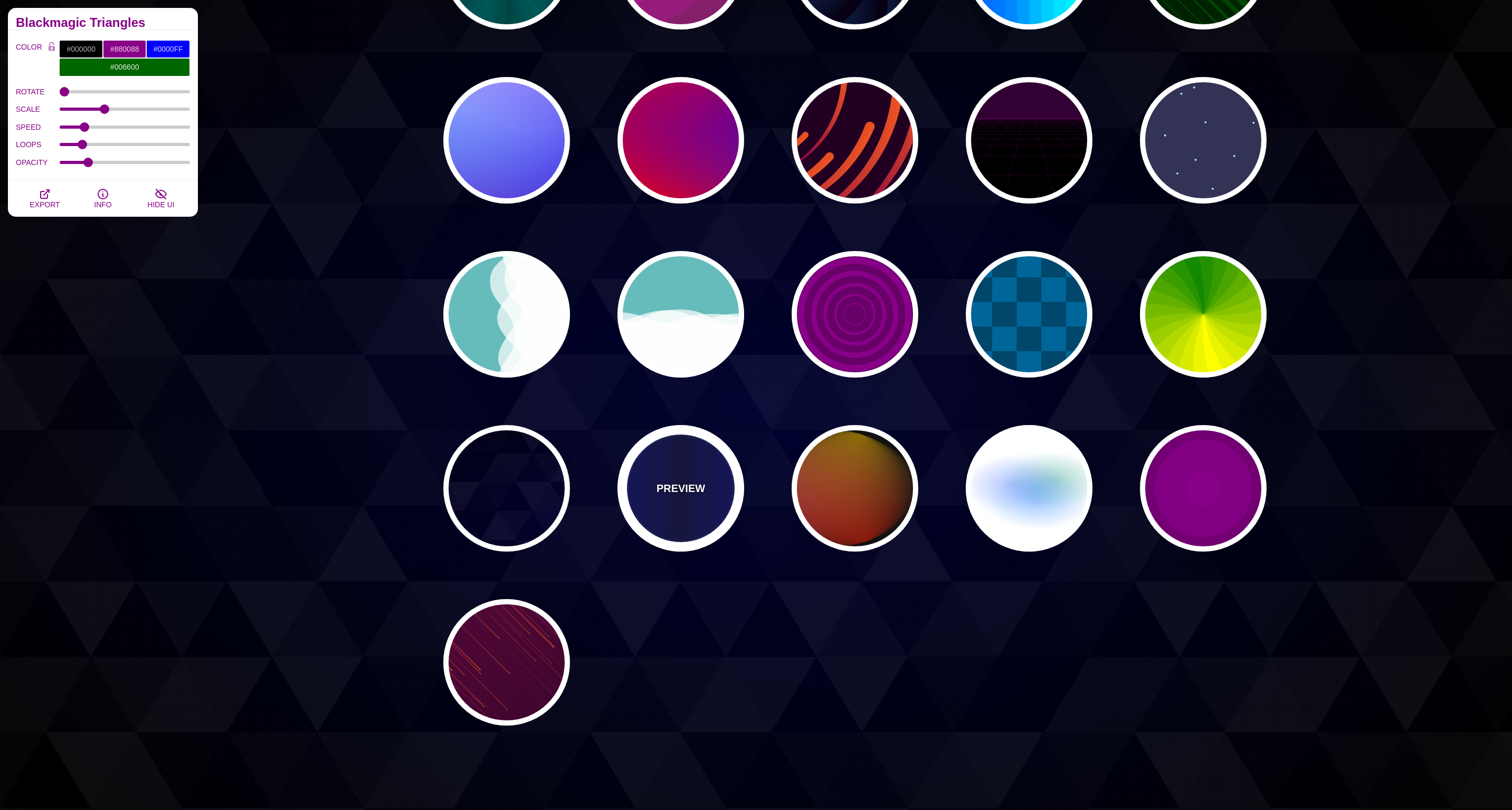
type input "0.1"
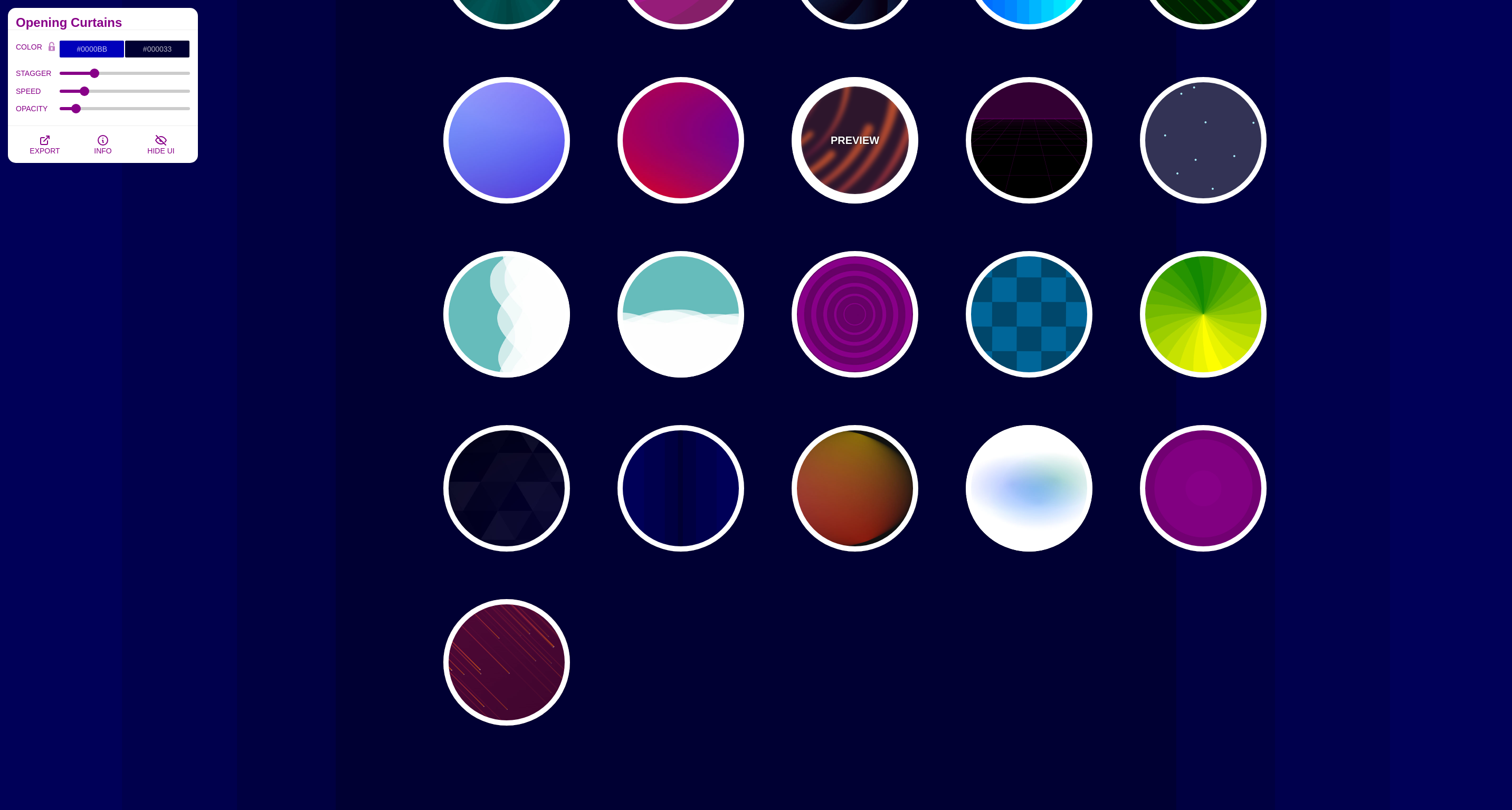
click at [869, 178] on div "PREVIEW" at bounding box center [855, 140] width 127 height 127
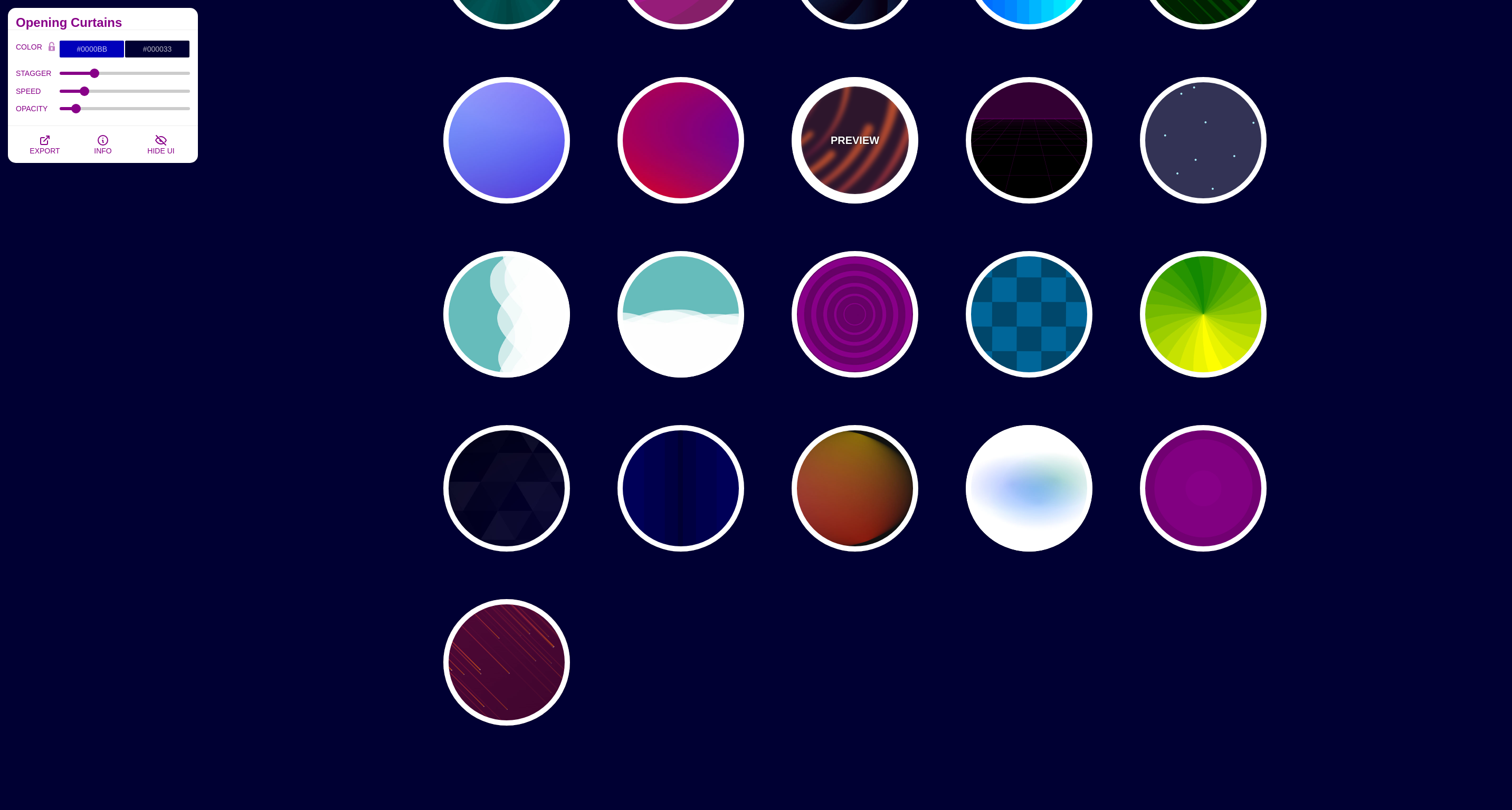
type input "#220022"
type input "#EE5522"
type input "#220022"
type input "50"
type input "99"
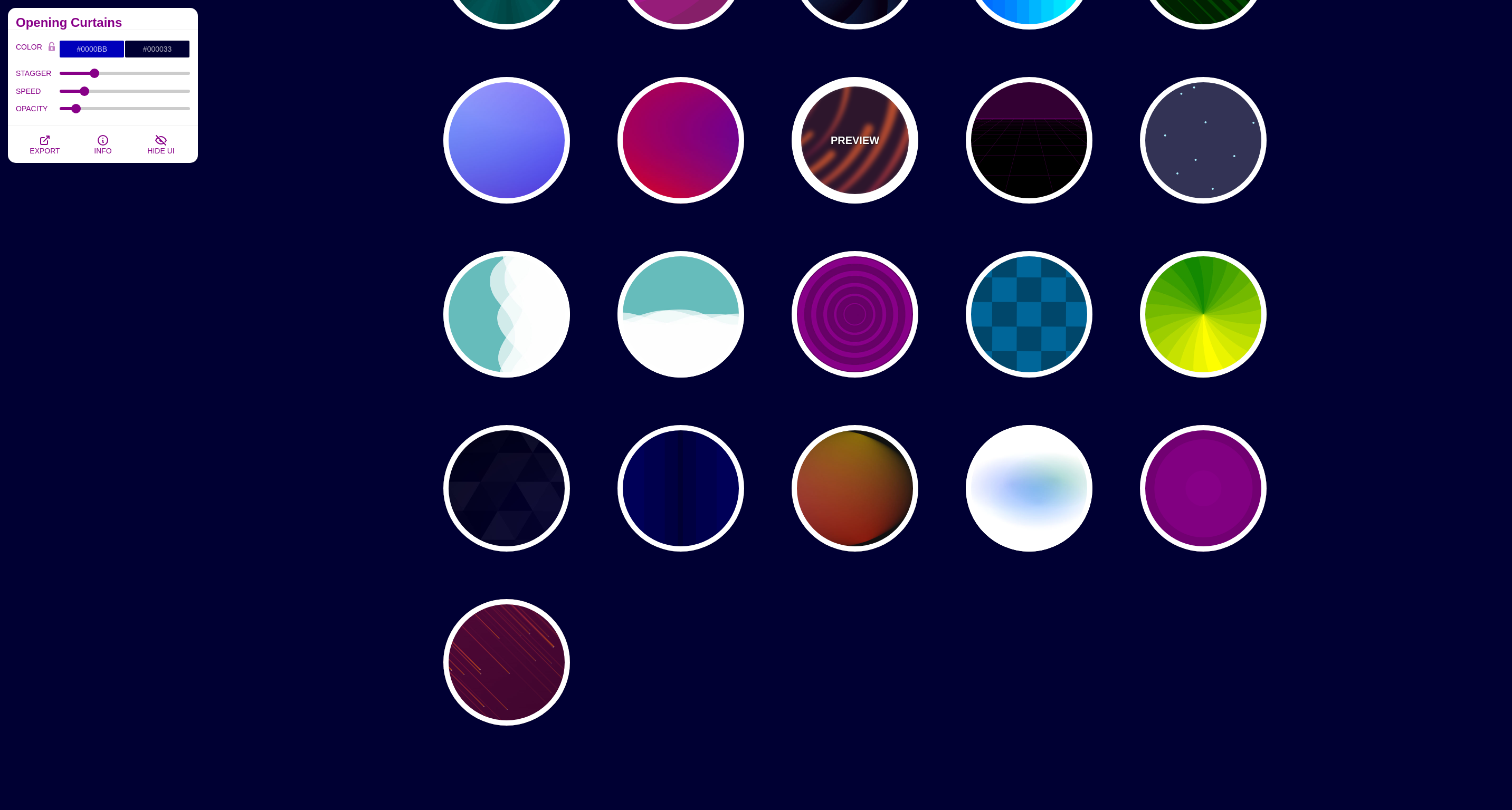
type input "0"
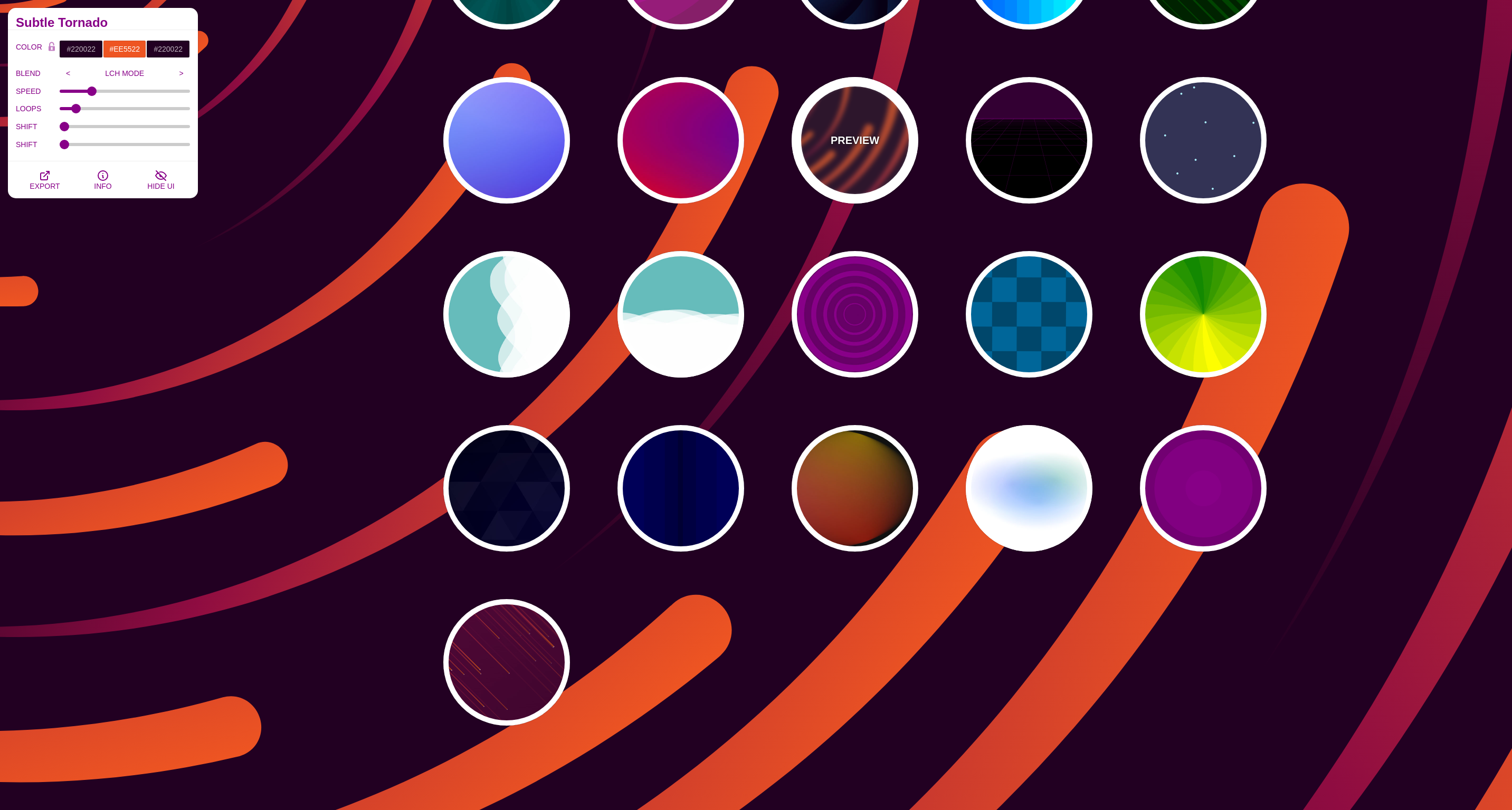
scroll to position [0, 0]
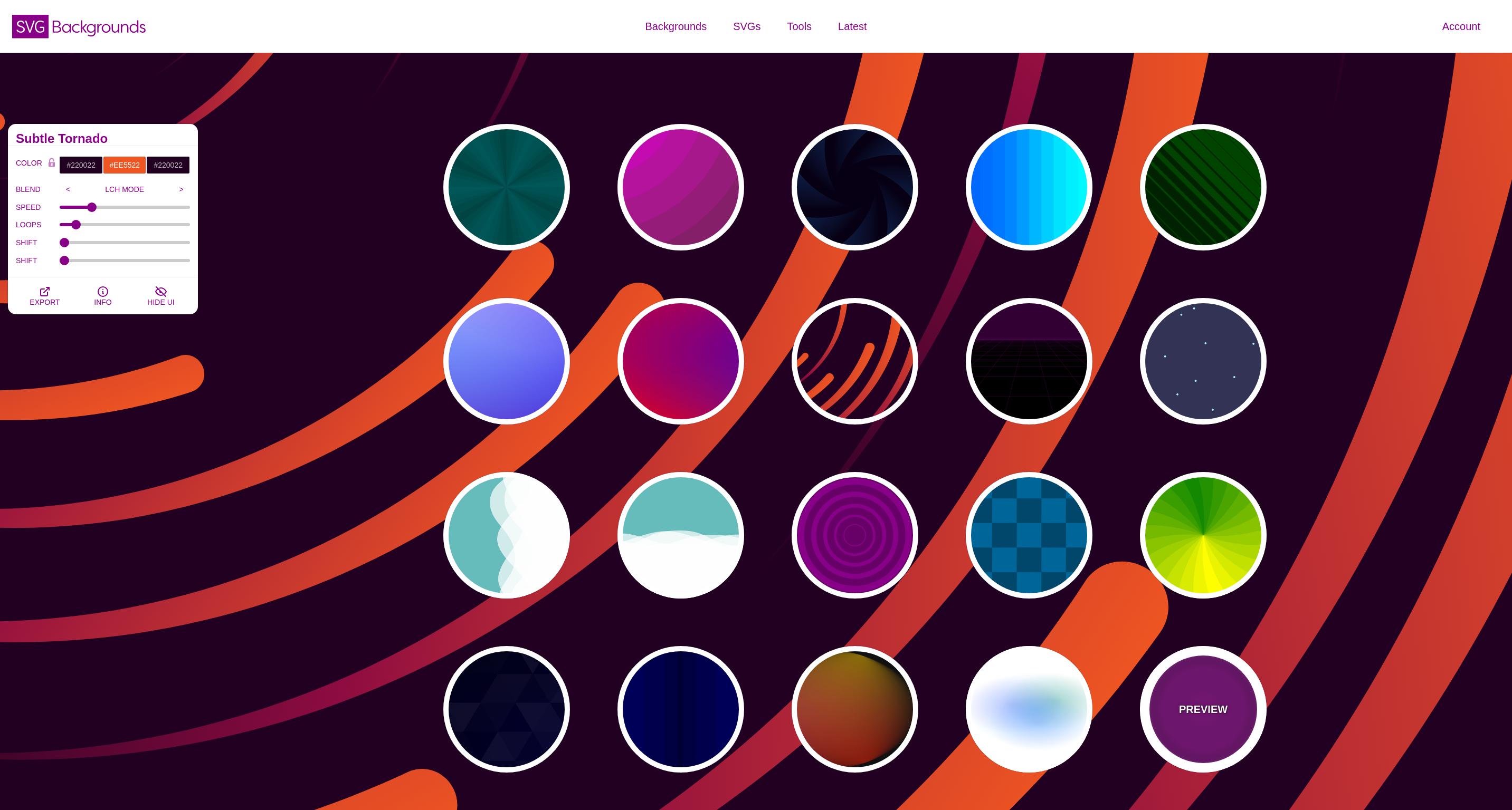
click at [1206, 739] on div "PREVIEW" at bounding box center [1203, 709] width 127 height 127
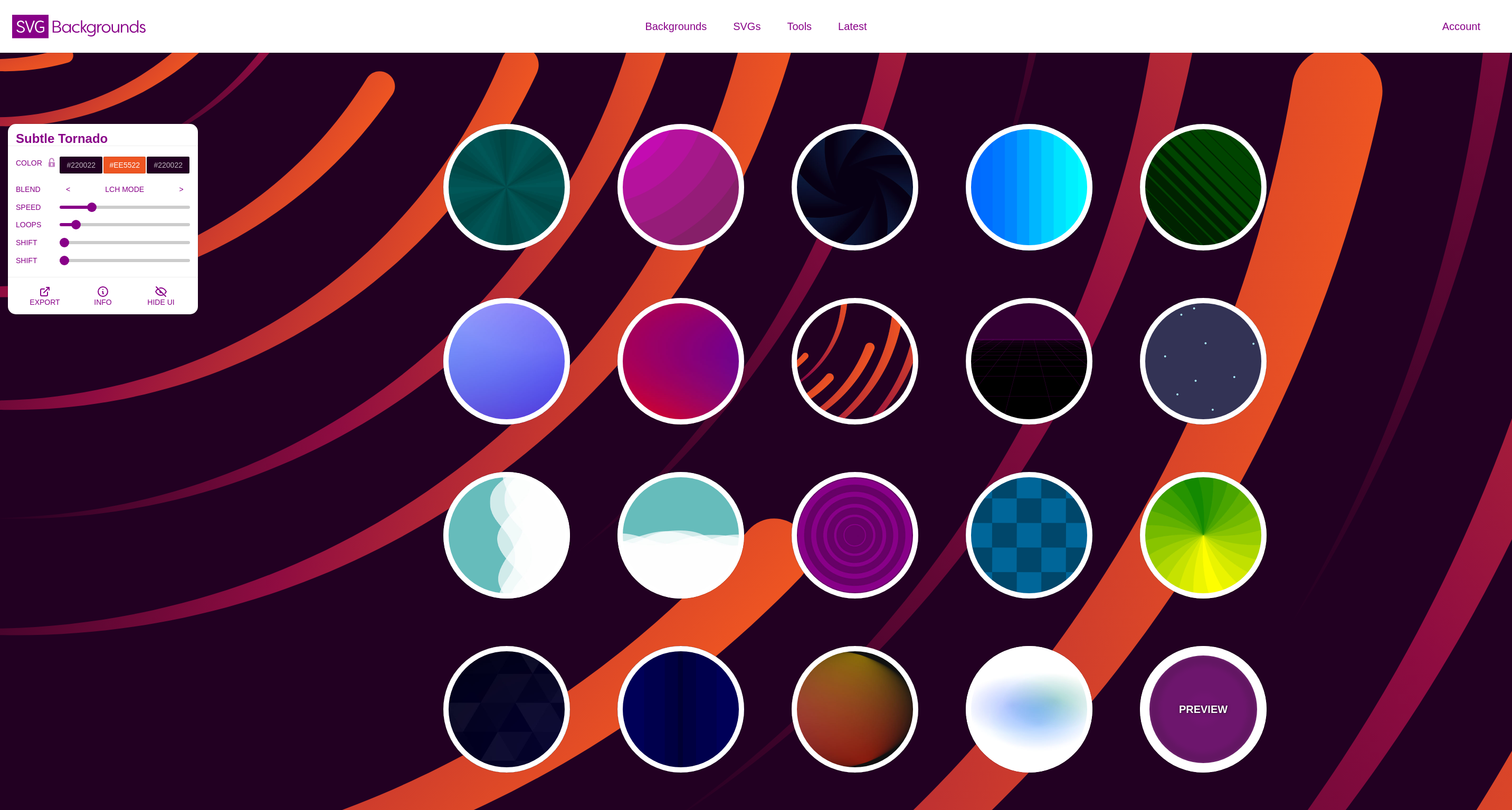
type input "#880088"
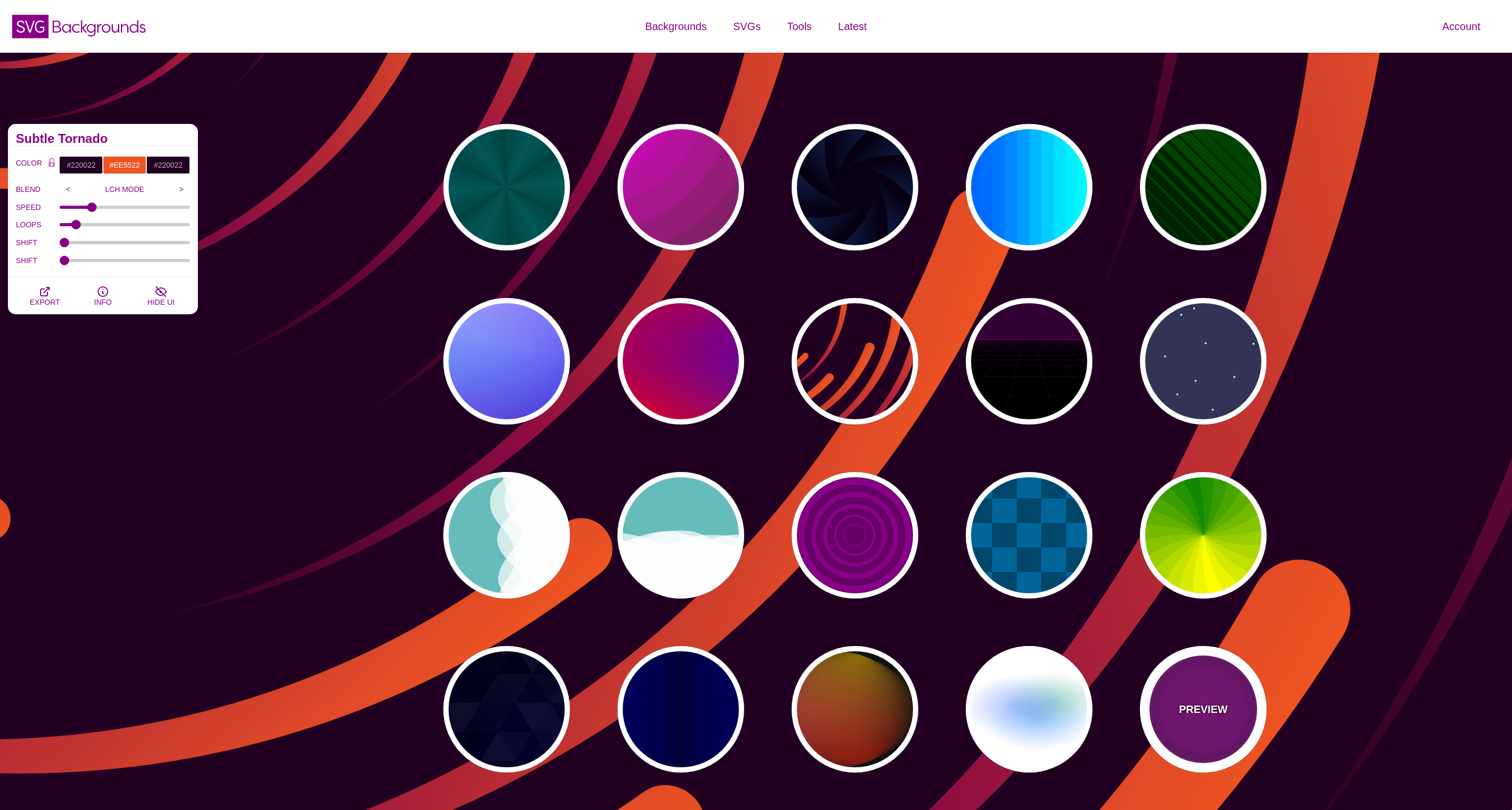
type input "999"
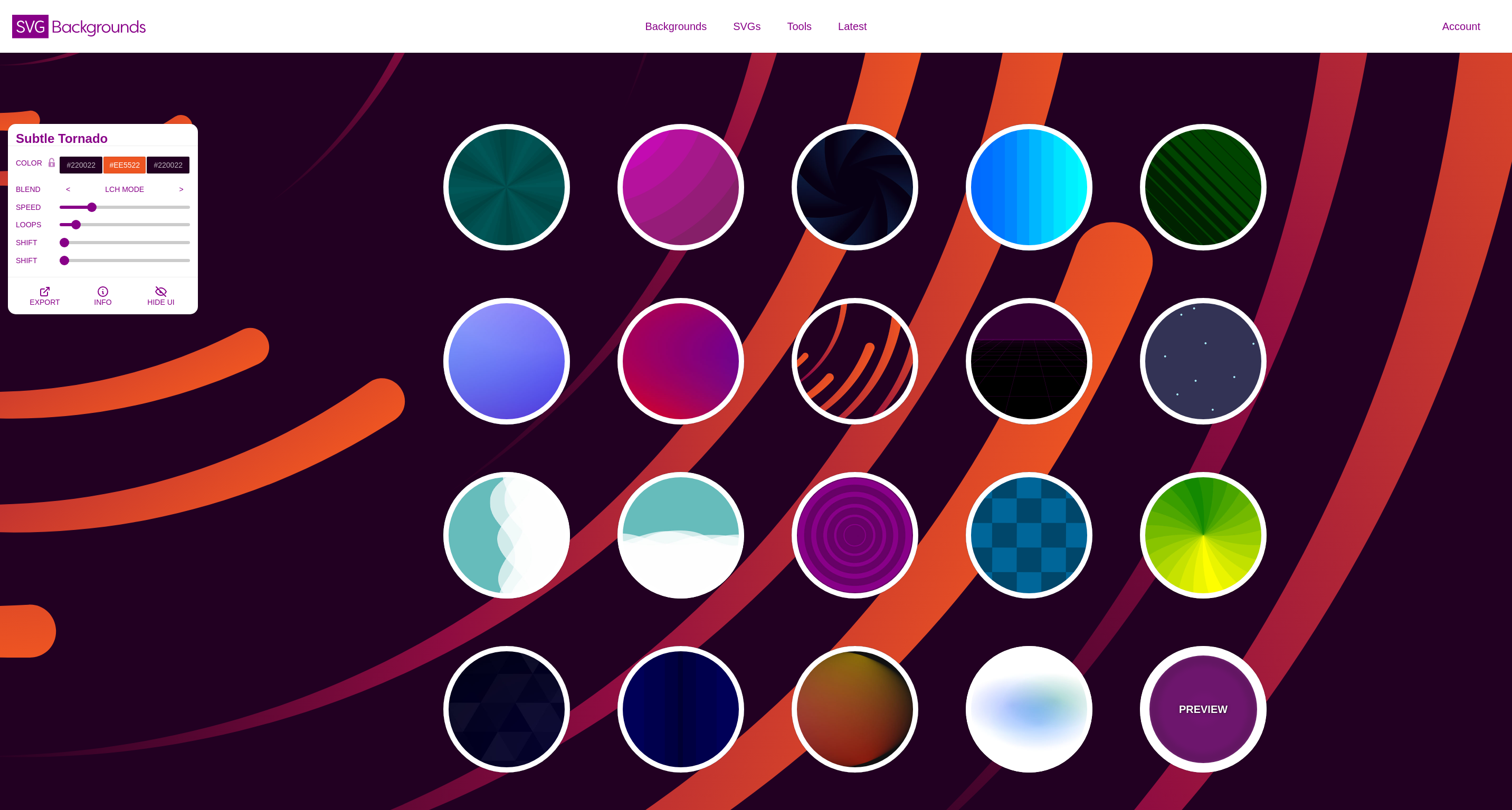
type input "5"
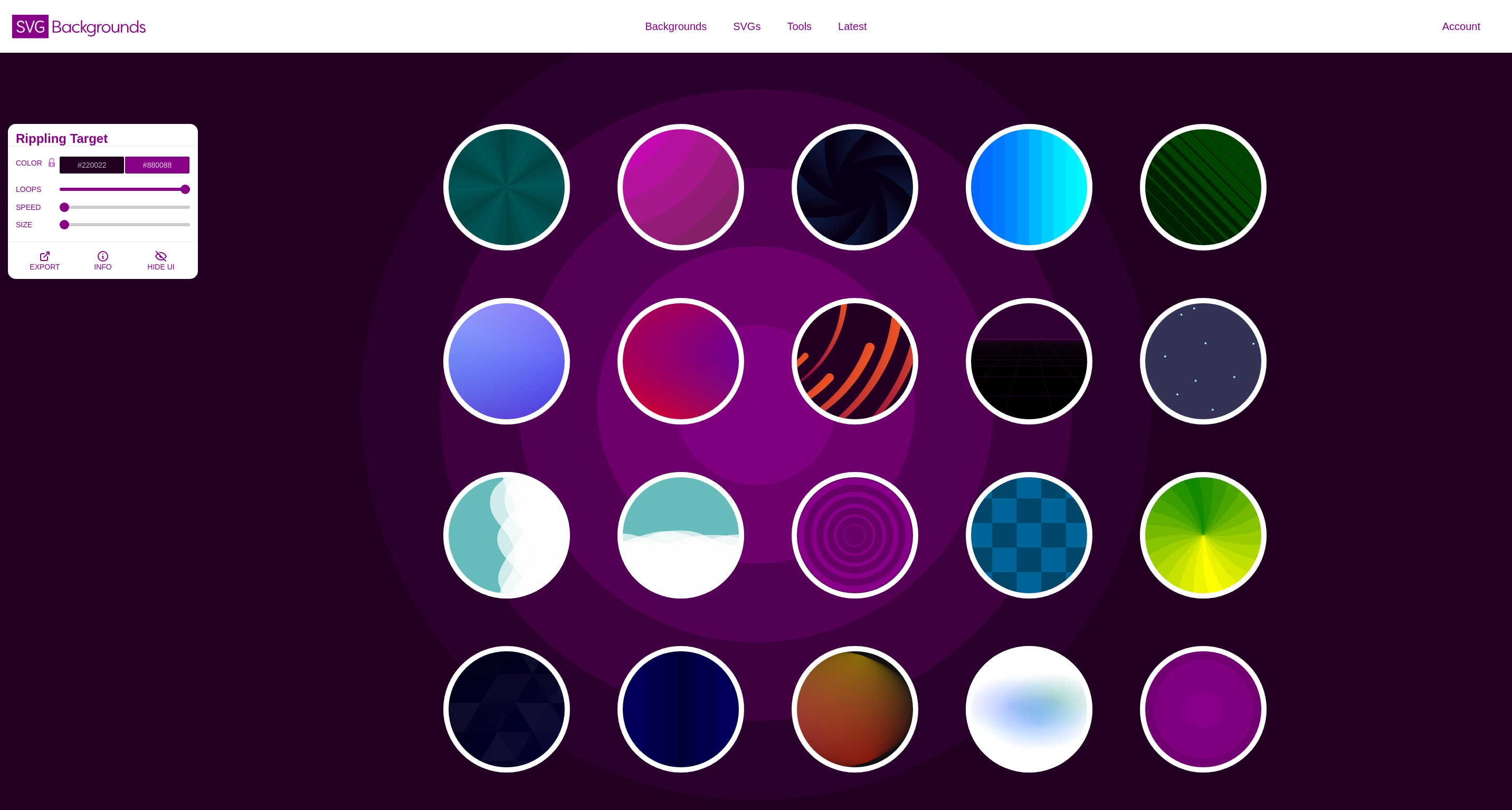
scroll to position [6, 0]
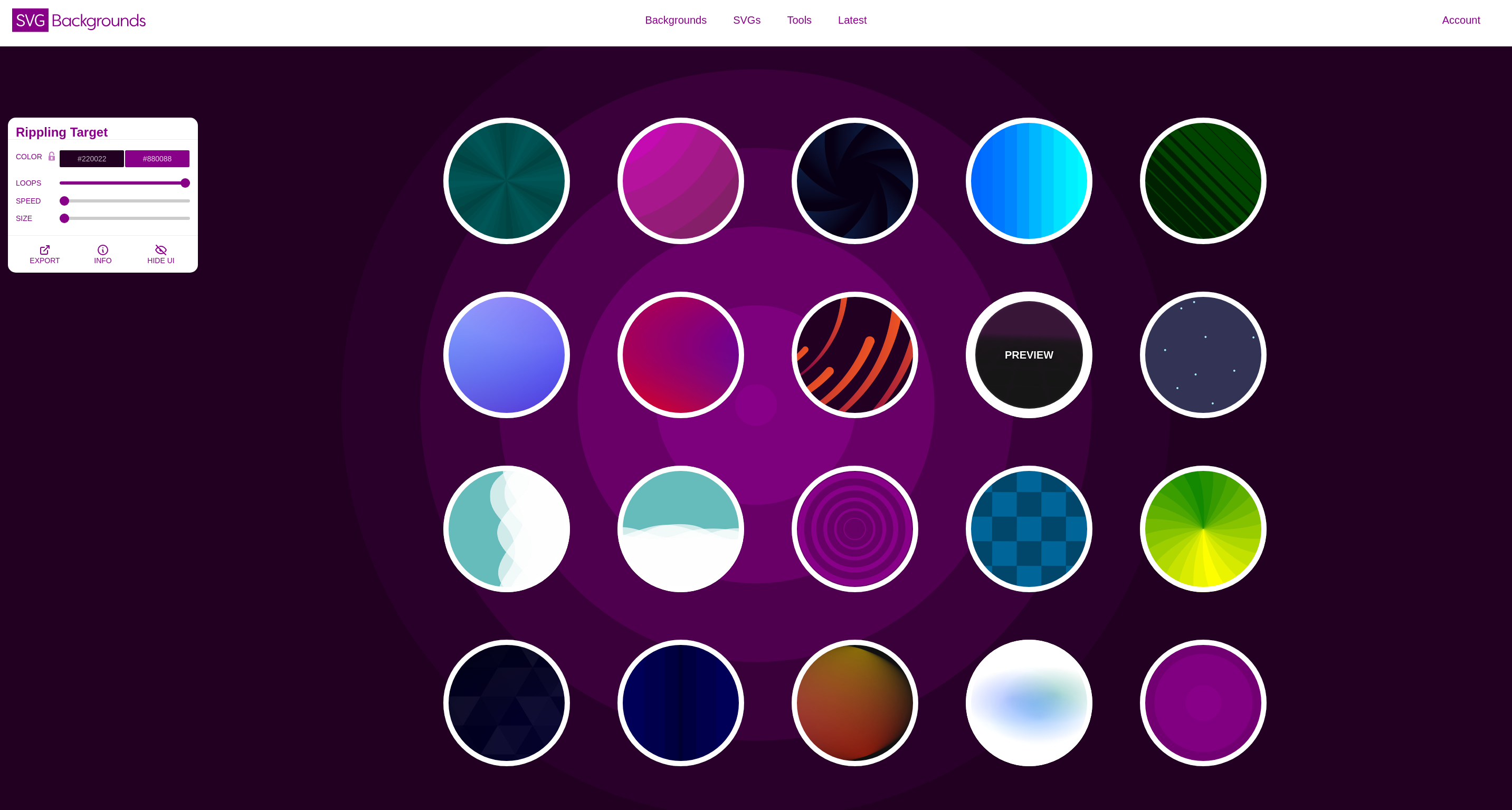
click at [1039, 382] on div "PREVIEW" at bounding box center [1029, 355] width 127 height 127
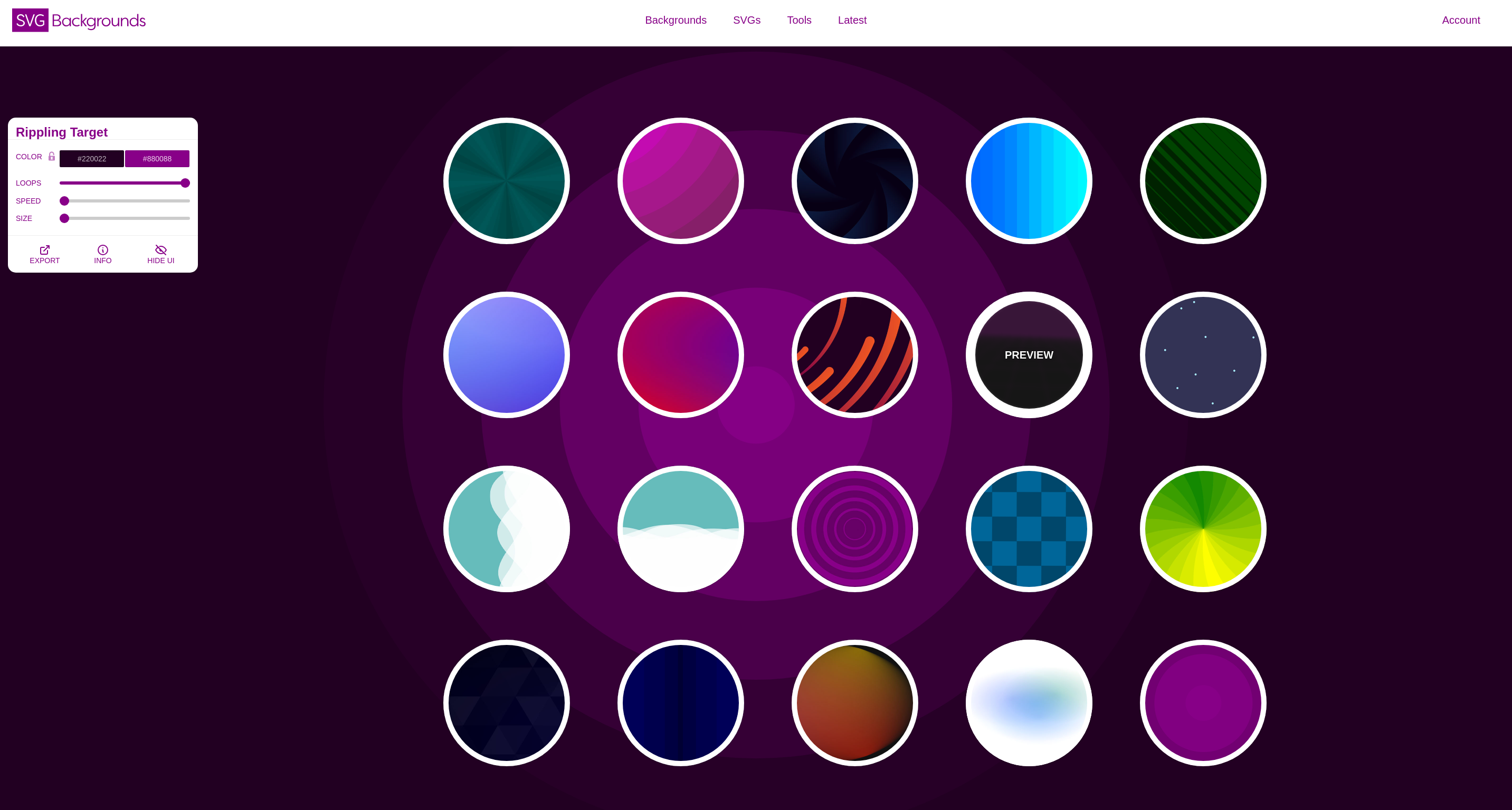
type input "#000000"
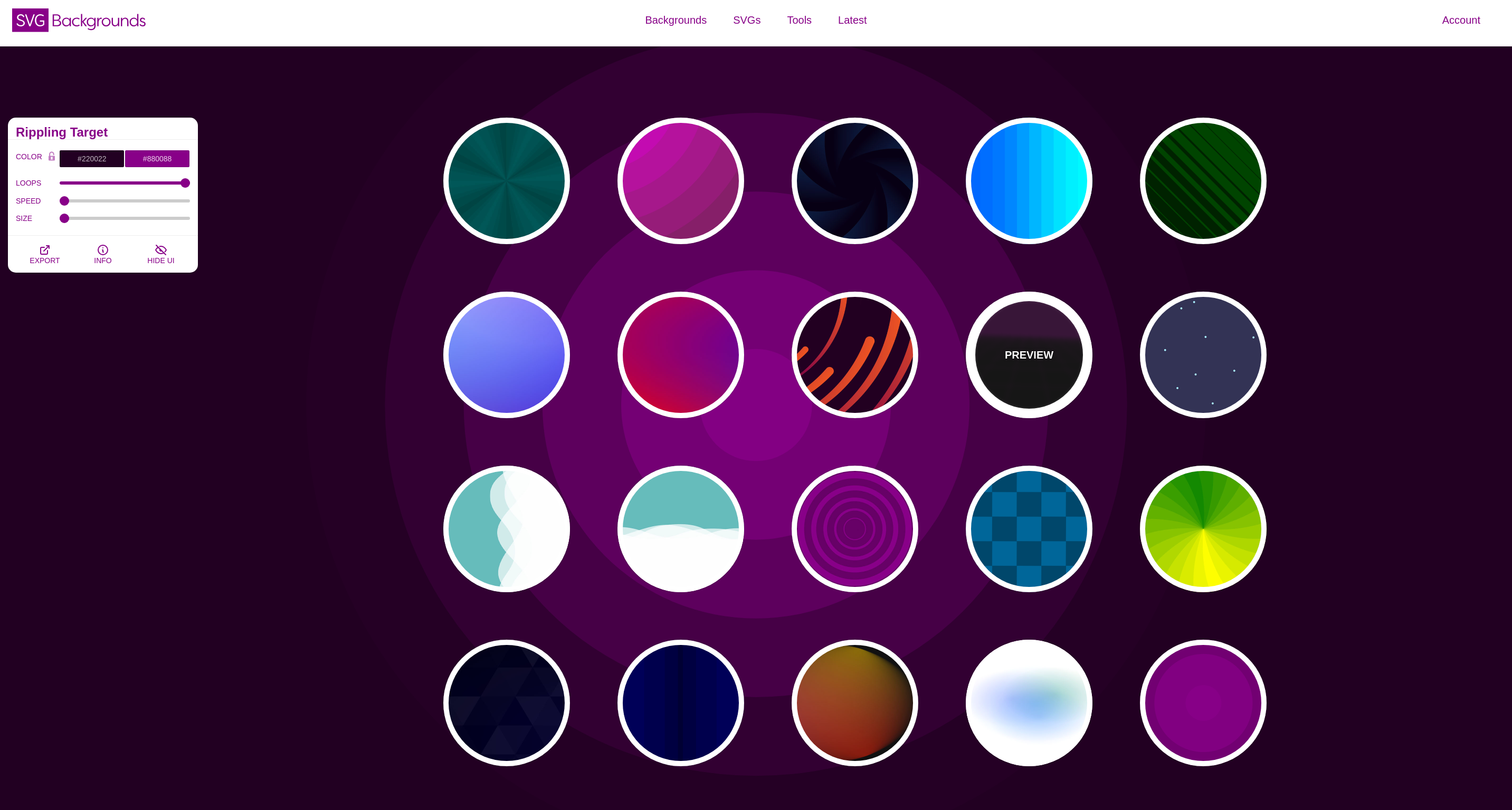
type input "#220022"
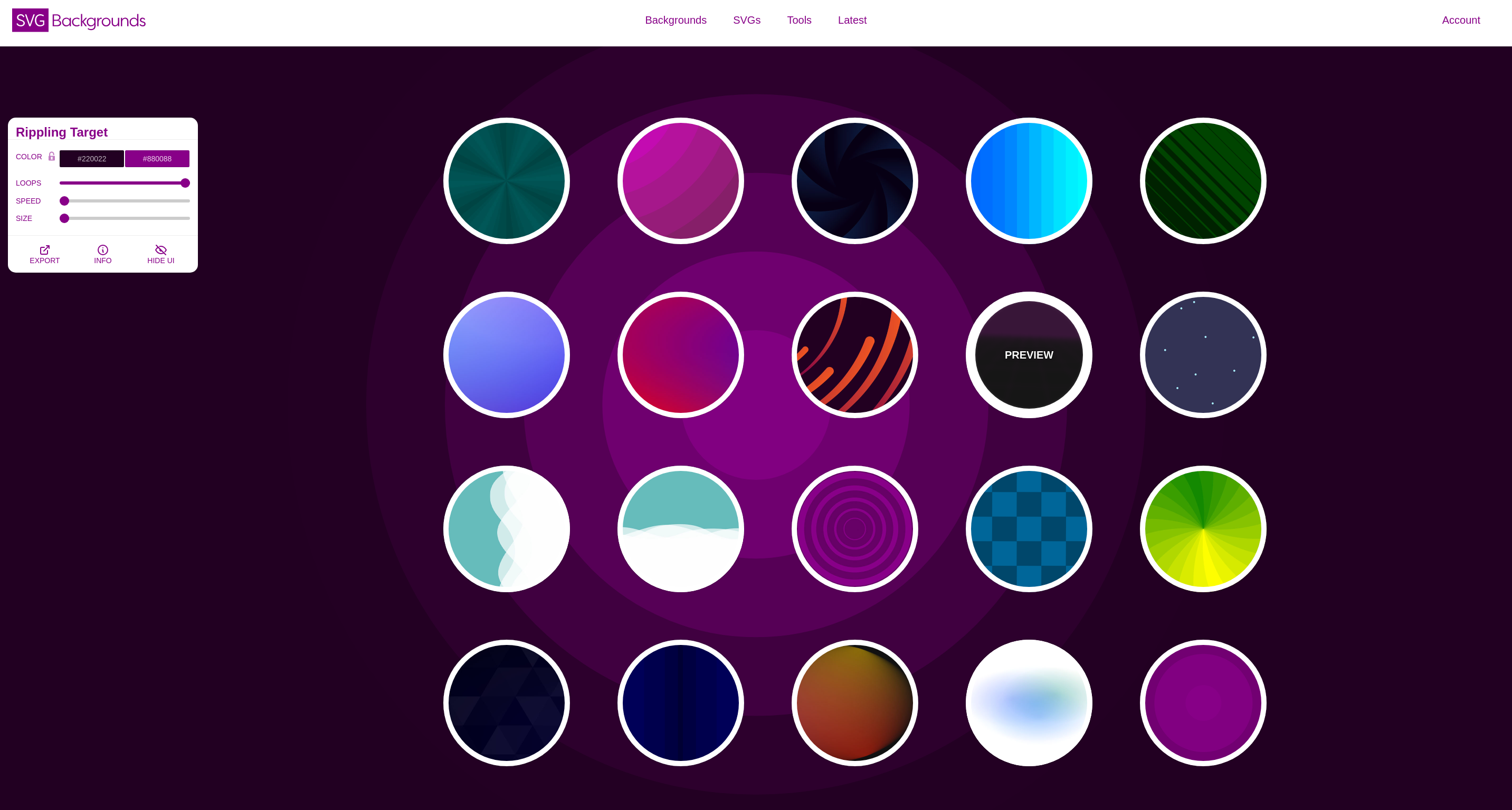
type input "#330033"
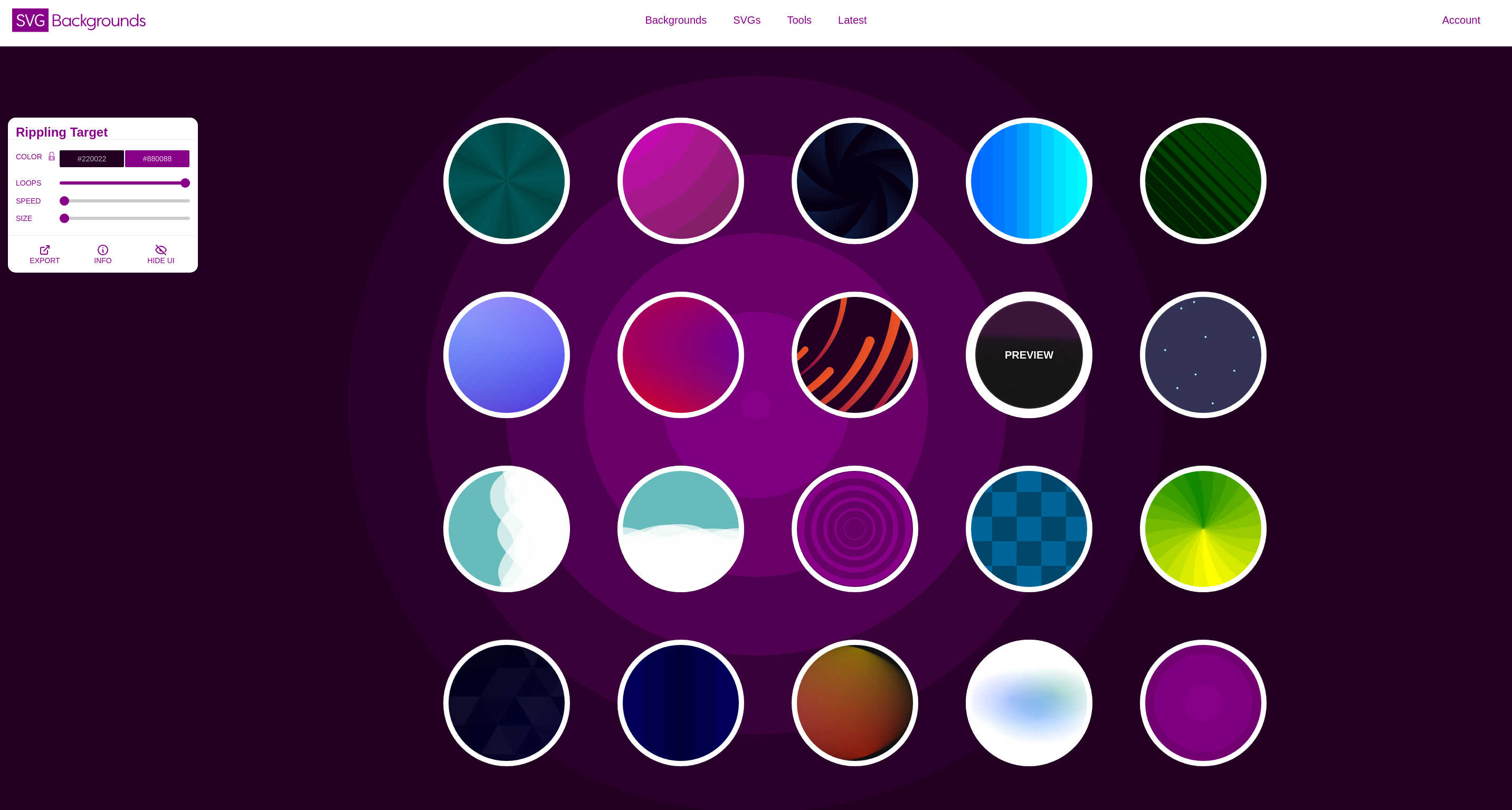
type input "1"
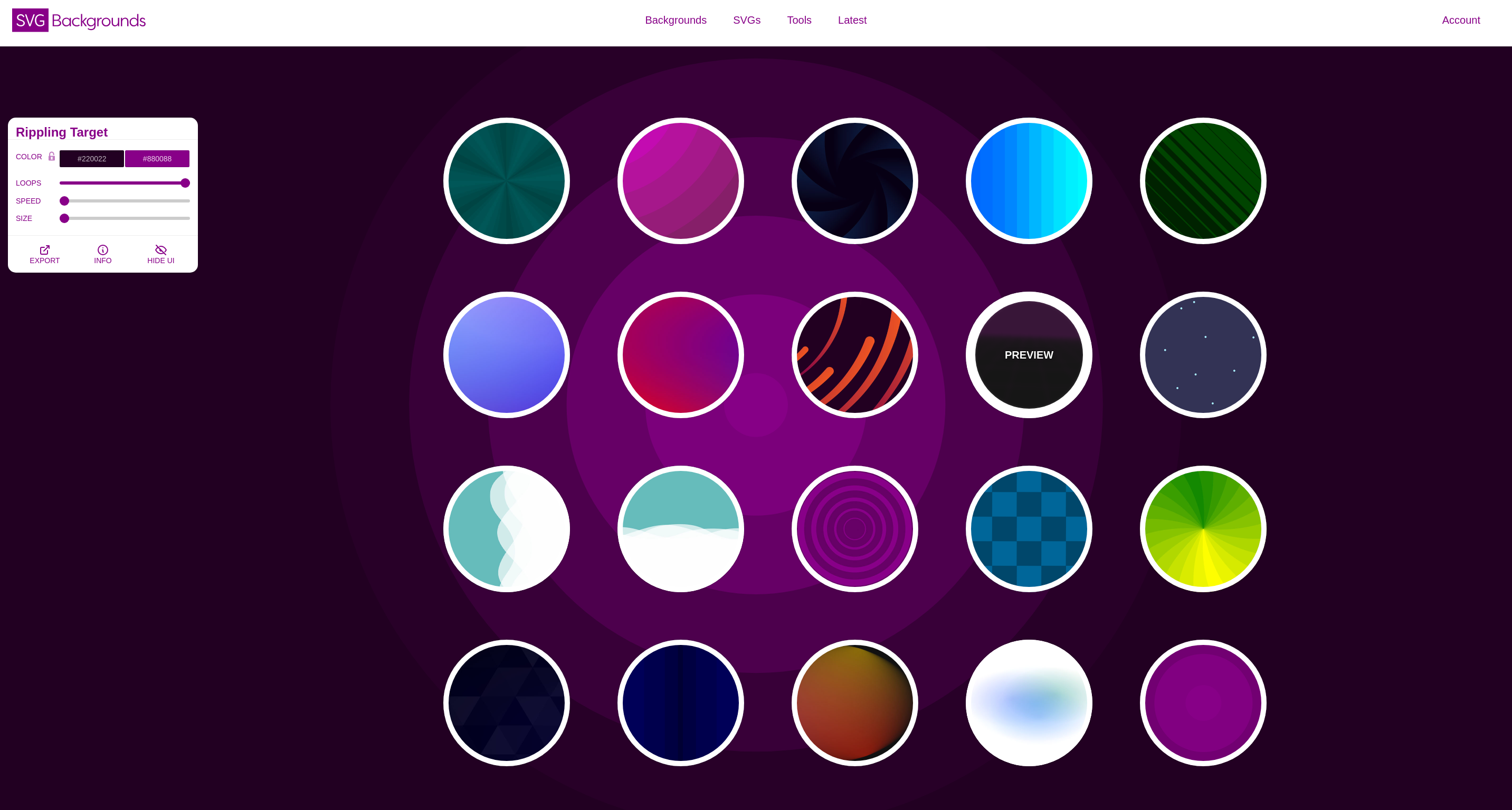
type input "10"
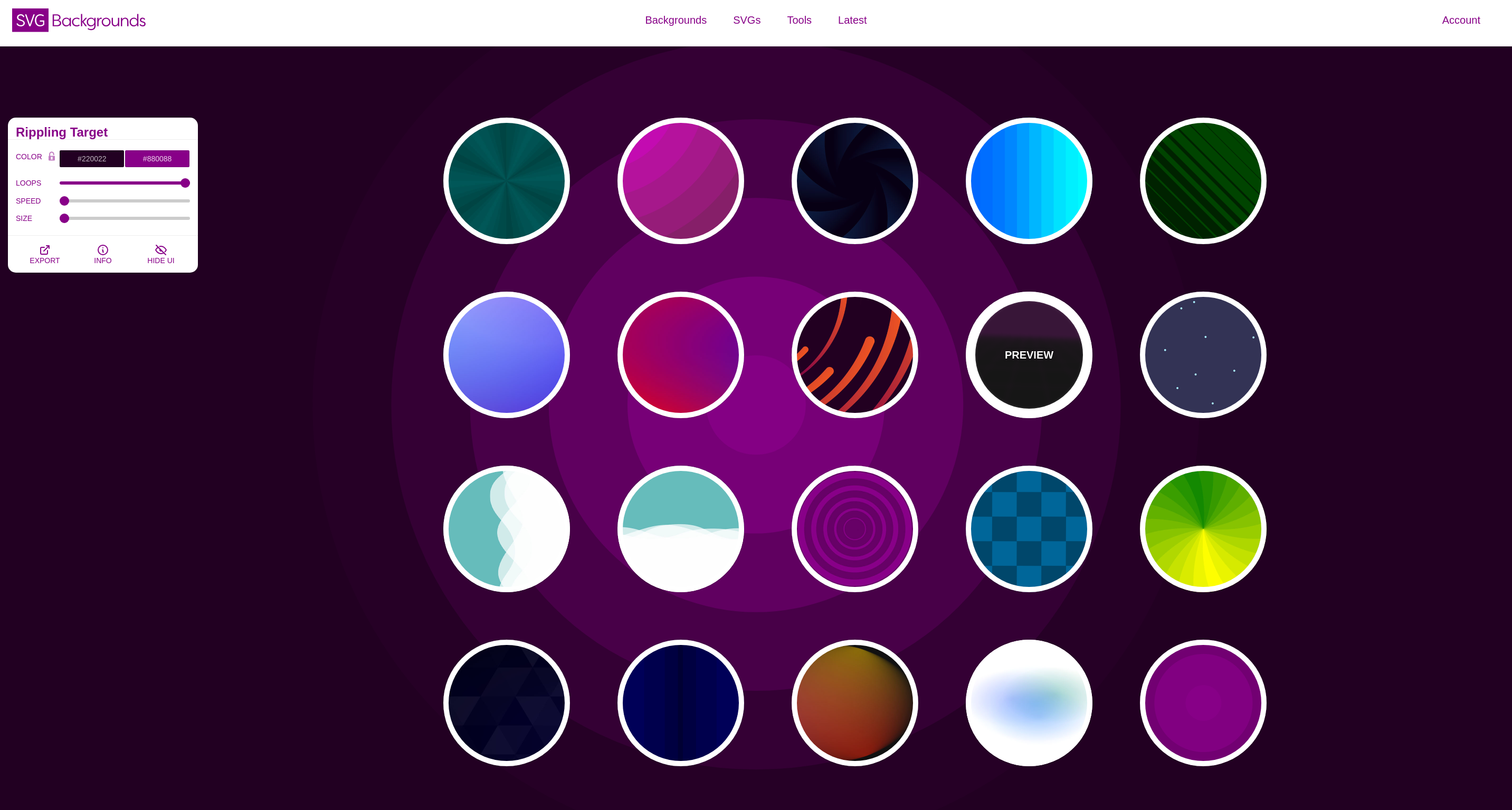
type input "999"
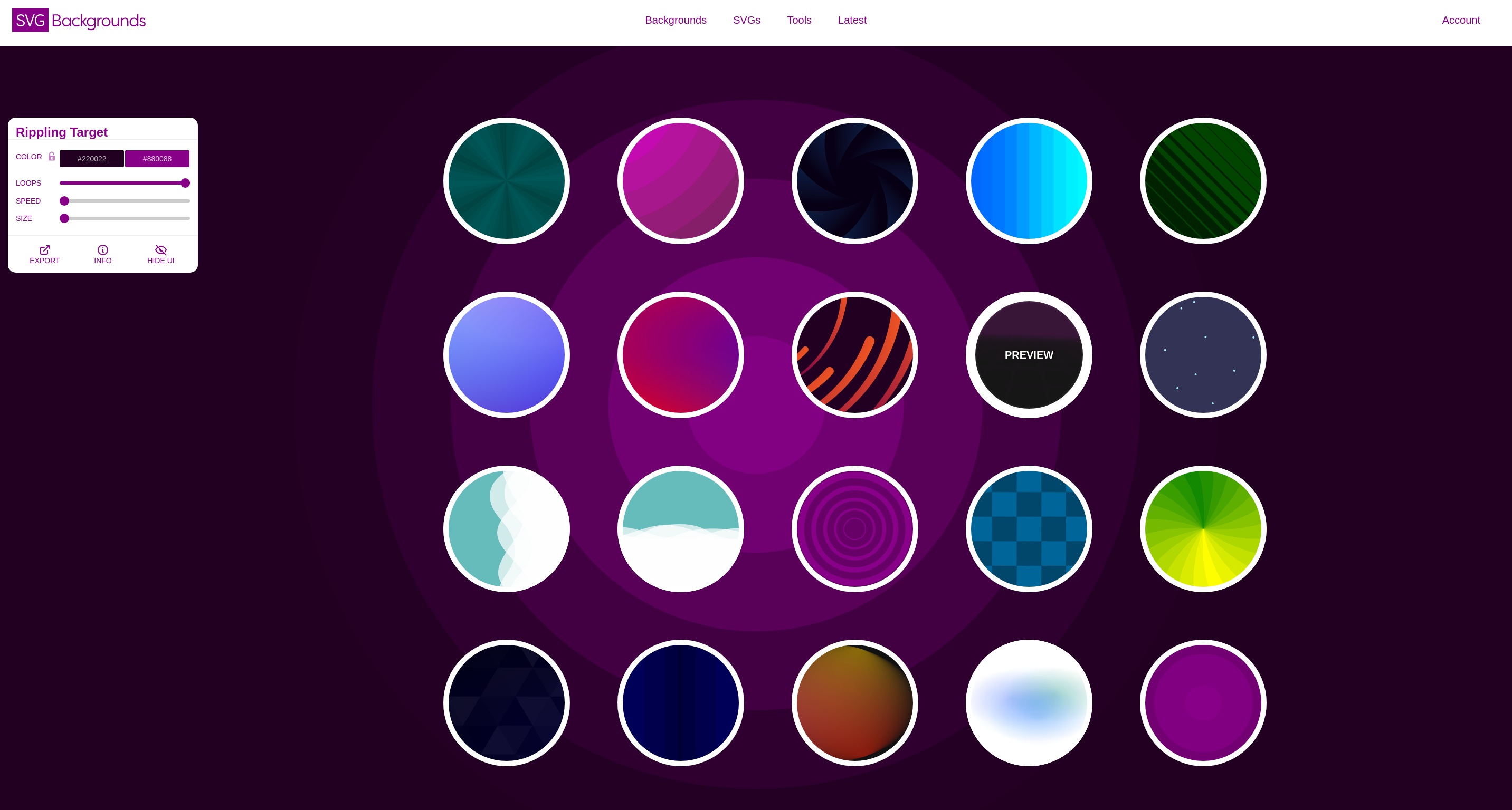
type input "1"
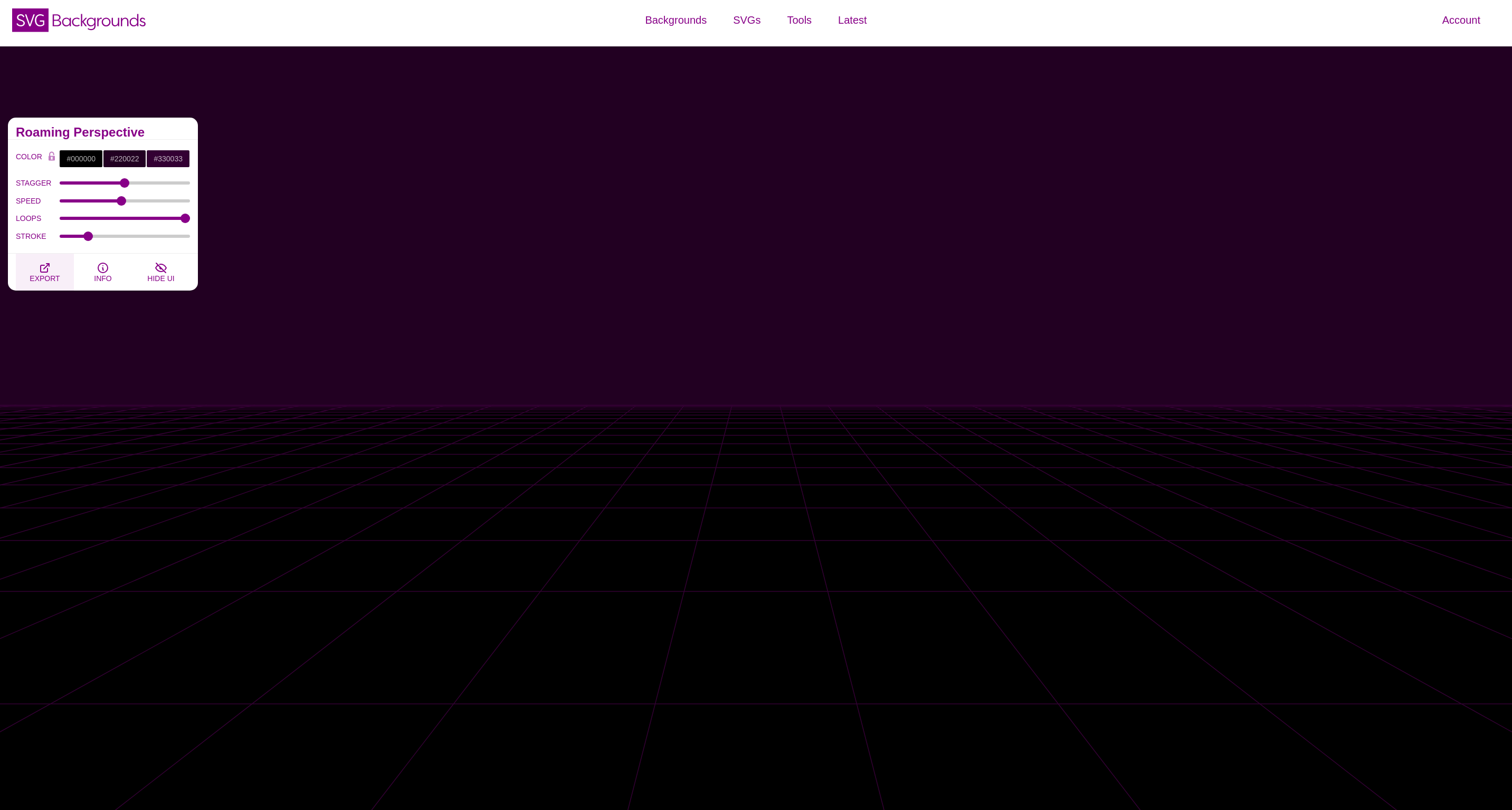
click at [52, 277] on span "EXPORT" at bounding box center [44, 278] width 30 height 8
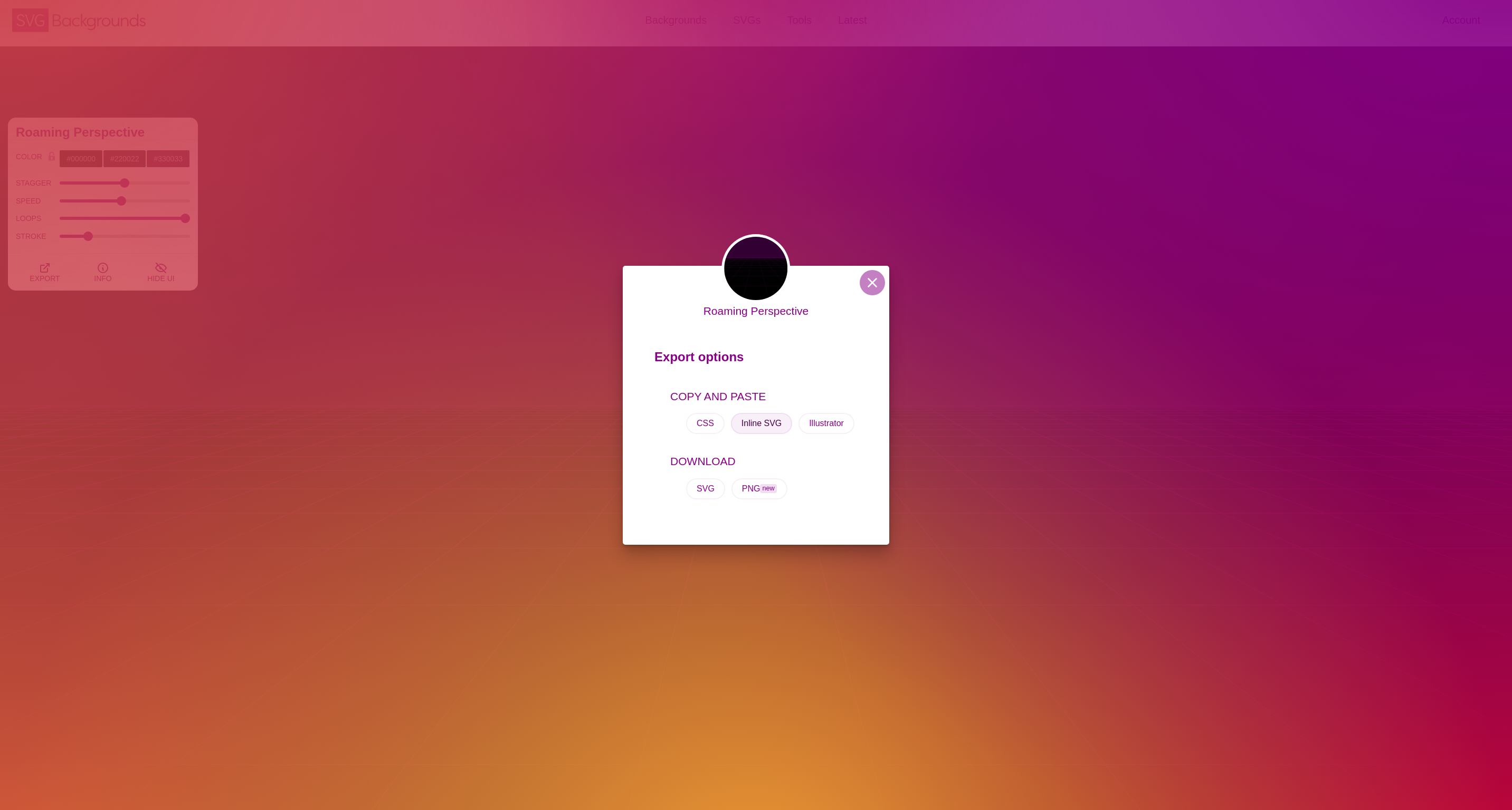
click at [763, 429] on button "Inline SVG" at bounding box center [761, 424] width 61 height 21
